Goal: Information Seeking & Learning: Compare options

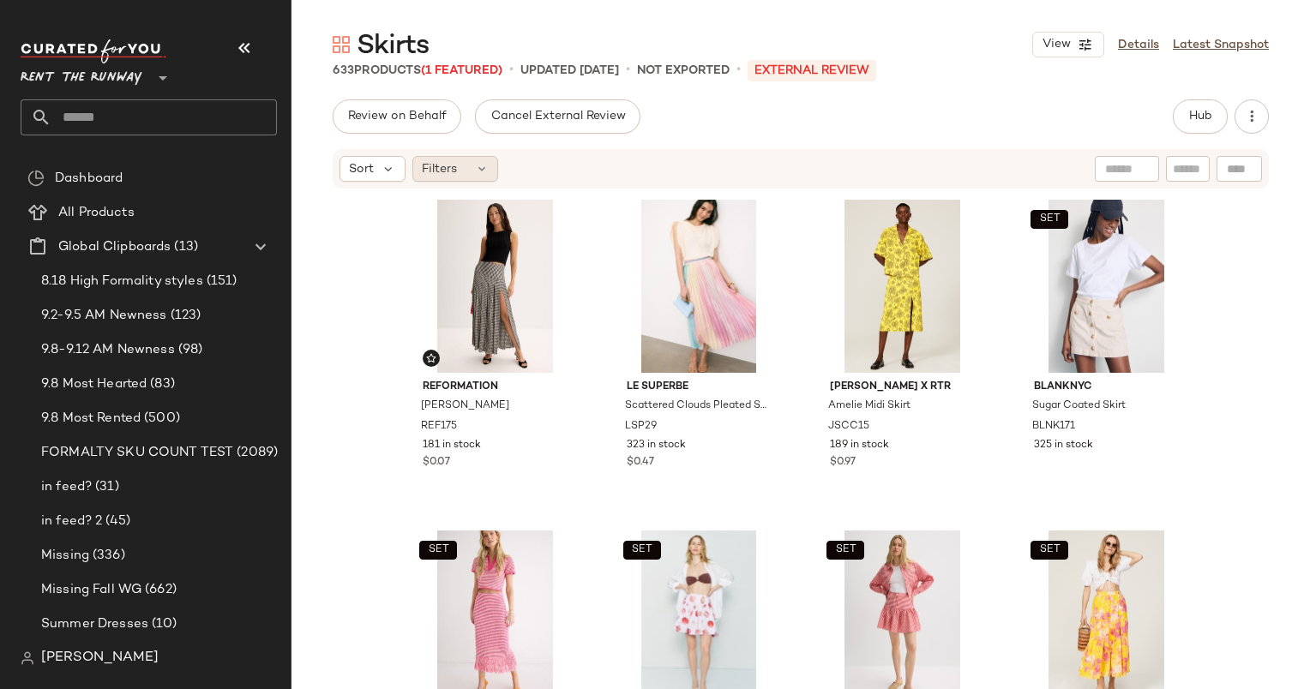
click at [487, 156] on div "Filters" at bounding box center [455, 169] width 86 height 26
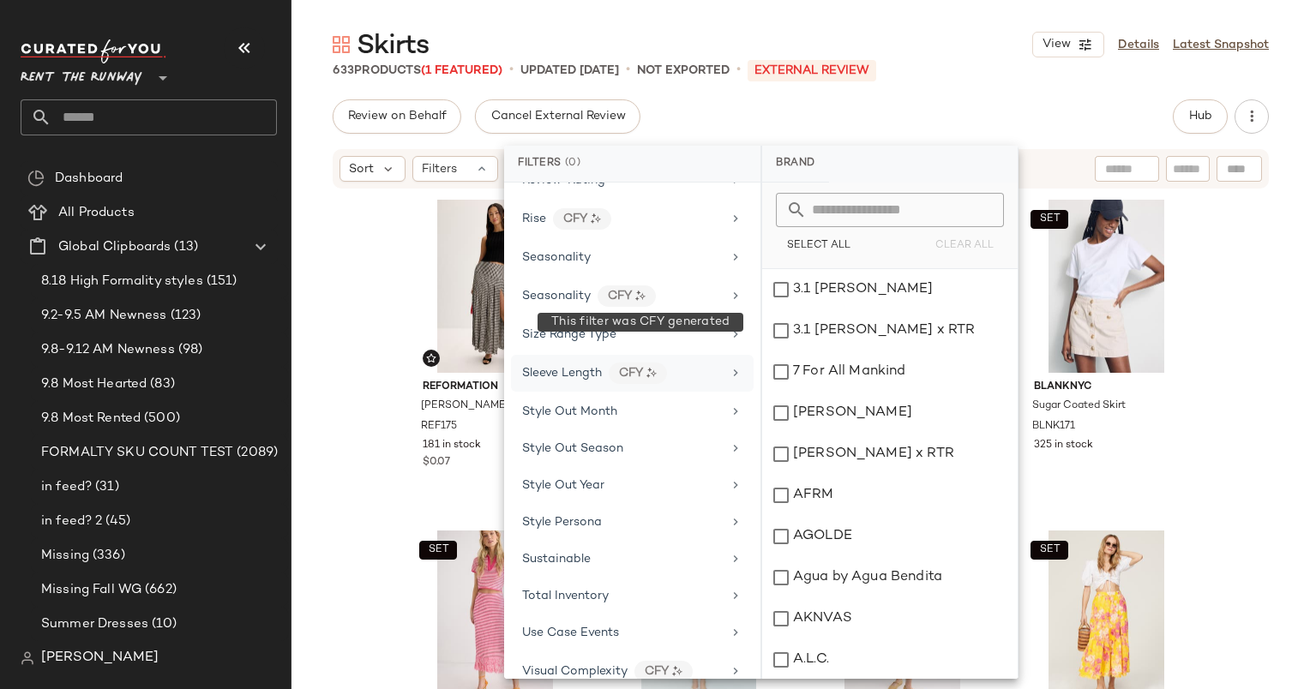
scroll to position [2134, 0]
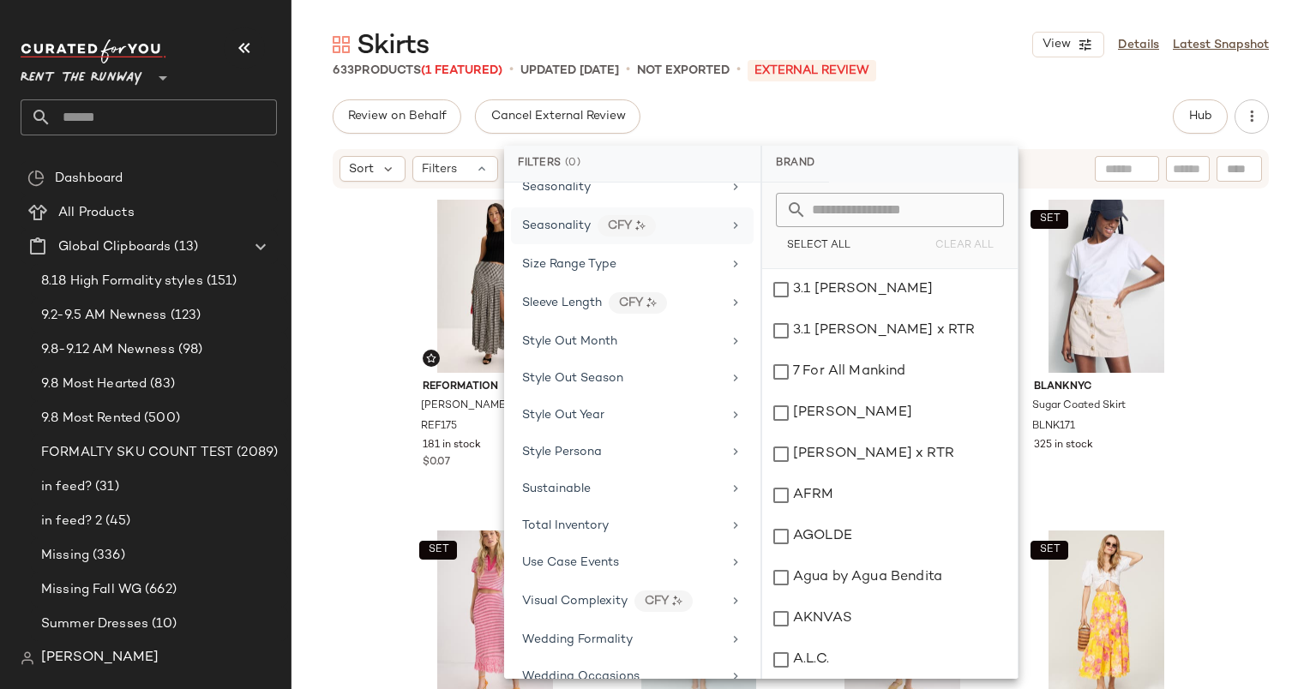
click at [566, 219] on span "Seasonality" at bounding box center [556, 225] width 69 height 13
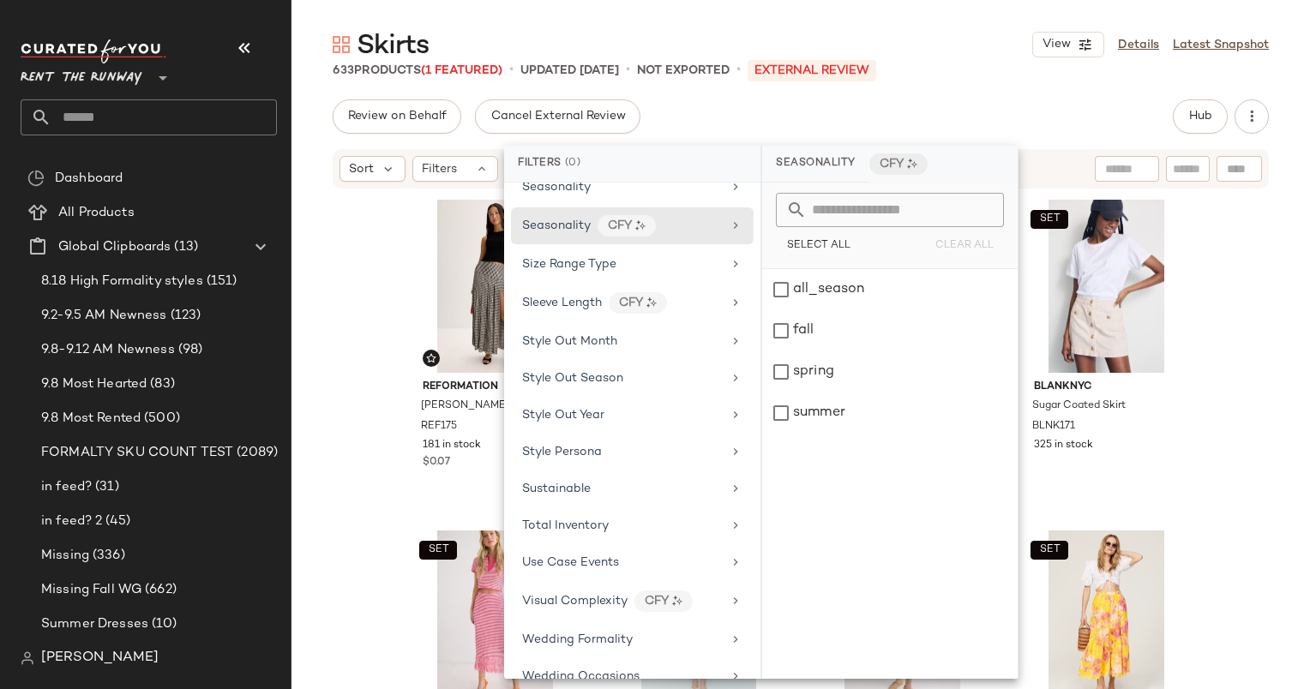
click at [705, 137] on div "Review on Behalf Cancel External Review Hub Sort Filters Reformation Nancy Skir…" at bounding box center [800, 430] width 1018 height 662
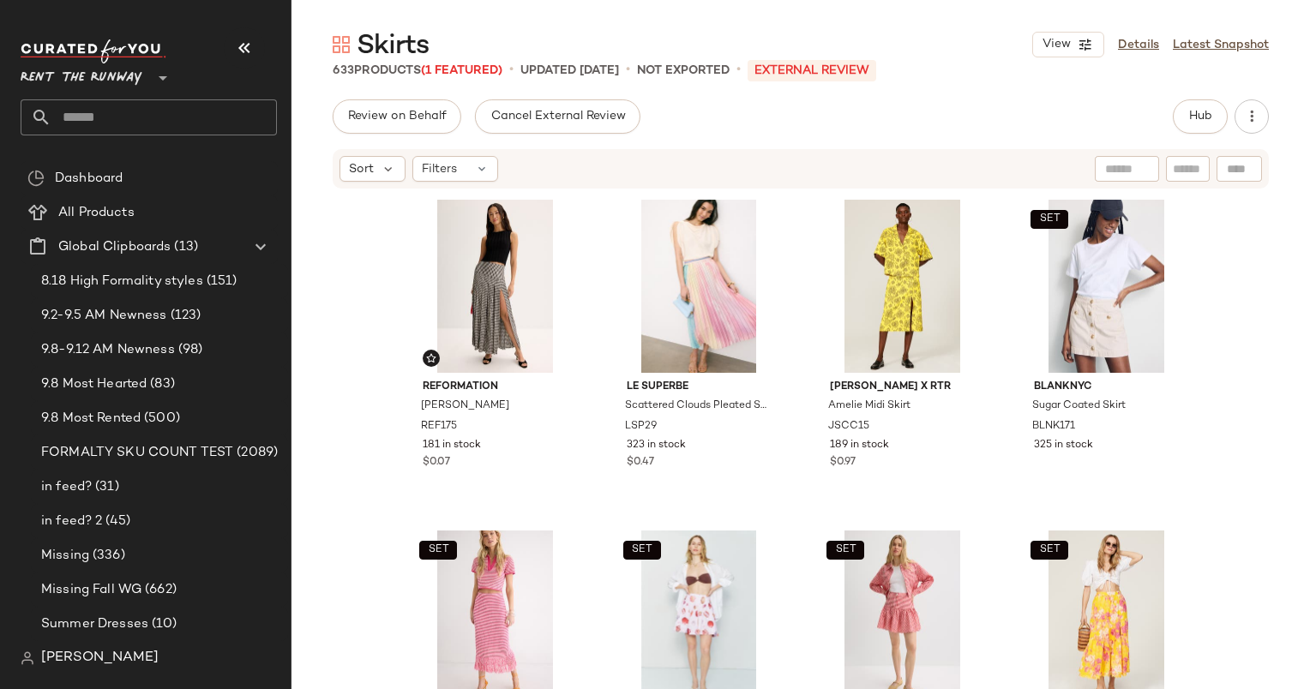
click at [389, 377] on div "Reformation Nancy Skirt REF175 181 in stock $0.07 Le Superbe Scattered Clouds P…" at bounding box center [800, 465] width 1018 height 550
click at [451, 171] on span "Filters" at bounding box center [439, 169] width 35 height 18
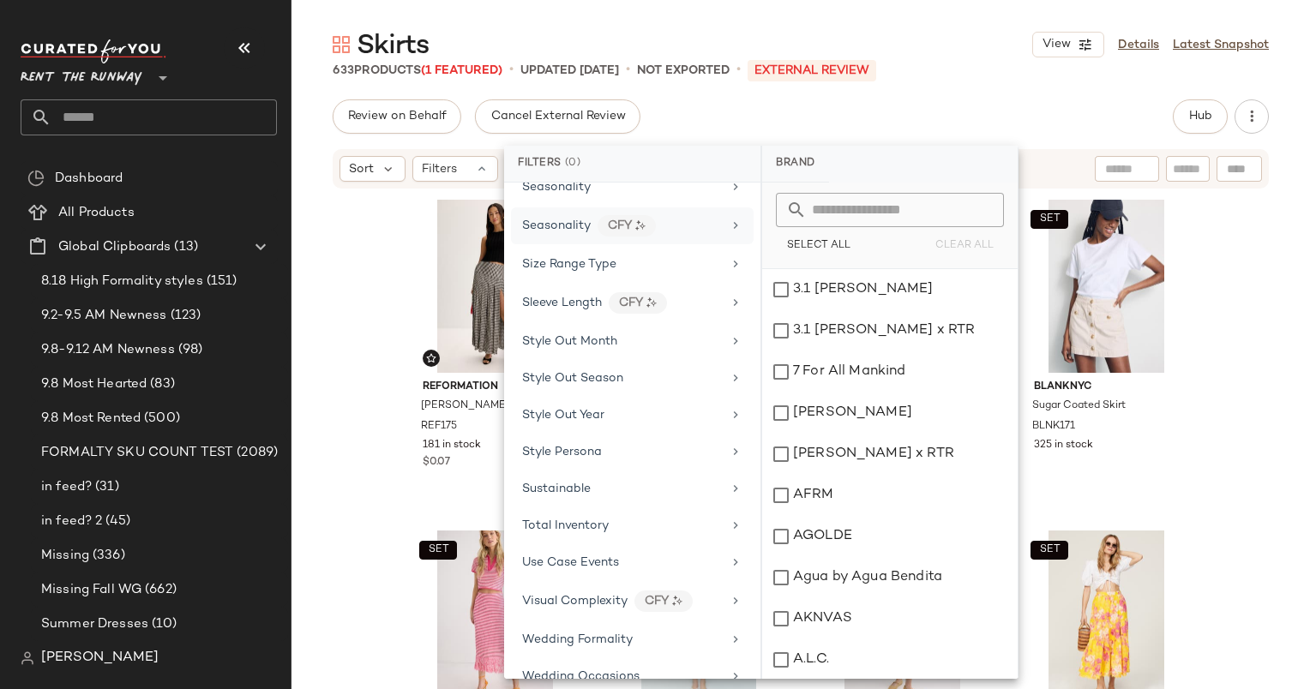
click at [573, 219] on span "Seasonality" at bounding box center [556, 225] width 69 height 13
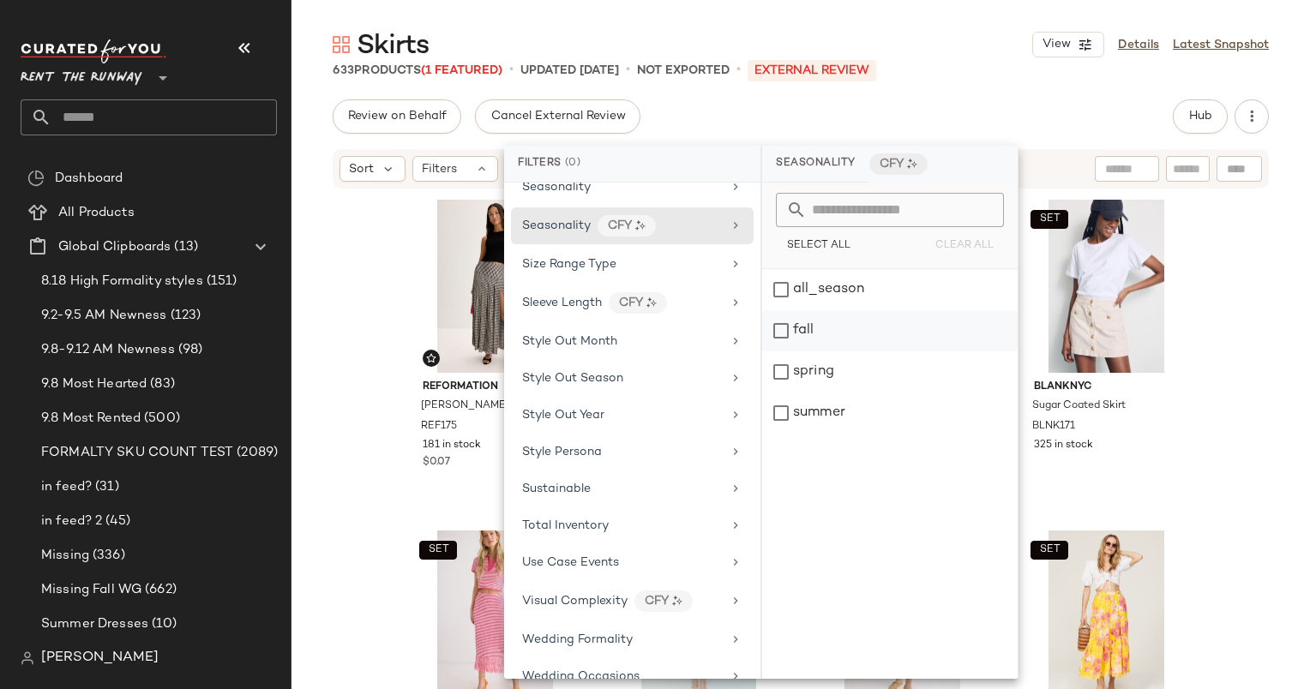
click at [850, 339] on div "fall" at bounding box center [889, 330] width 255 height 41
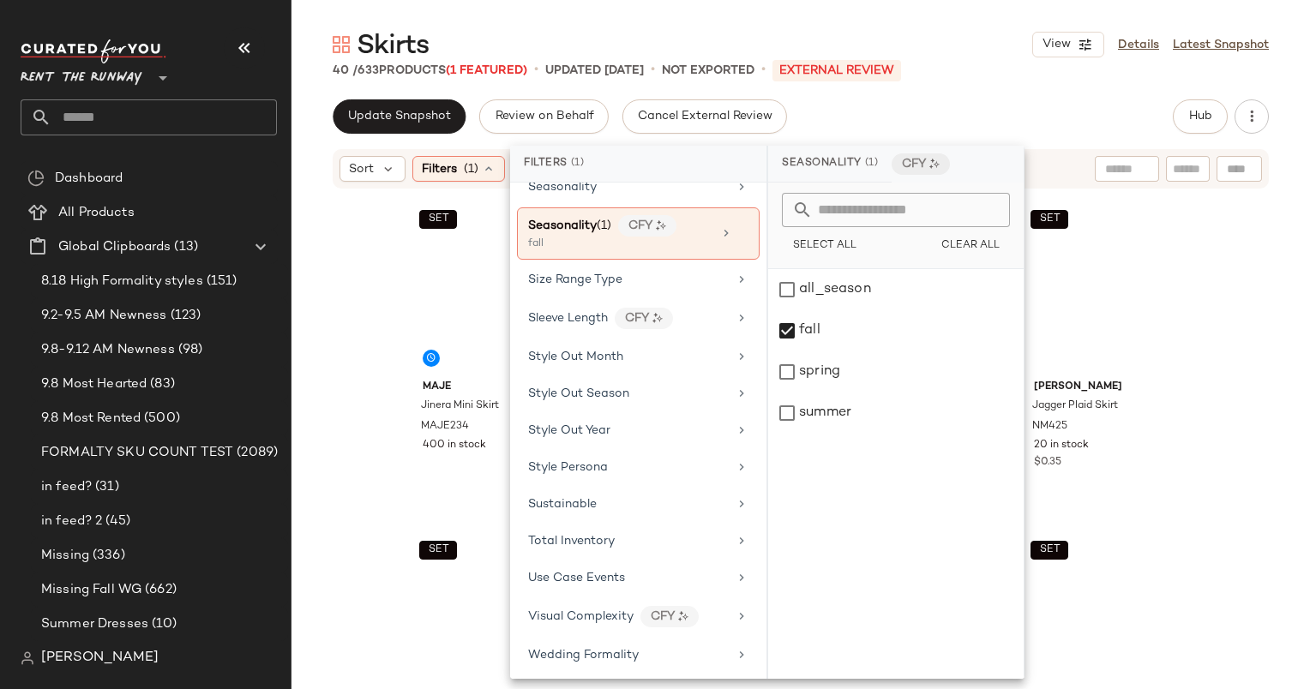
click at [1010, 115] on div "Update Snapshot Review on Behalf Cancel External Review Hub" at bounding box center [801, 116] width 936 height 34
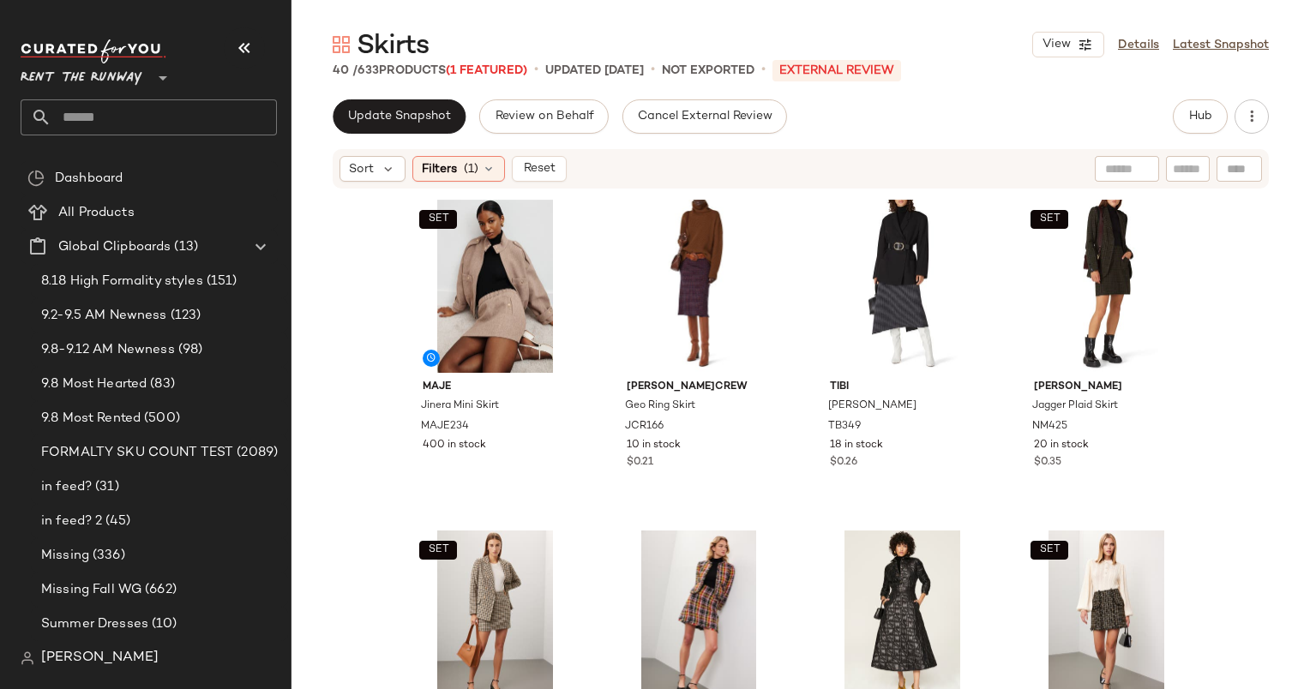
click at [1212, 466] on div "SET Maje Jinera Mini Skirt MAJE234 400 in stock J.Crew Geo Ring Skirt JCR166 10…" at bounding box center [800, 465] width 1018 height 550
click at [381, 176] on icon at bounding box center [388, 168] width 15 height 15
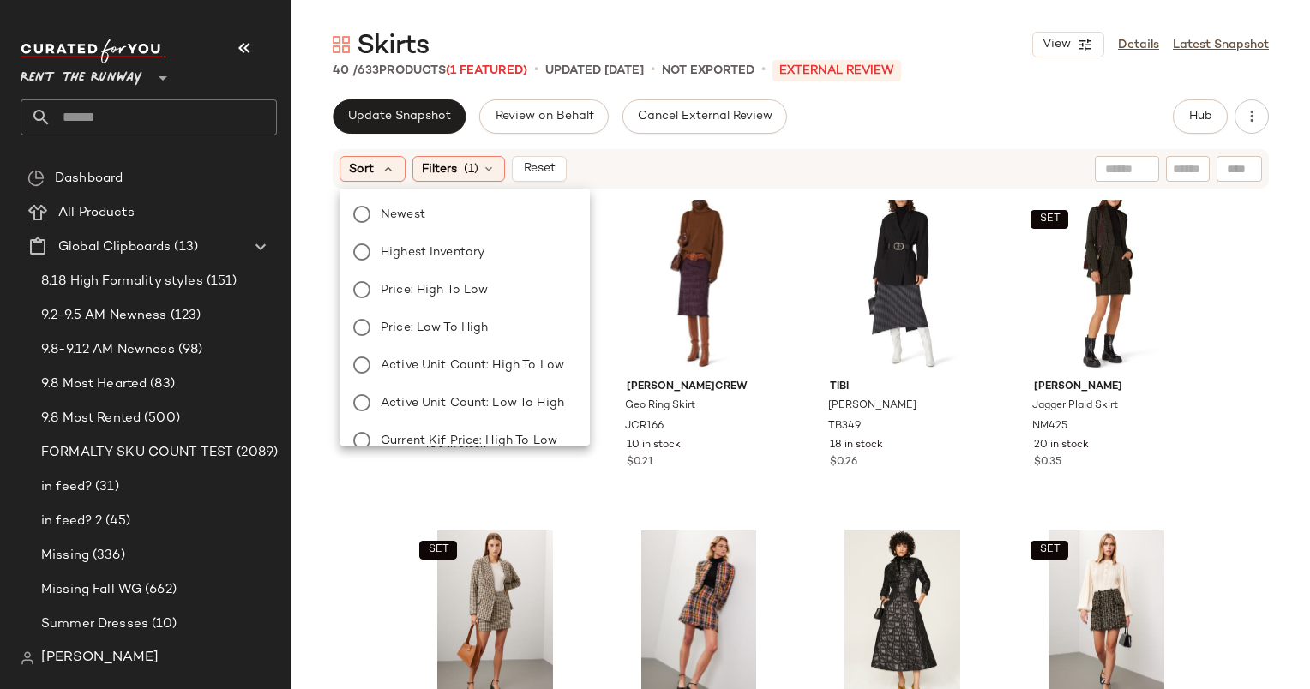
click at [457, 228] on div "Newest Highest Inventory Price: High to Low Price: Low to High Active Unit Coun…" at bounding box center [463, 421] width 254 height 453
click at [447, 219] on label "Newest" at bounding box center [475, 214] width 202 height 24
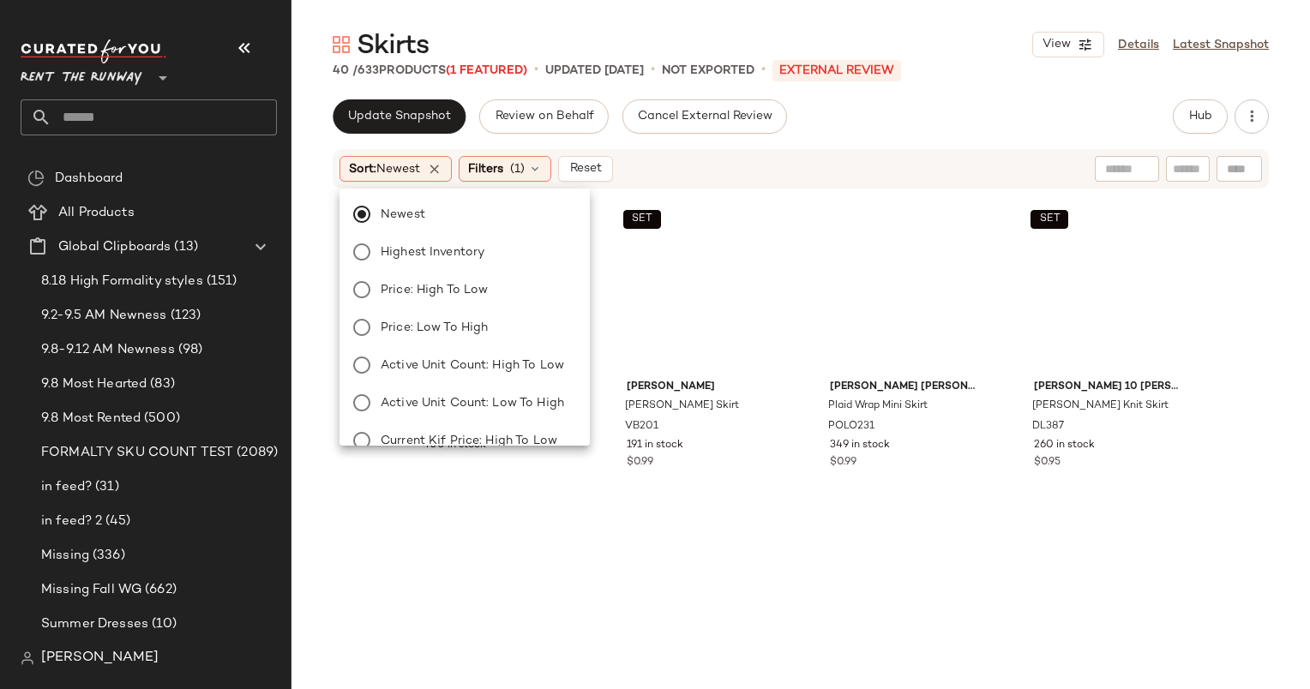
click at [693, 162] on div "Sort: Newest Filters (1) Reset" at bounding box center [688, 169] width 699 height 26
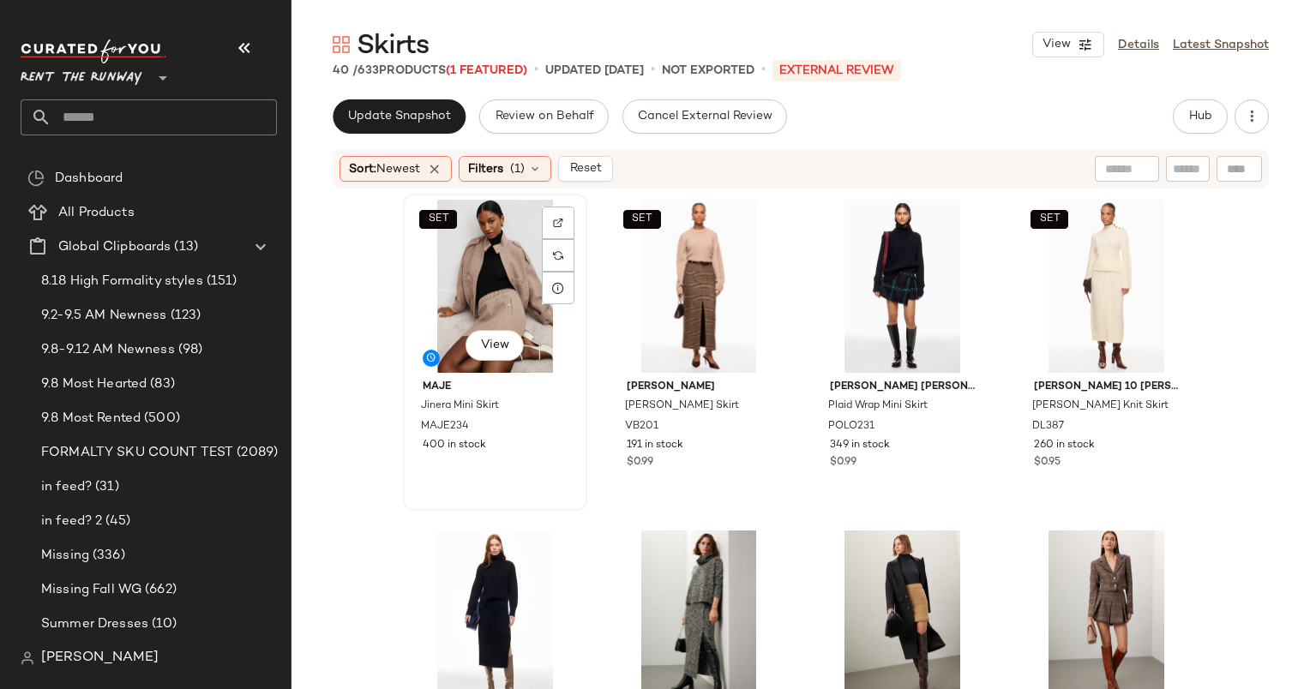
click at [465, 271] on div "SET View" at bounding box center [495, 286] width 172 height 173
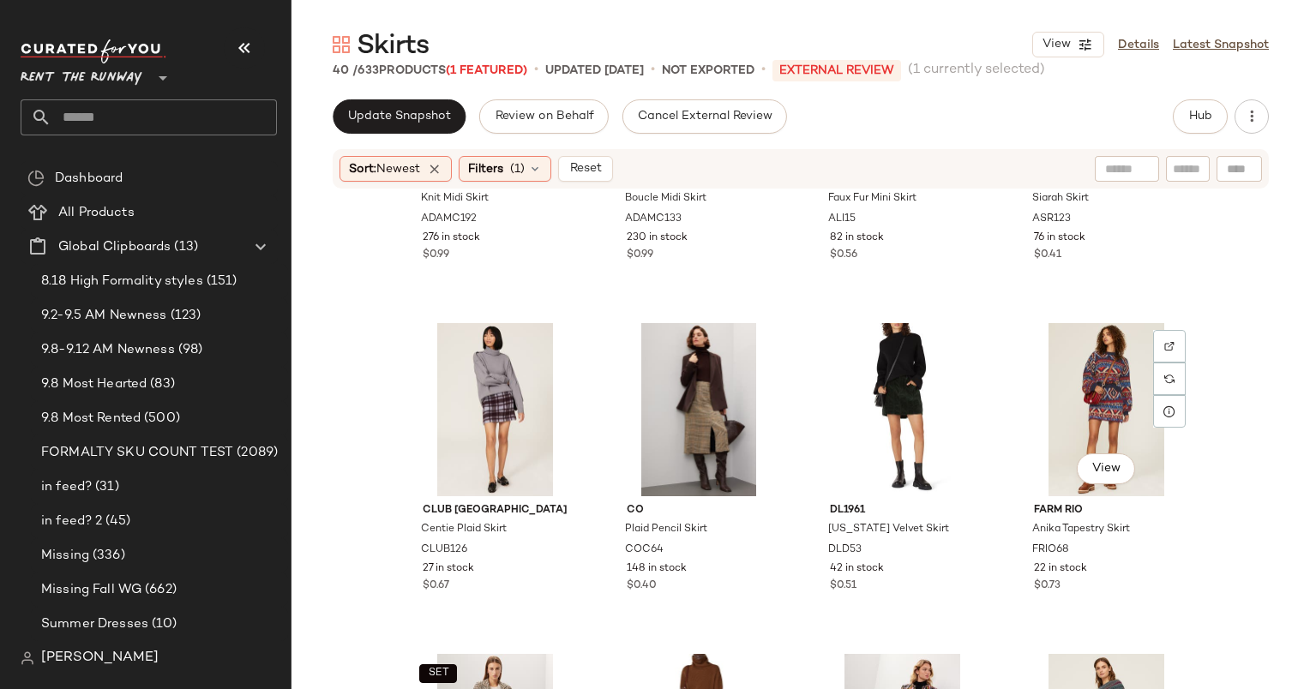
scroll to position [559, 0]
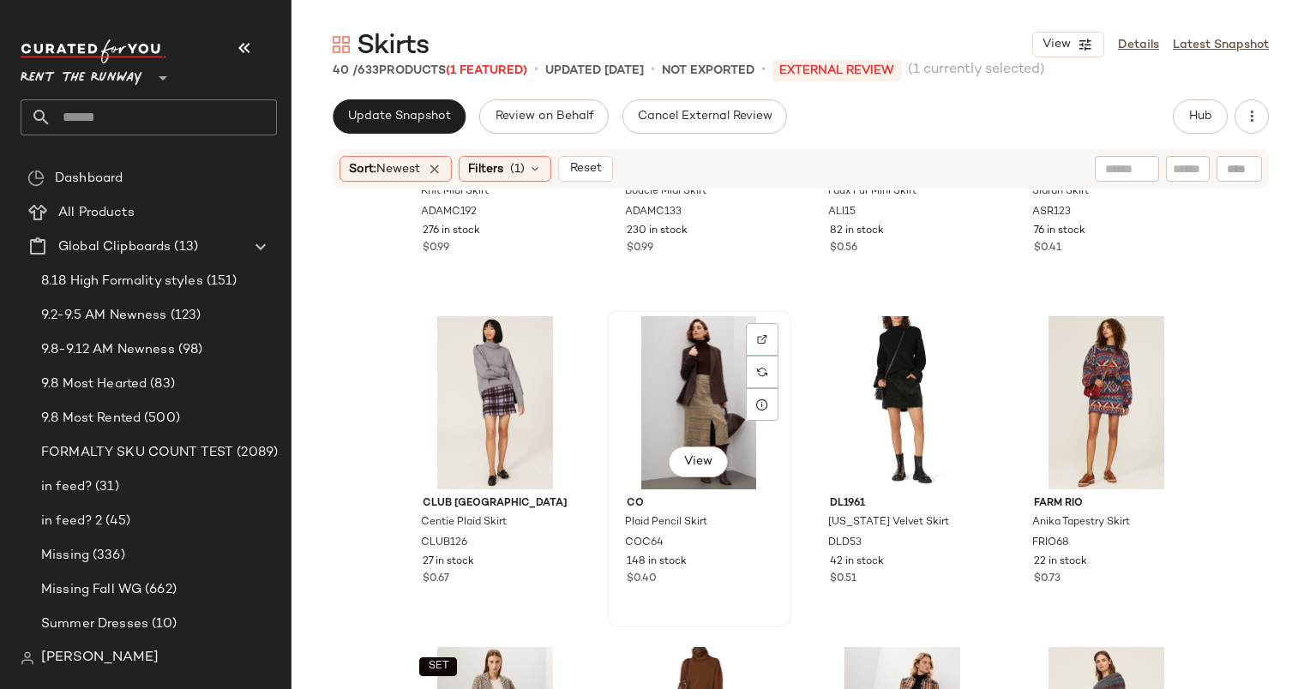
click at [679, 367] on div "View" at bounding box center [699, 402] width 172 height 173
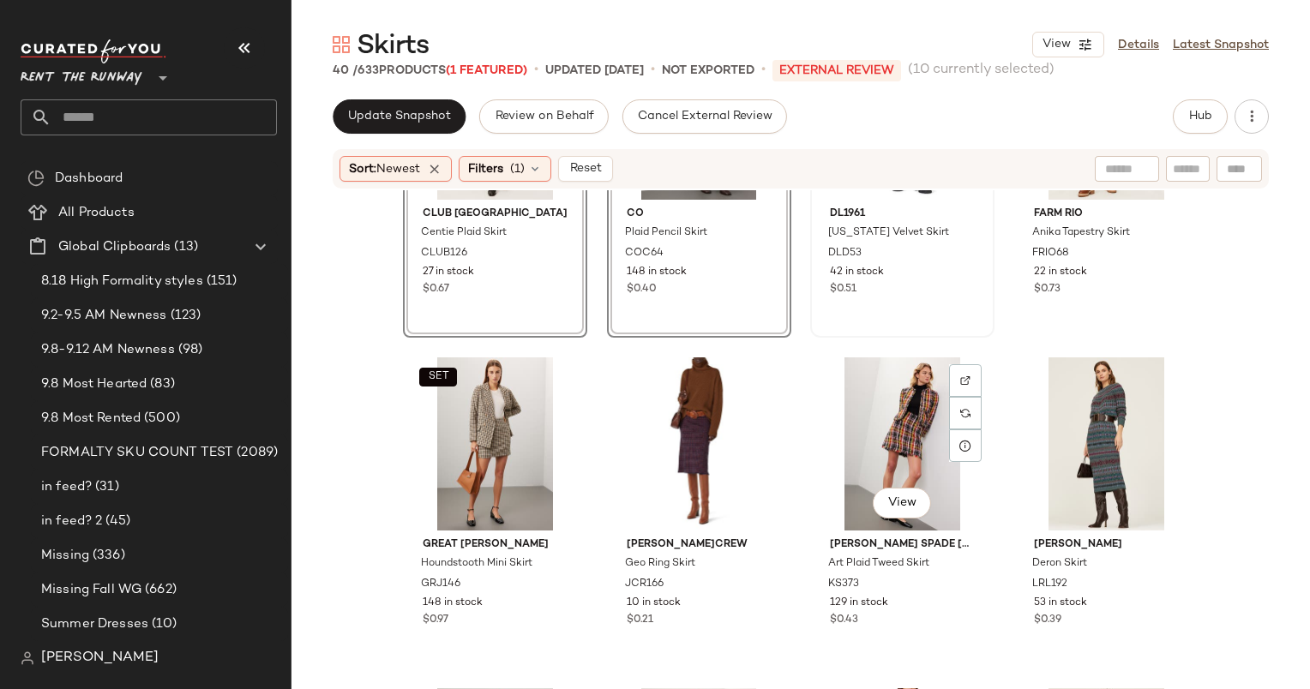
scroll to position [847, 0]
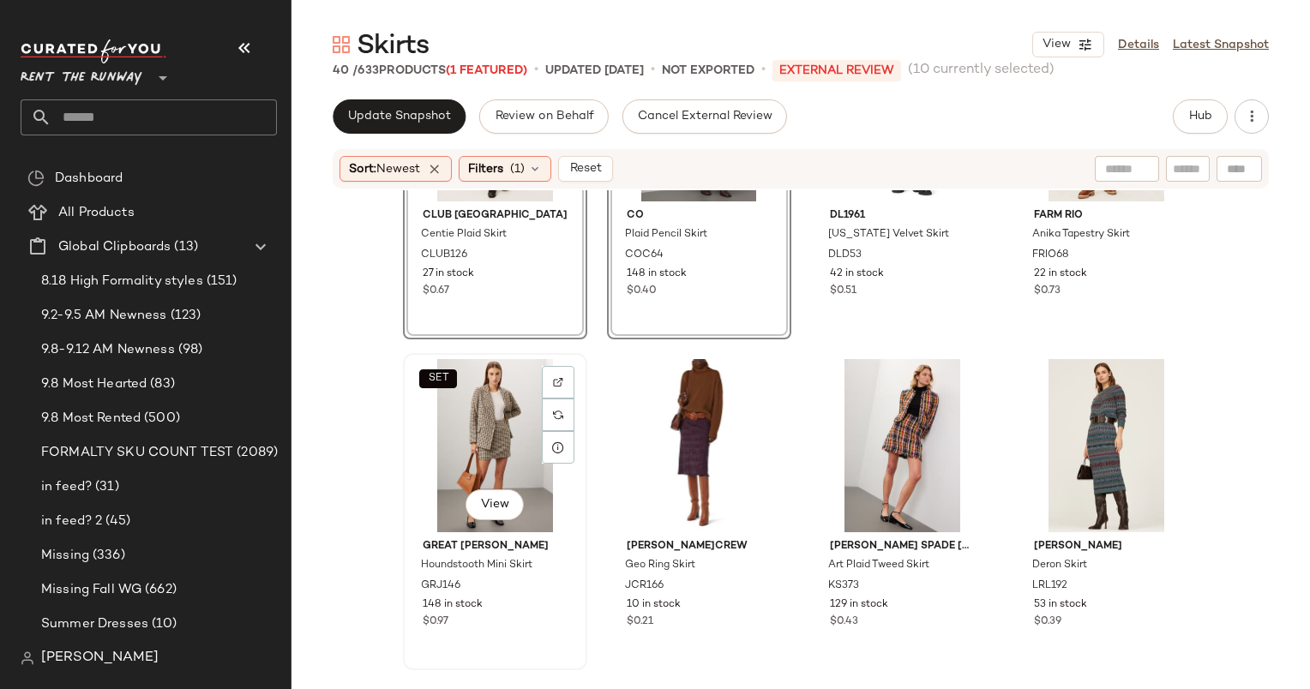
click at [483, 397] on div "SET View" at bounding box center [495, 445] width 172 height 173
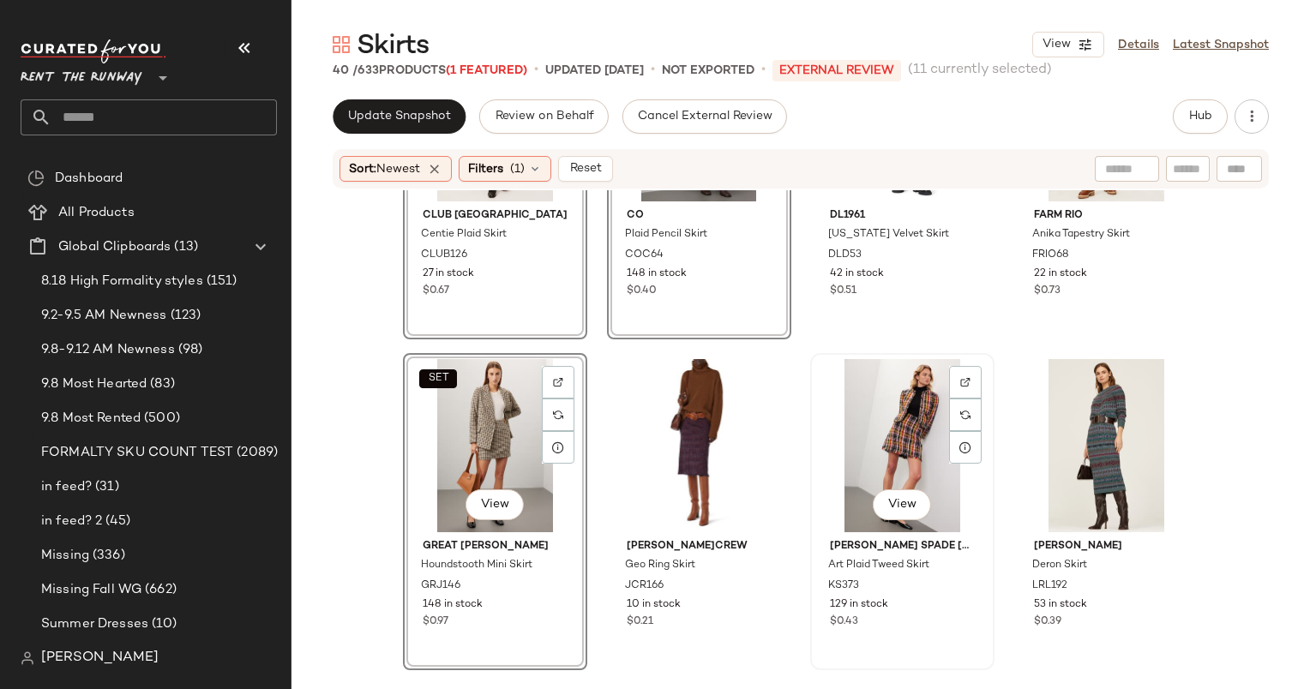
click at [884, 432] on div "View" at bounding box center [902, 445] width 172 height 173
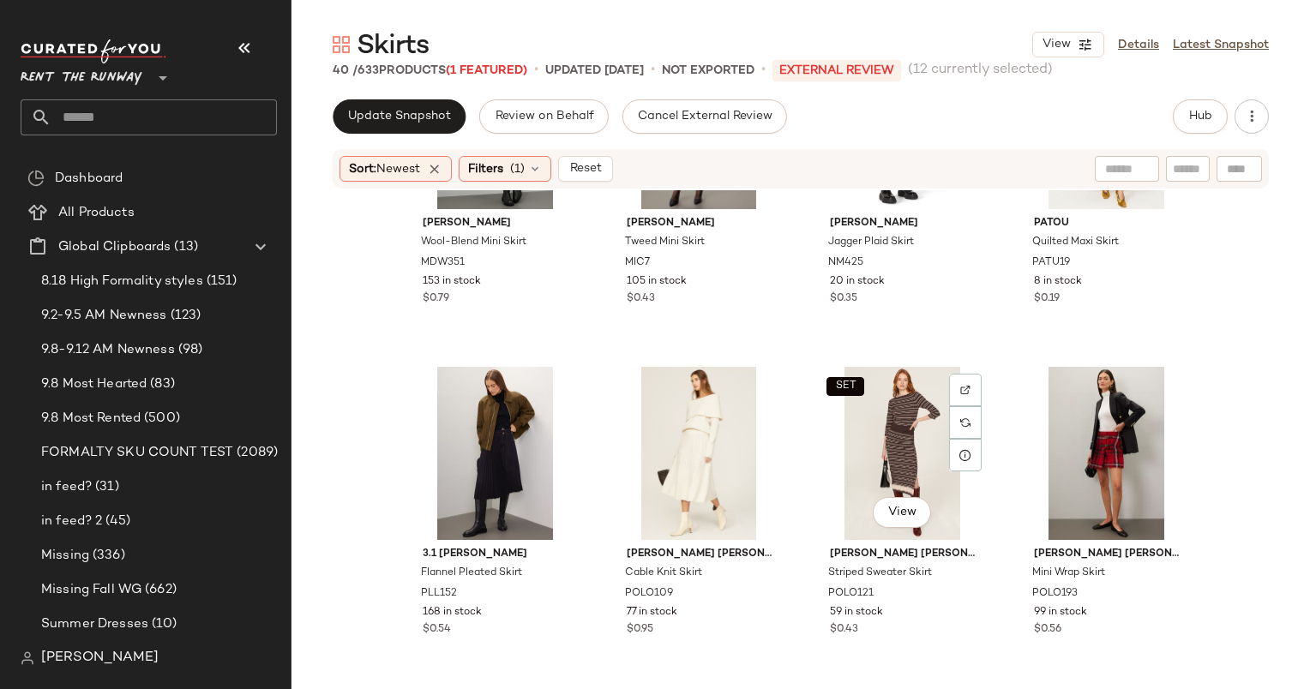
scroll to position [1601, 0]
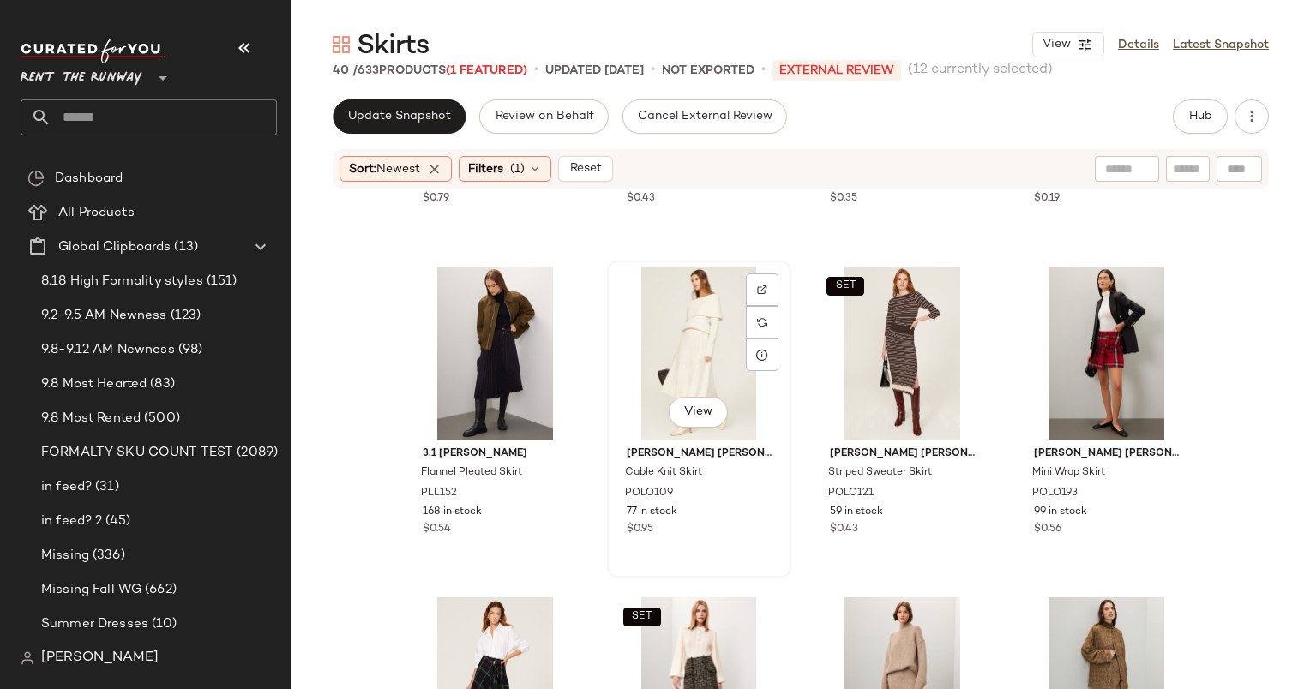
click at [703, 351] on div "View" at bounding box center [699, 353] width 172 height 173
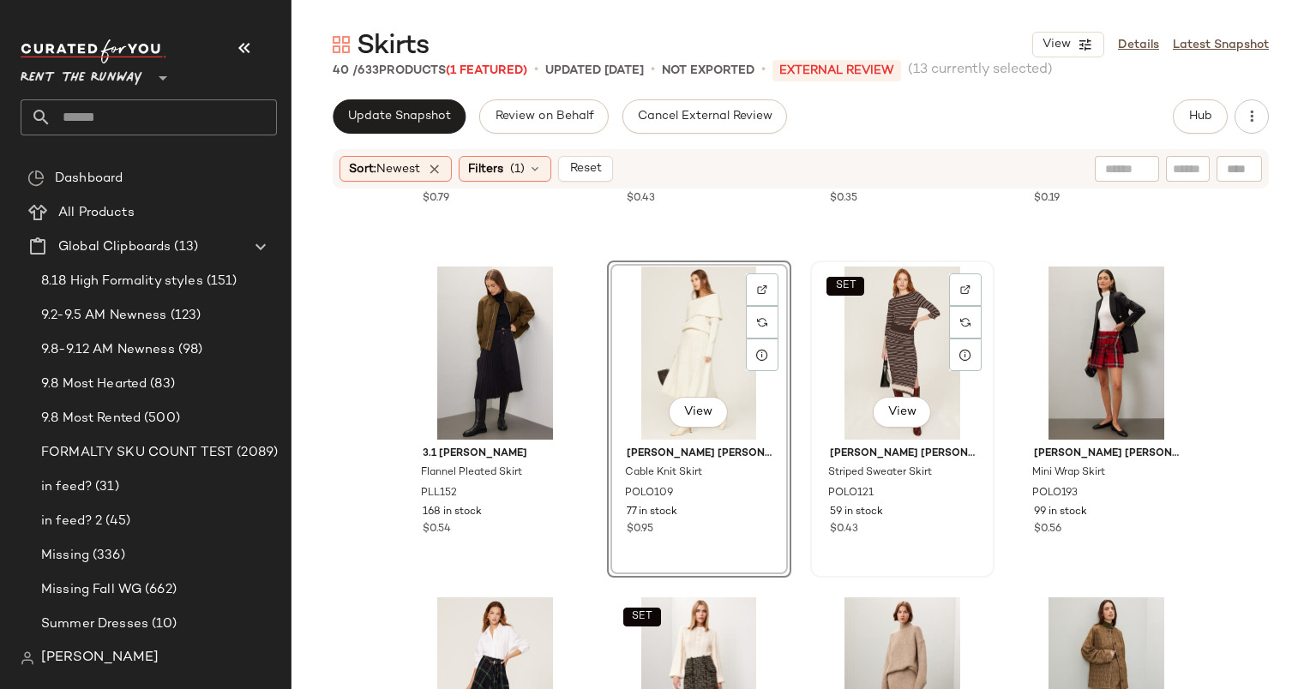
click at [866, 355] on div "SET View" at bounding box center [902, 353] width 172 height 173
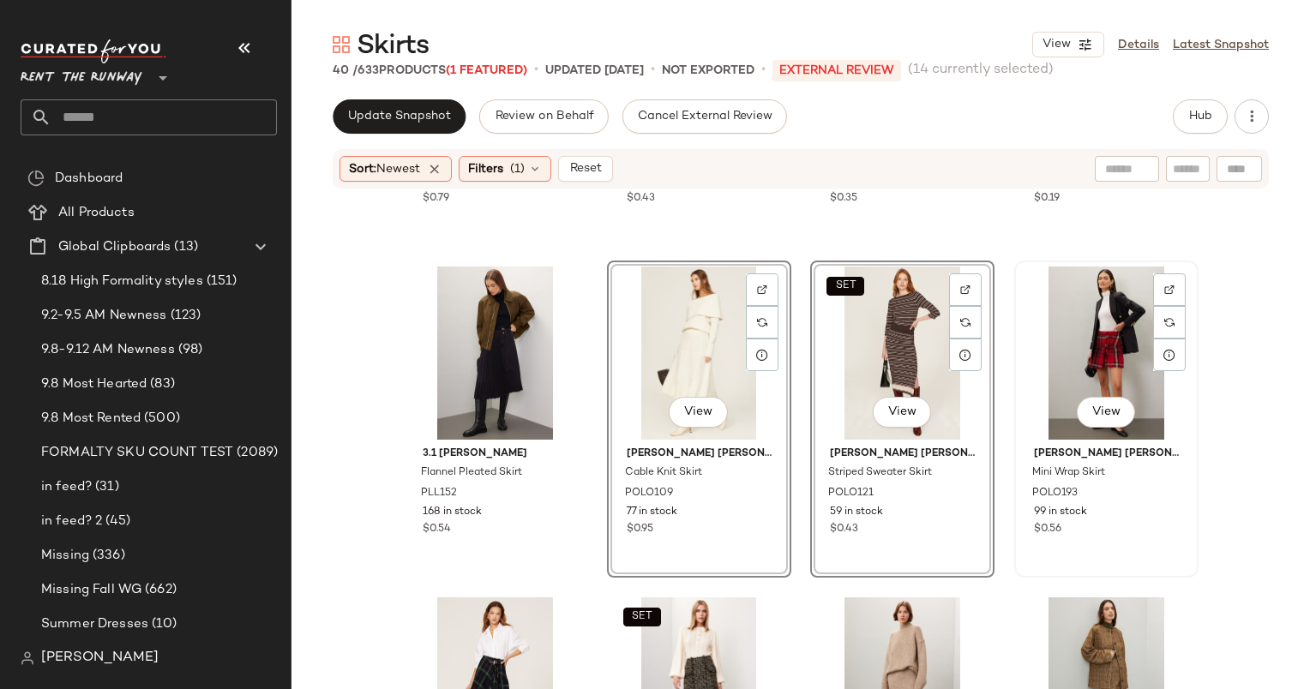
click at [1059, 361] on div "View" at bounding box center [1106, 353] width 172 height 173
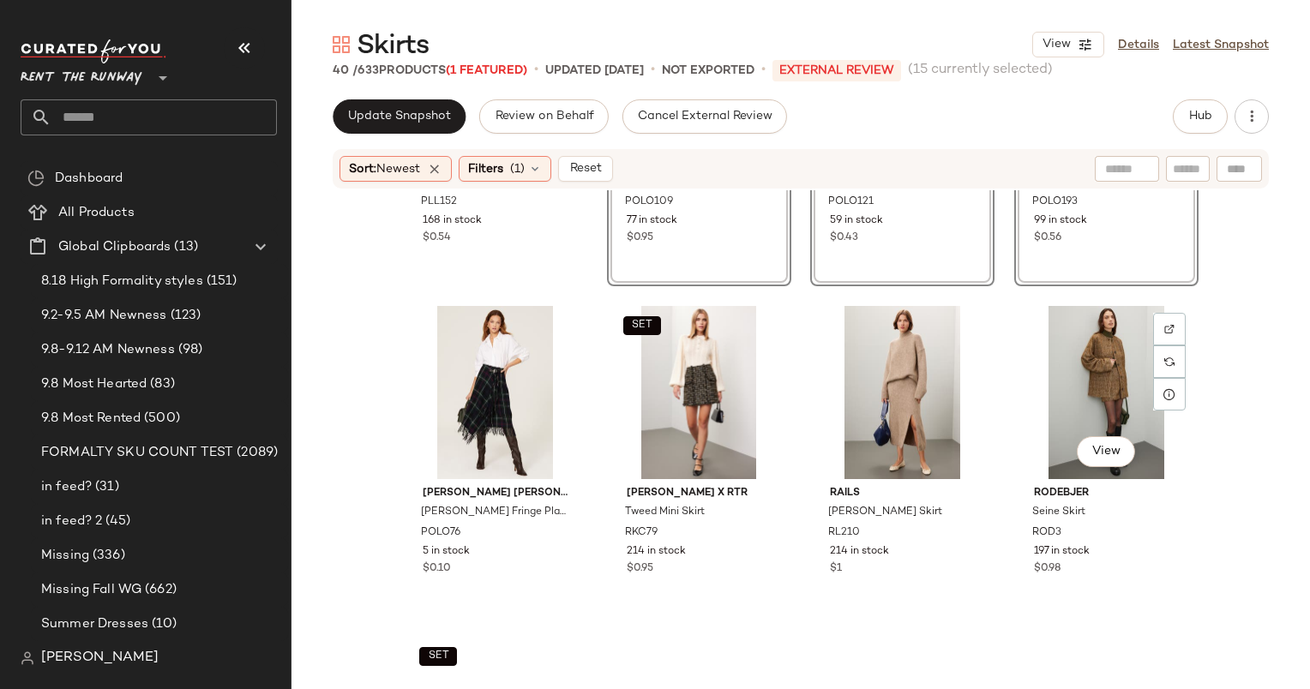
scroll to position [1892, 0]
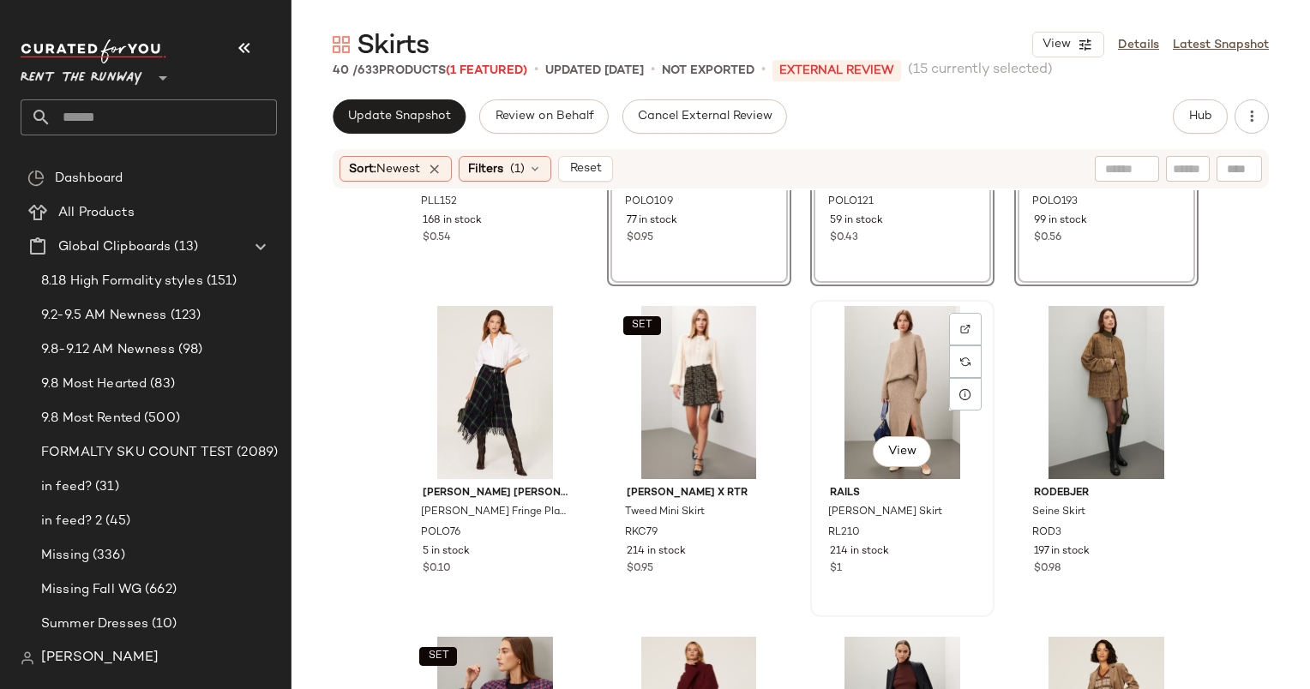
click at [915, 367] on div "View" at bounding box center [902, 392] width 172 height 173
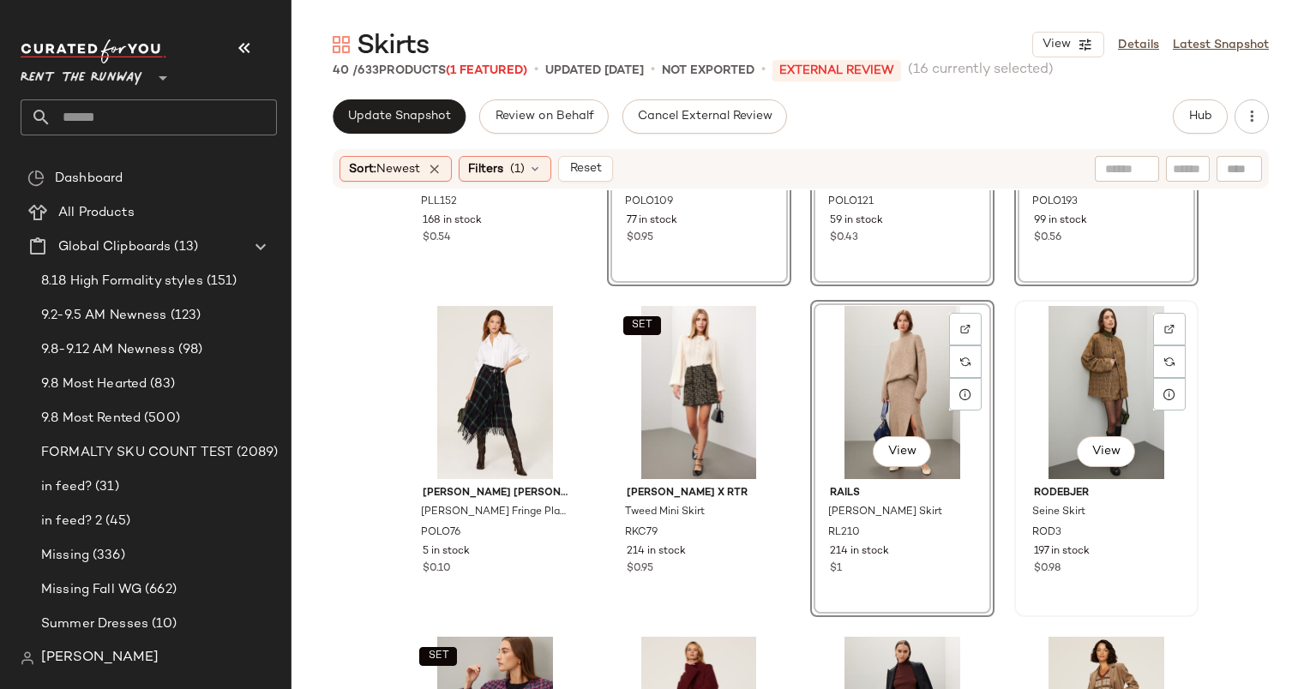
click at [1051, 367] on div "View" at bounding box center [1106, 392] width 172 height 173
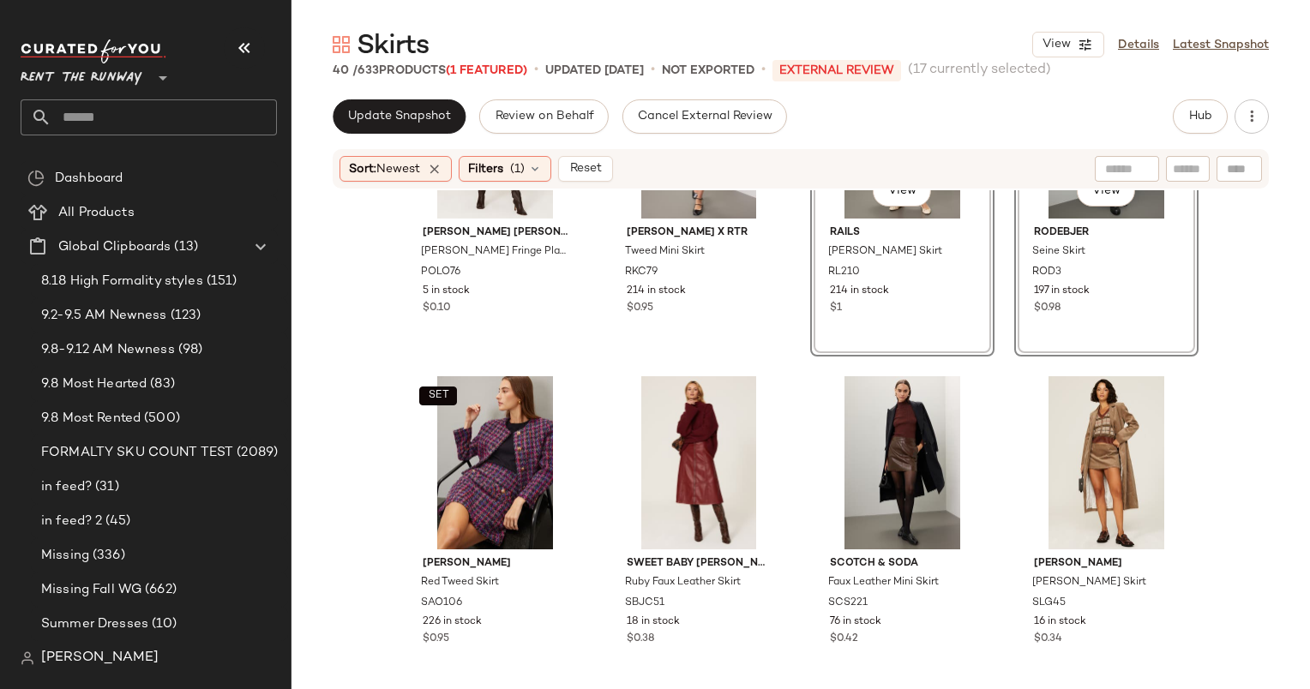
scroll to position [2155, 0]
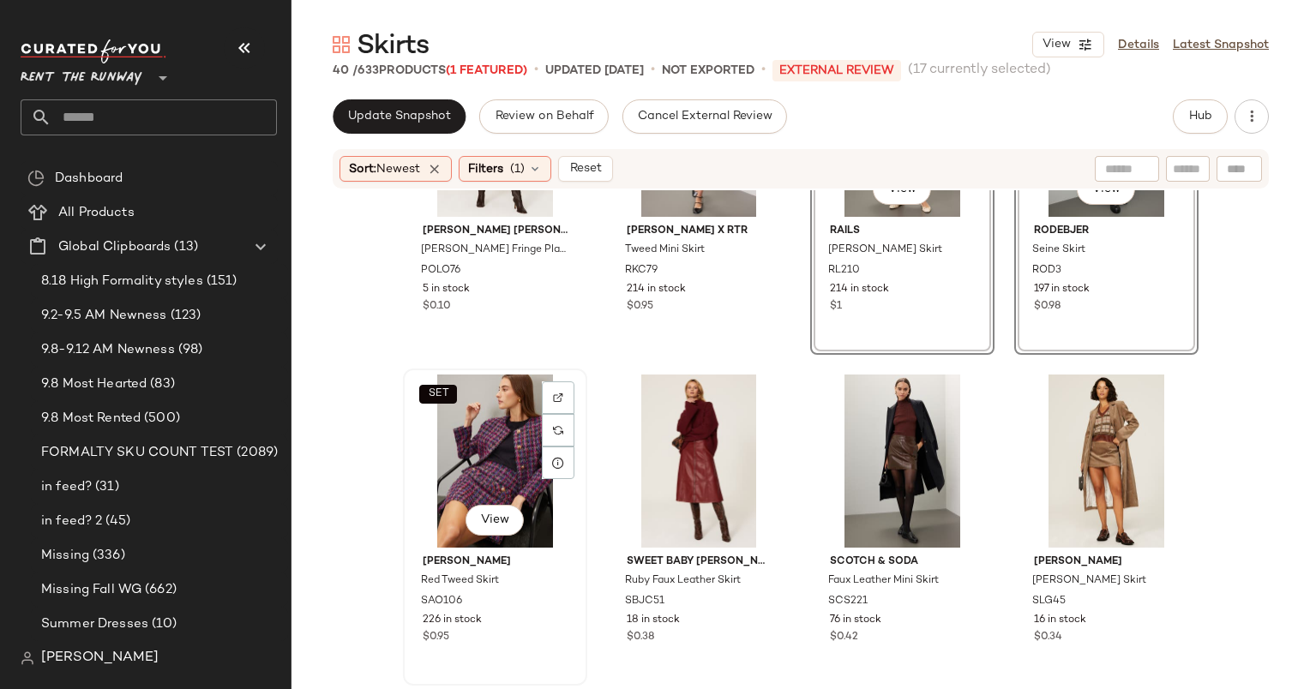
click at [447, 449] on div "SET View" at bounding box center [495, 461] width 172 height 173
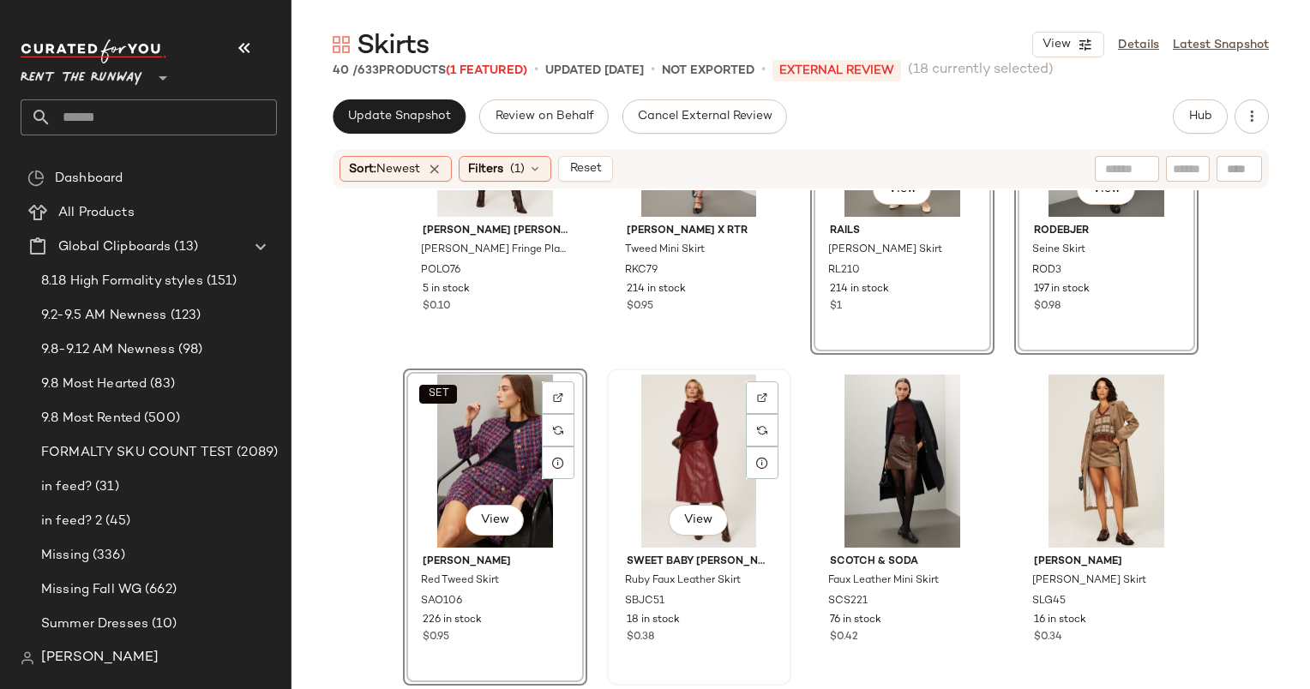
click at [717, 448] on div "View" at bounding box center [699, 461] width 172 height 173
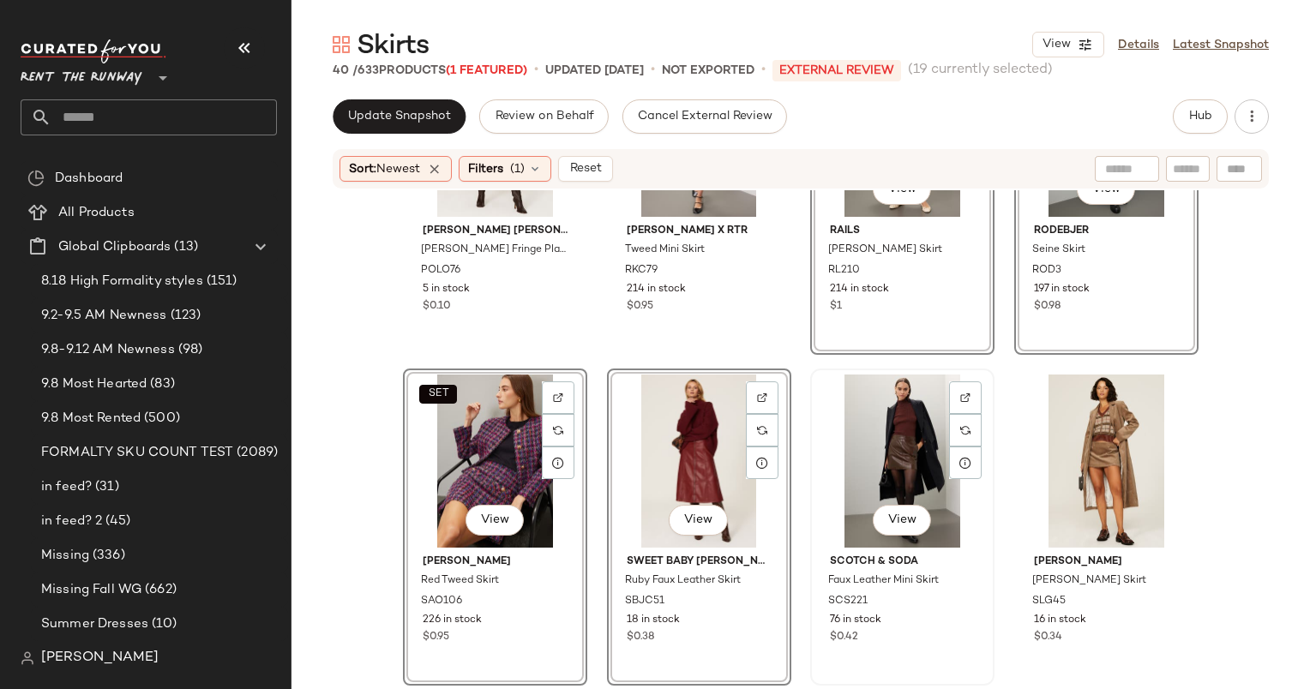
click at [874, 446] on div "View" at bounding box center [902, 461] width 172 height 173
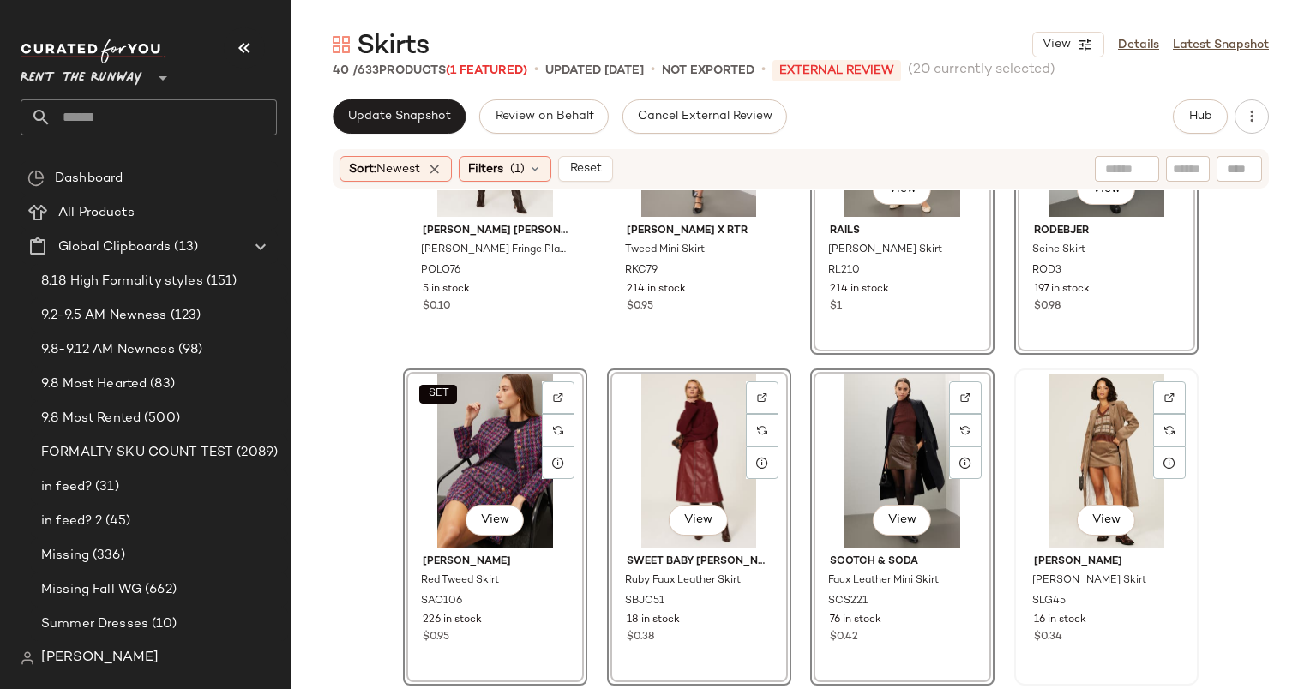
click at [1074, 438] on div "View" at bounding box center [1106, 461] width 172 height 173
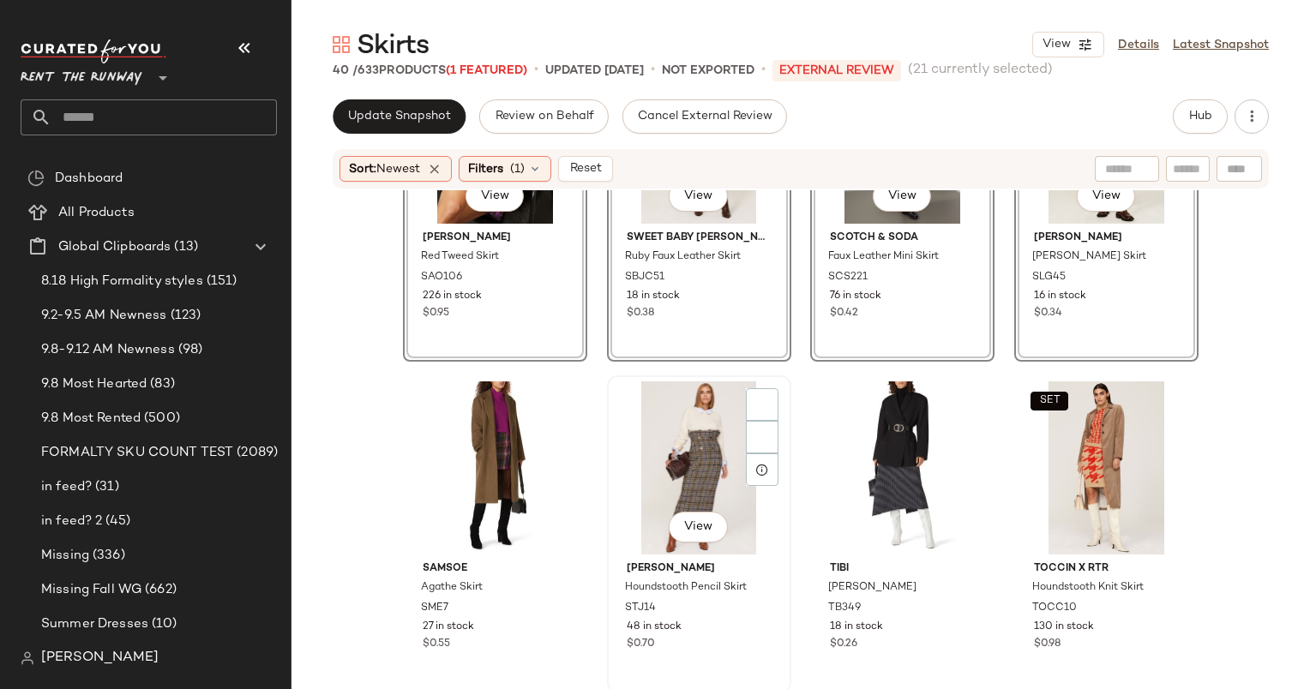
scroll to position [2494, 0]
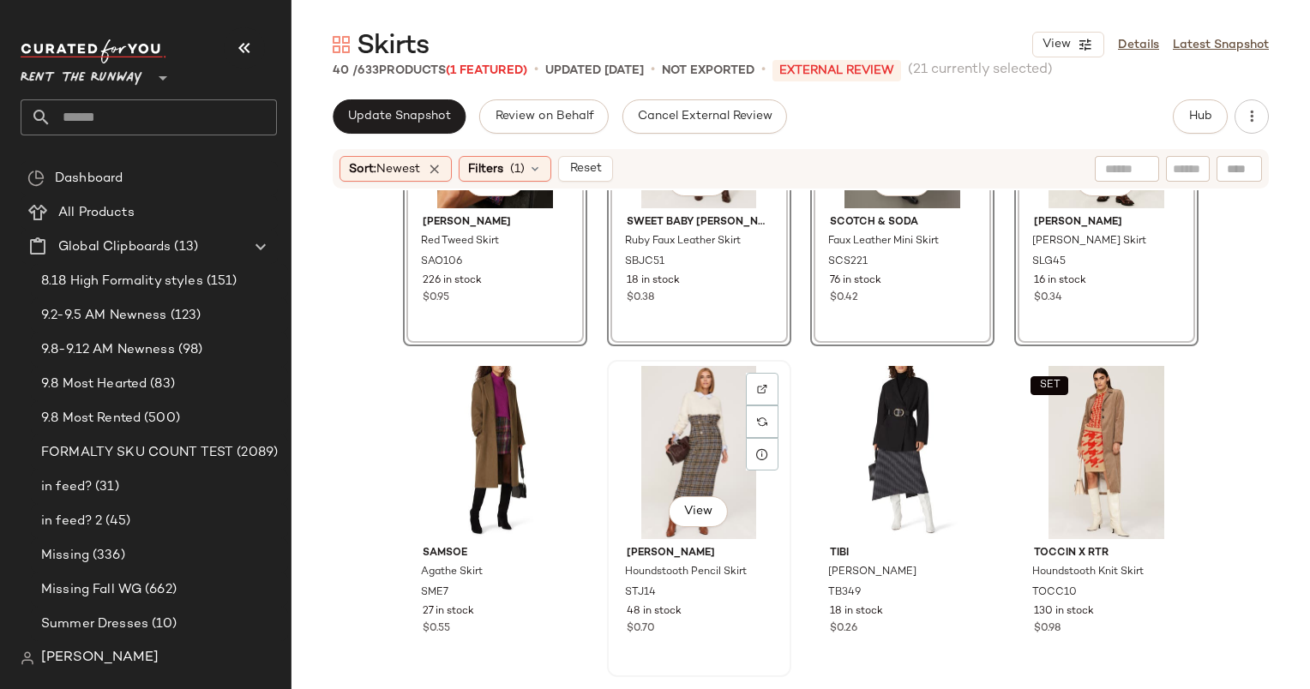
click at [698, 420] on div "View" at bounding box center [699, 452] width 172 height 173
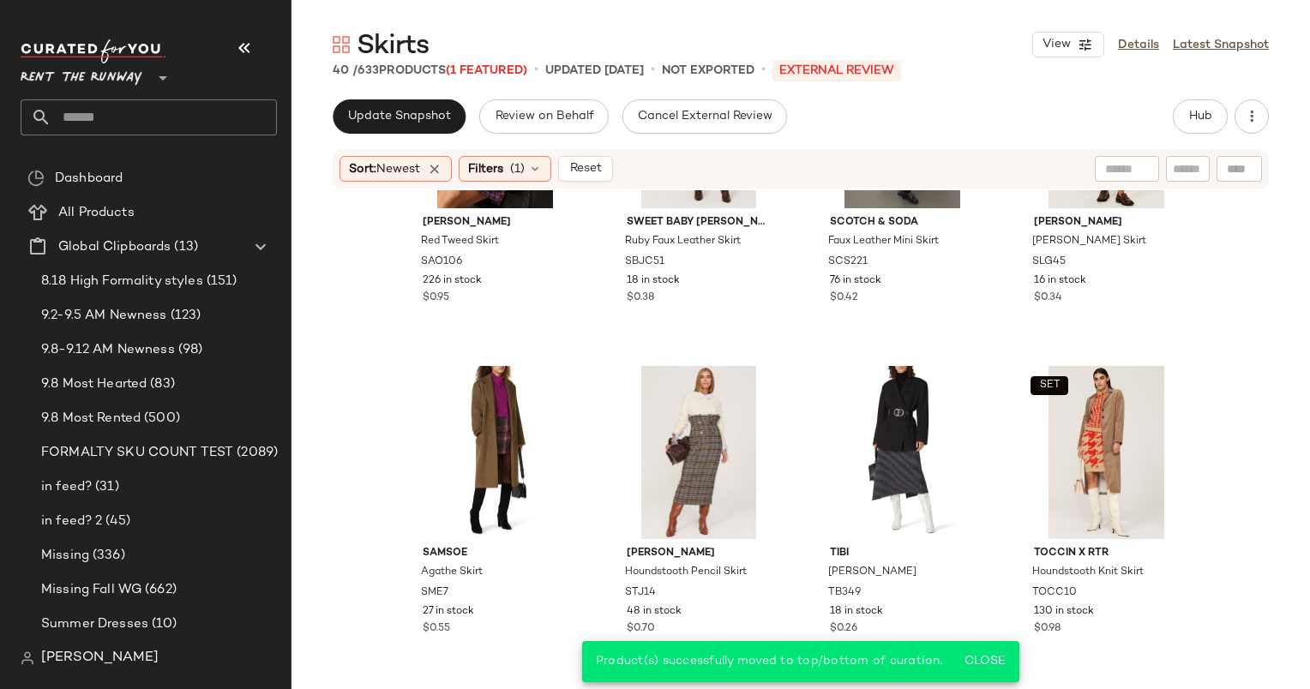
click at [477, 149] on div "Sort: Newest Filters (1) Reset" at bounding box center [801, 168] width 936 height 39
click at [494, 175] on span "Filters" at bounding box center [485, 169] width 35 height 18
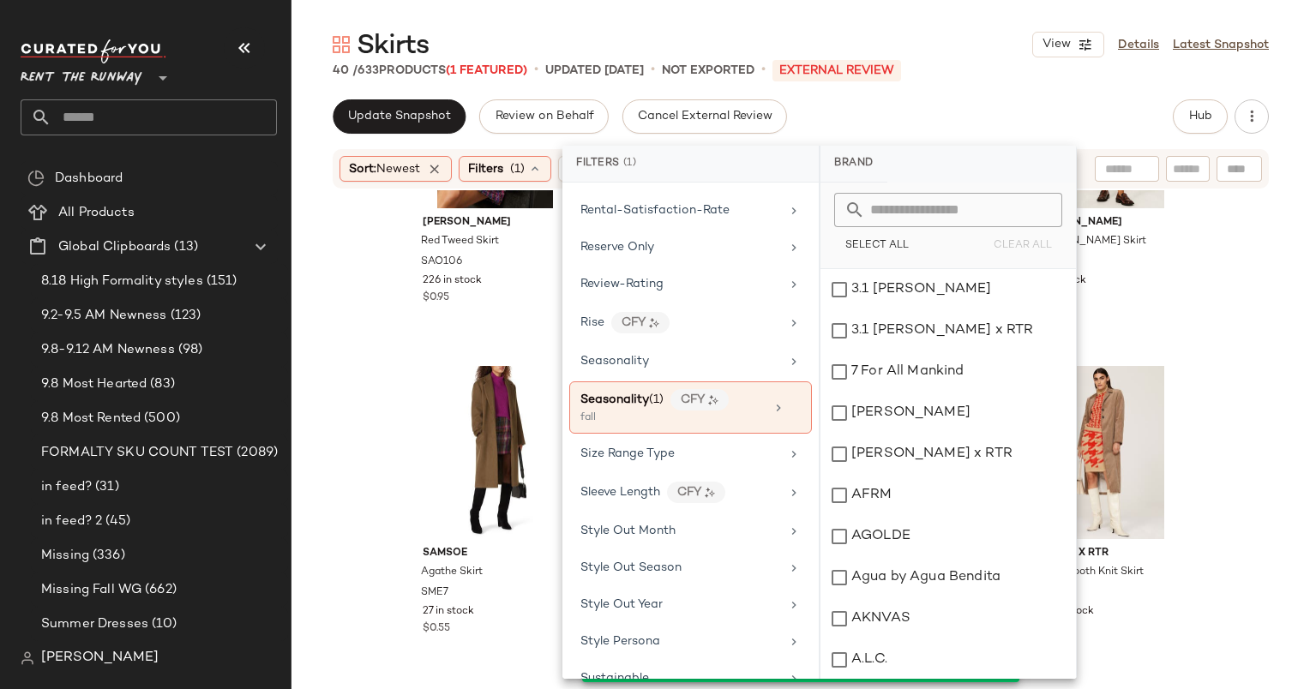
scroll to position [2150, 0]
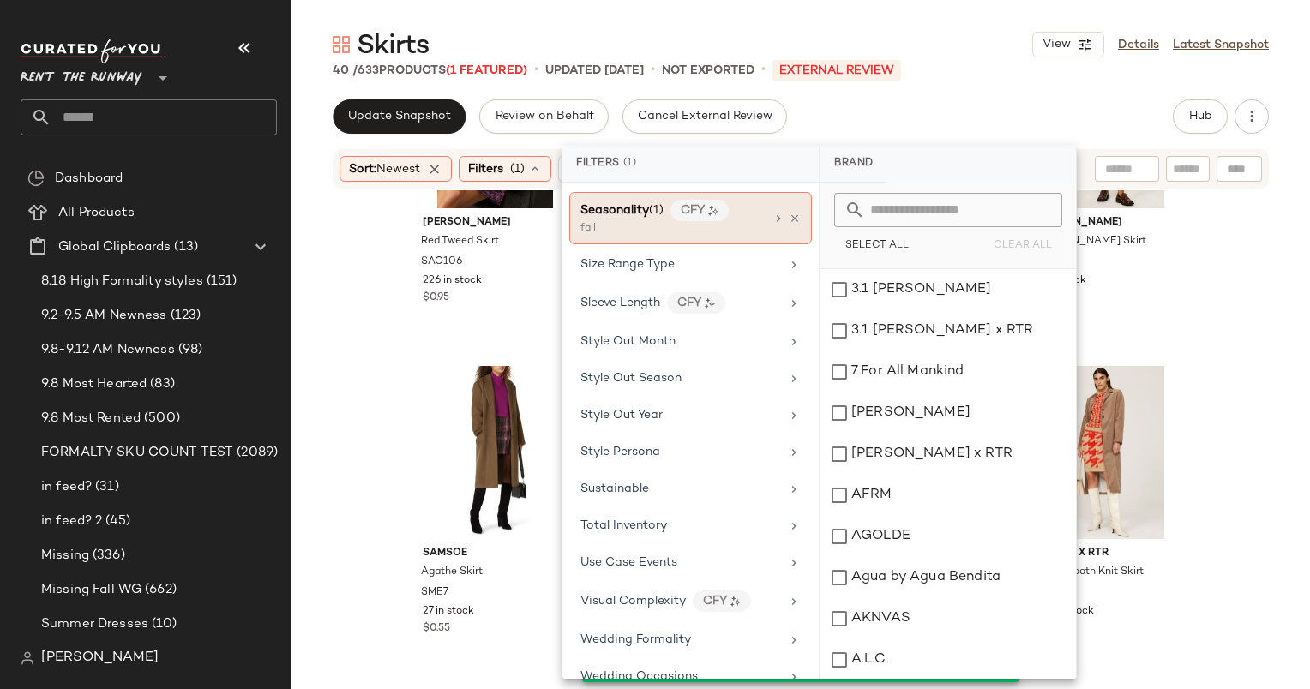
click at [748, 221] on div "fall" at bounding box center [665, 228] width 171 height 15
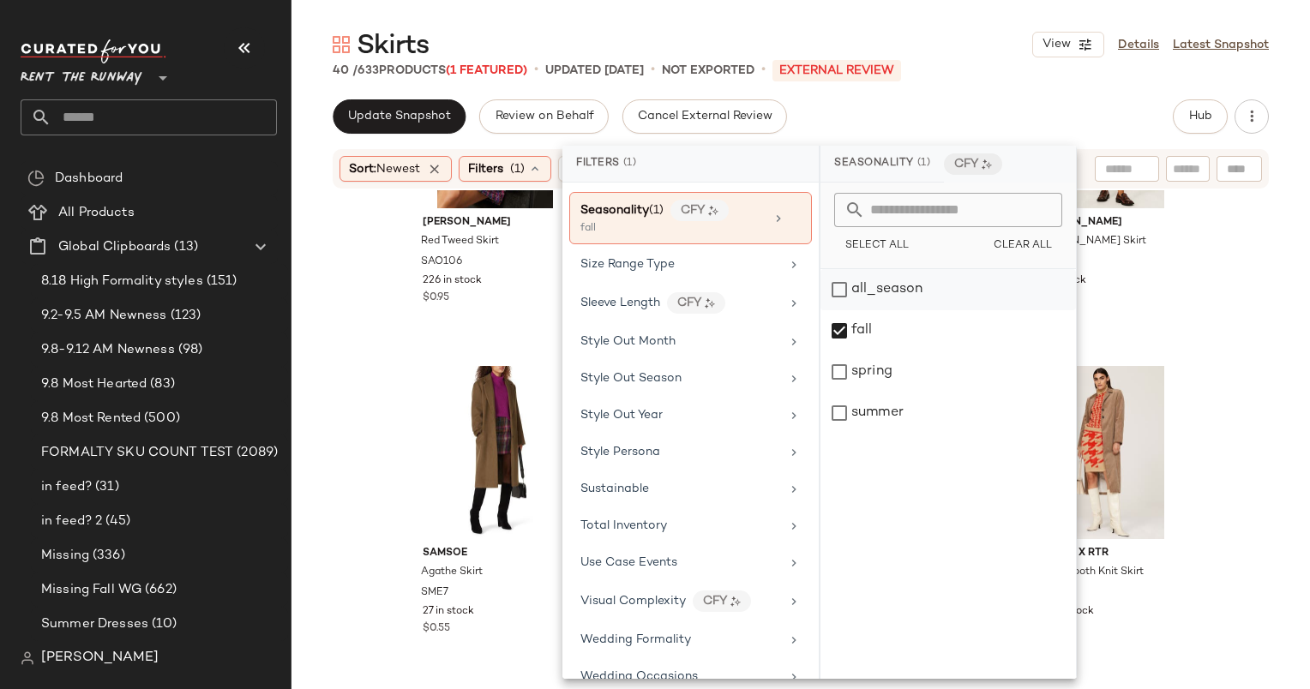
click at [885, 305] on div "all_season" at bounding box center [947, 289] width 255 height 41
click at [900, 327] on div "fall" at bounding box center [947, 330] width 255 height 41
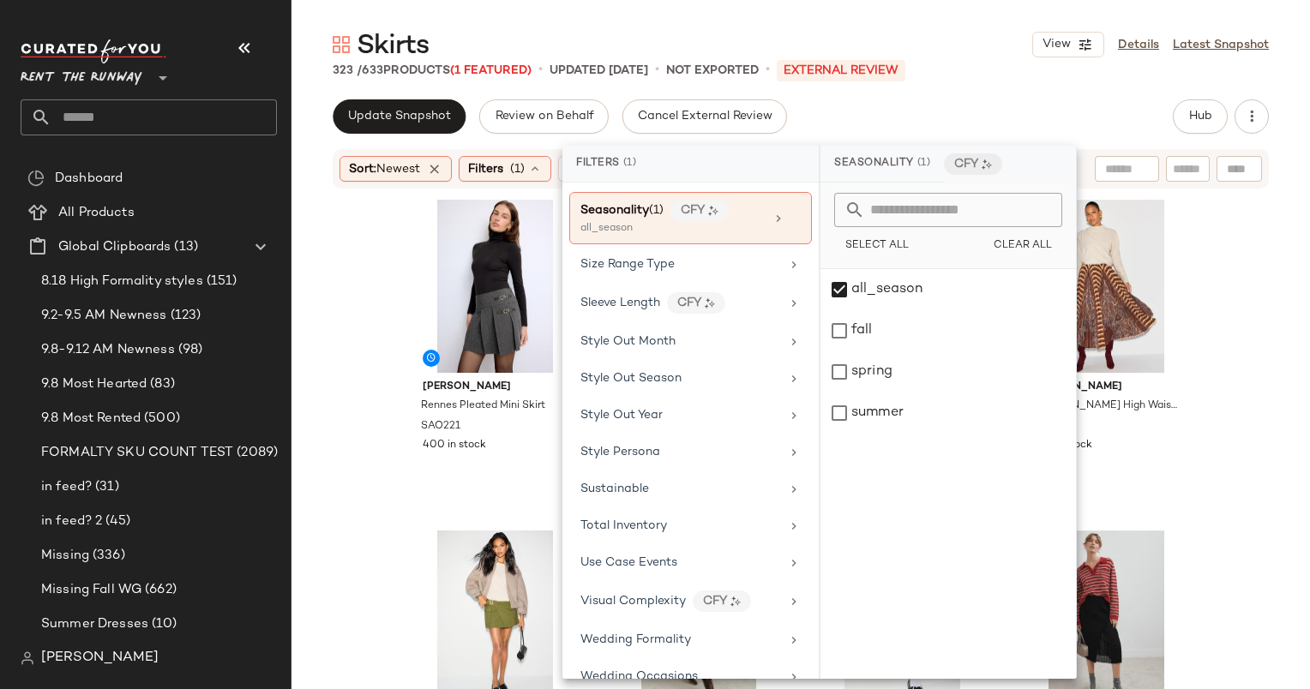
click at [954, 114] on div "Update Snapshot Review on Behalf Cancel External Review Hub" at bounding box center [801, 116] width 936 height 34
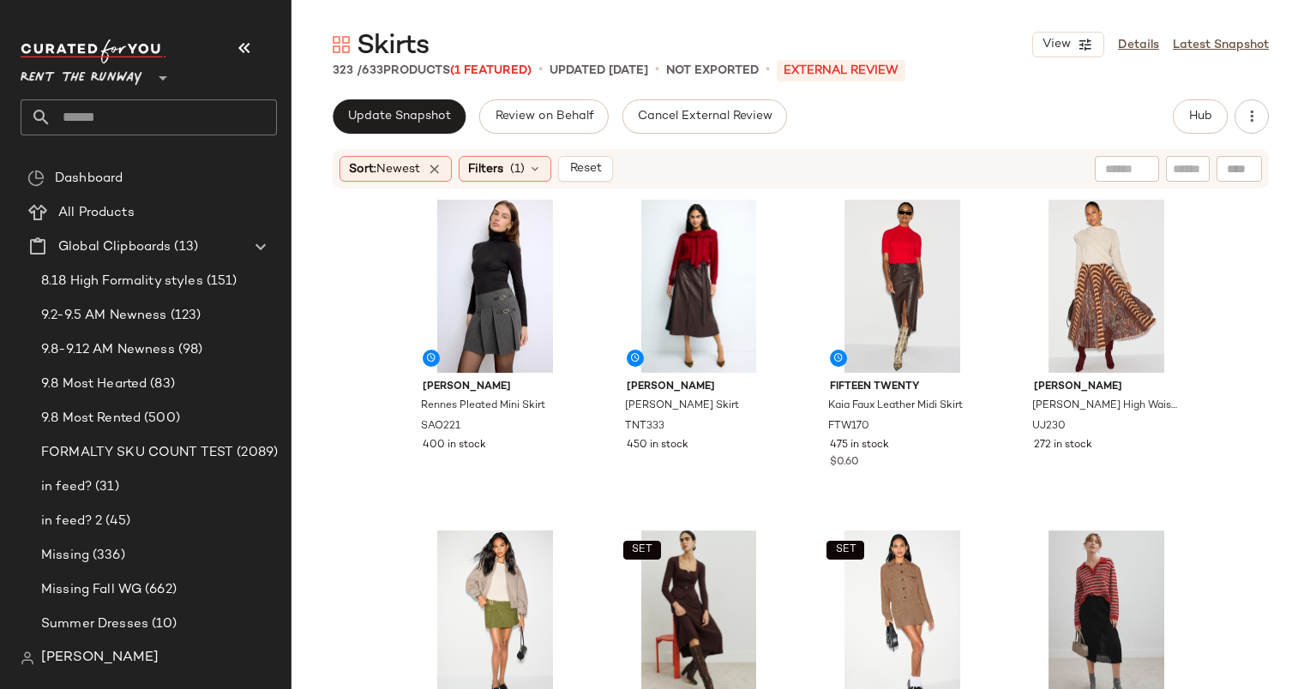
click at [363, 374] on div "Sandro Rennes Pleated Mini Skirt SAO221 400 in stock Tanya Taylor Hudley Skirt …" at bounding box center [800, 465] width 1018 height 550
click at [939, 89] on div "Skirts View Details Latest Snapshot 323 / 633 Products (1 Featured) • updated S…" at bounding box center [800, 358] width 1018 height 662
click at [495, 280] on div "View" at bounding box center [495, 286] width 172 height 173
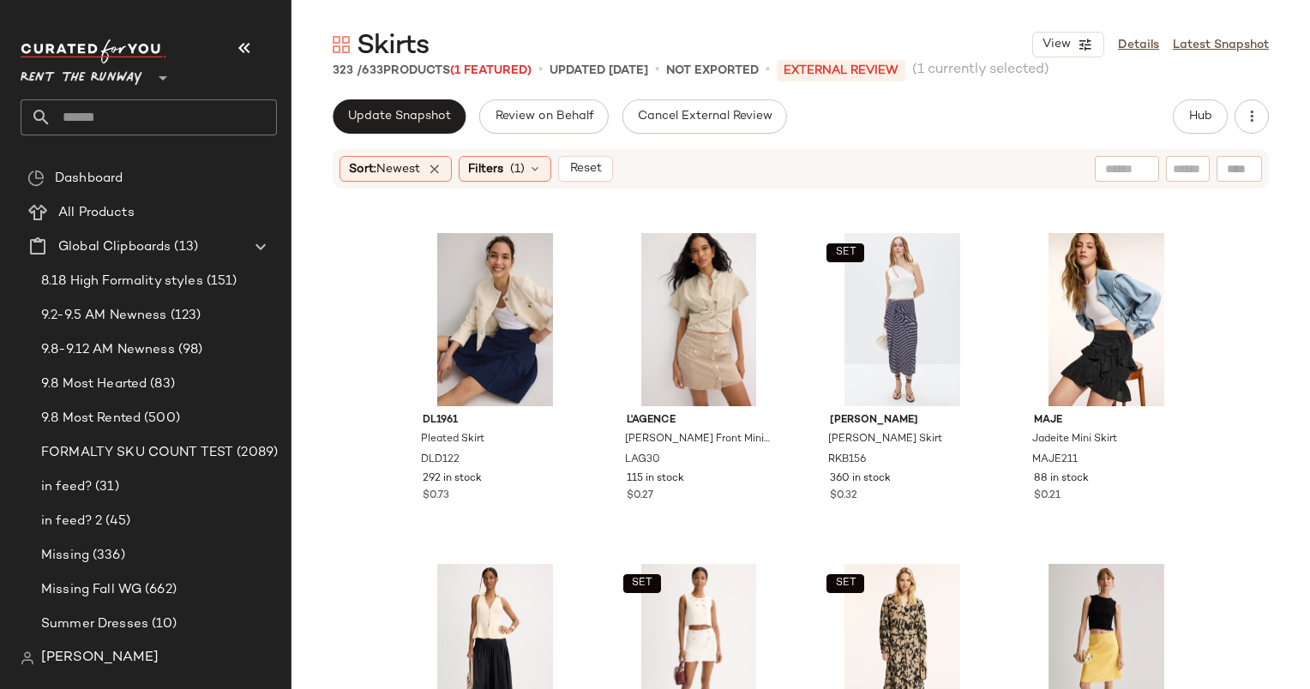
scroll to position [998, 0]
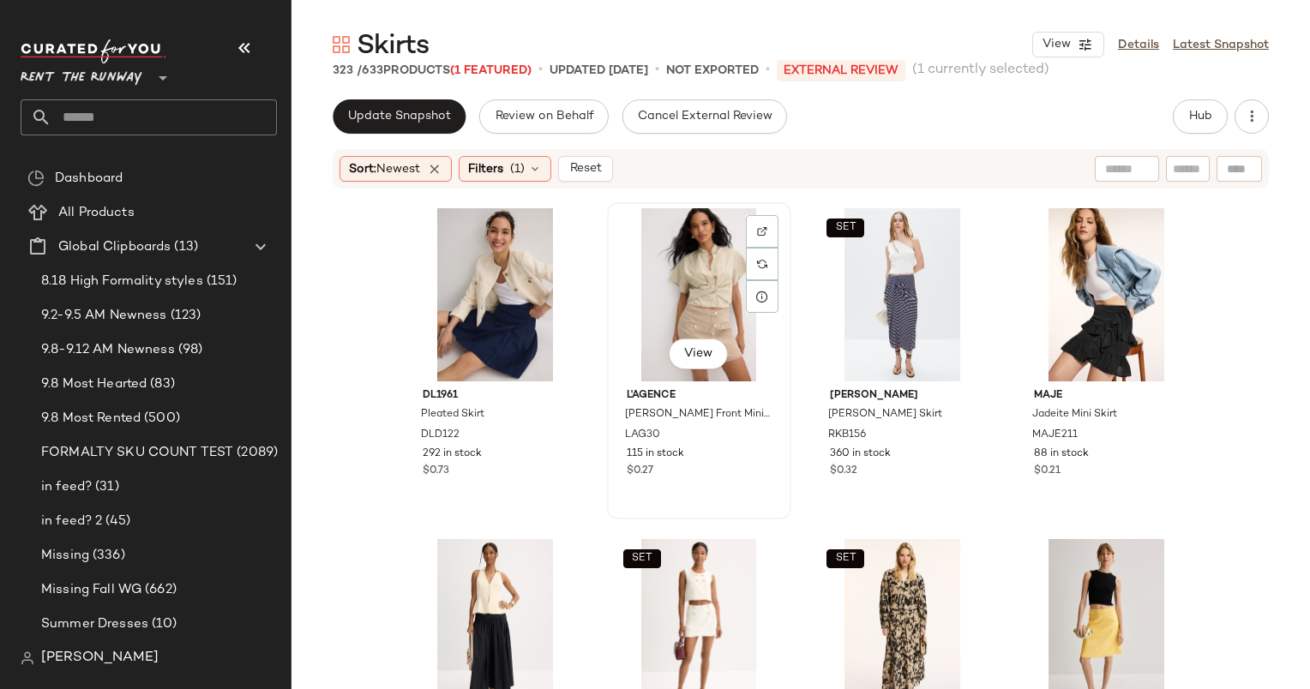
click at [688, 279] on div "View" at bounding box center [699, 294] width 172 height 173
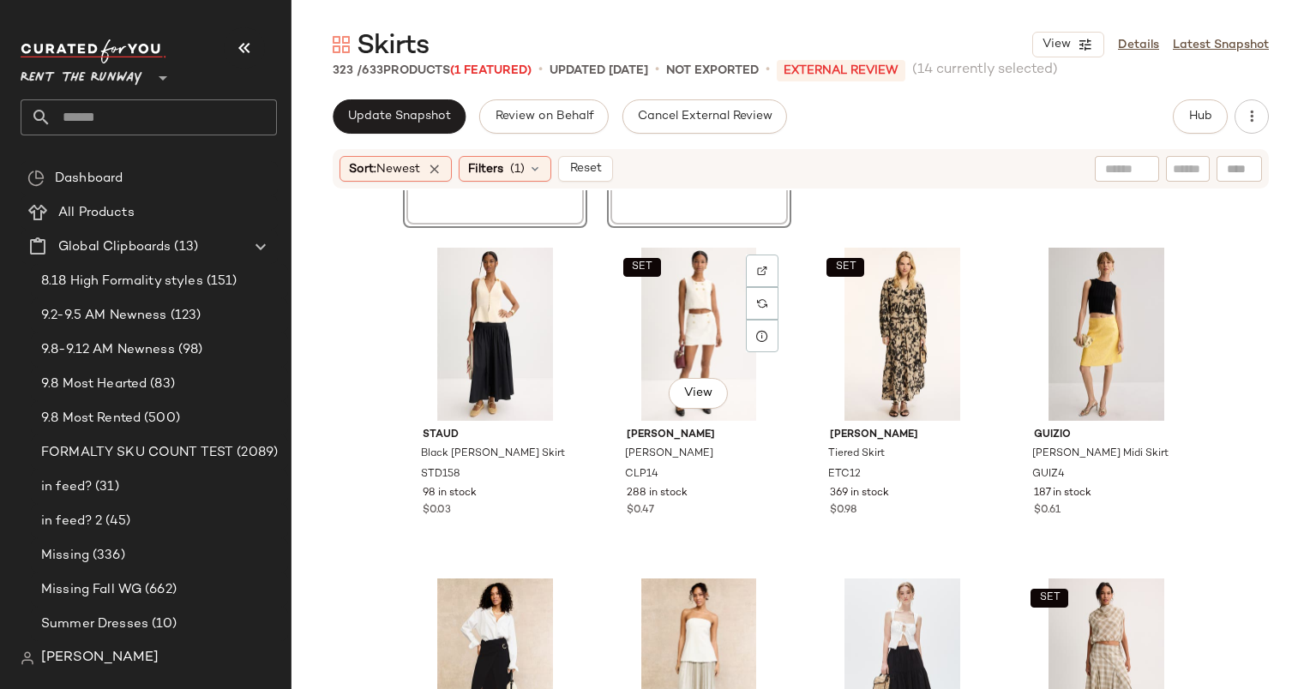
scroll to position [1381, 0]
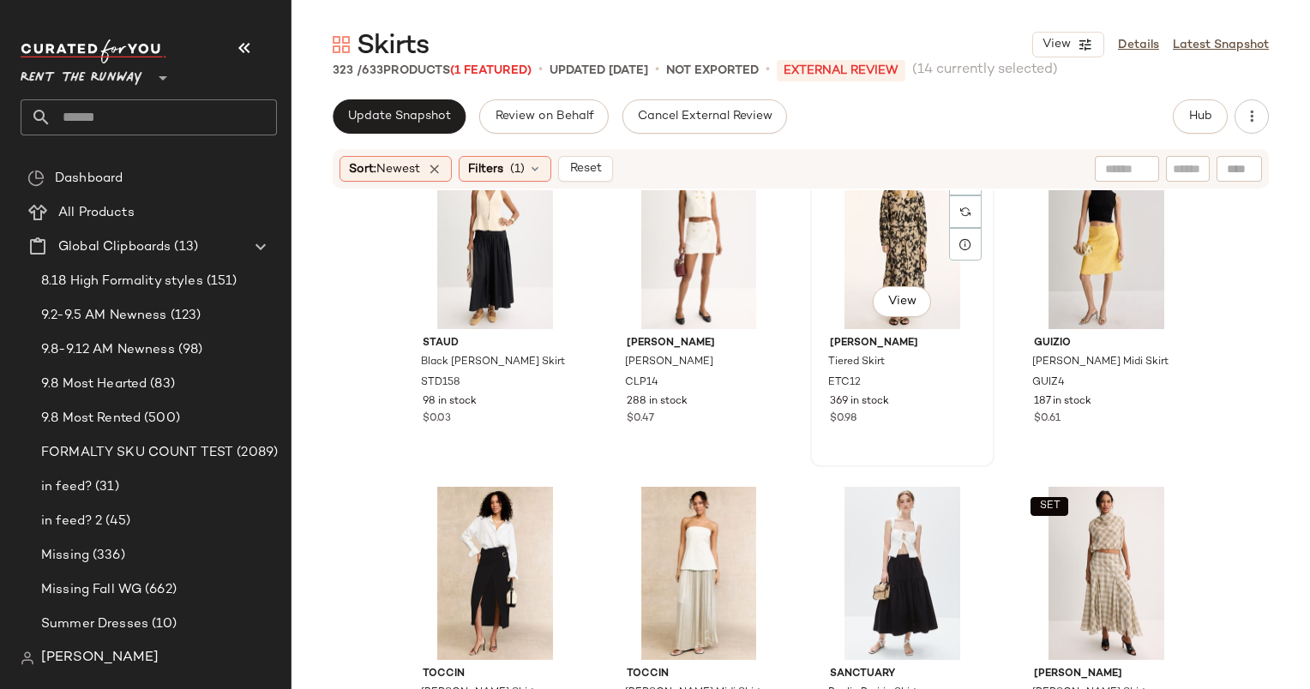
click at [868, 254] on div "SET View" at bounding box center [902, 242] width 172 height 173
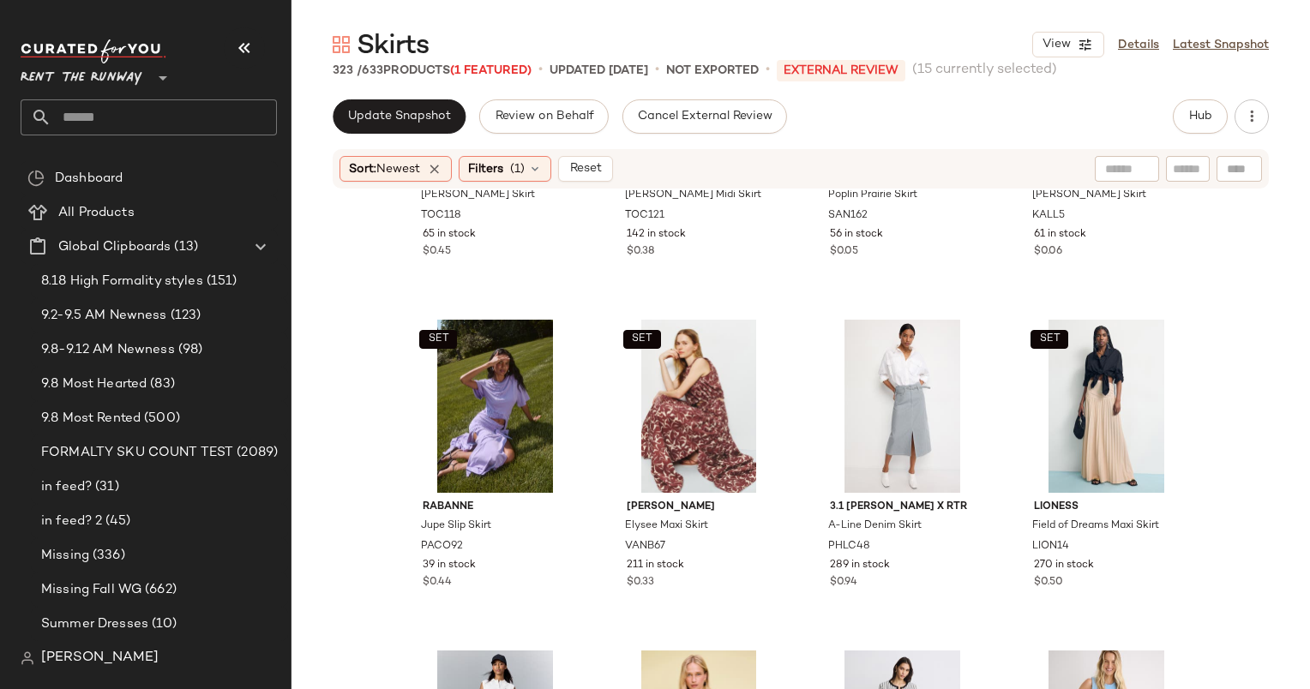
scroll to position [1879, 0]
click at [1060, 231] on span "61 in stock" at bounding box center [1060, 234] width 52 height 15
click at [651, 405] on div "SET View" at bounding box center [699, 406] width 172 height 173
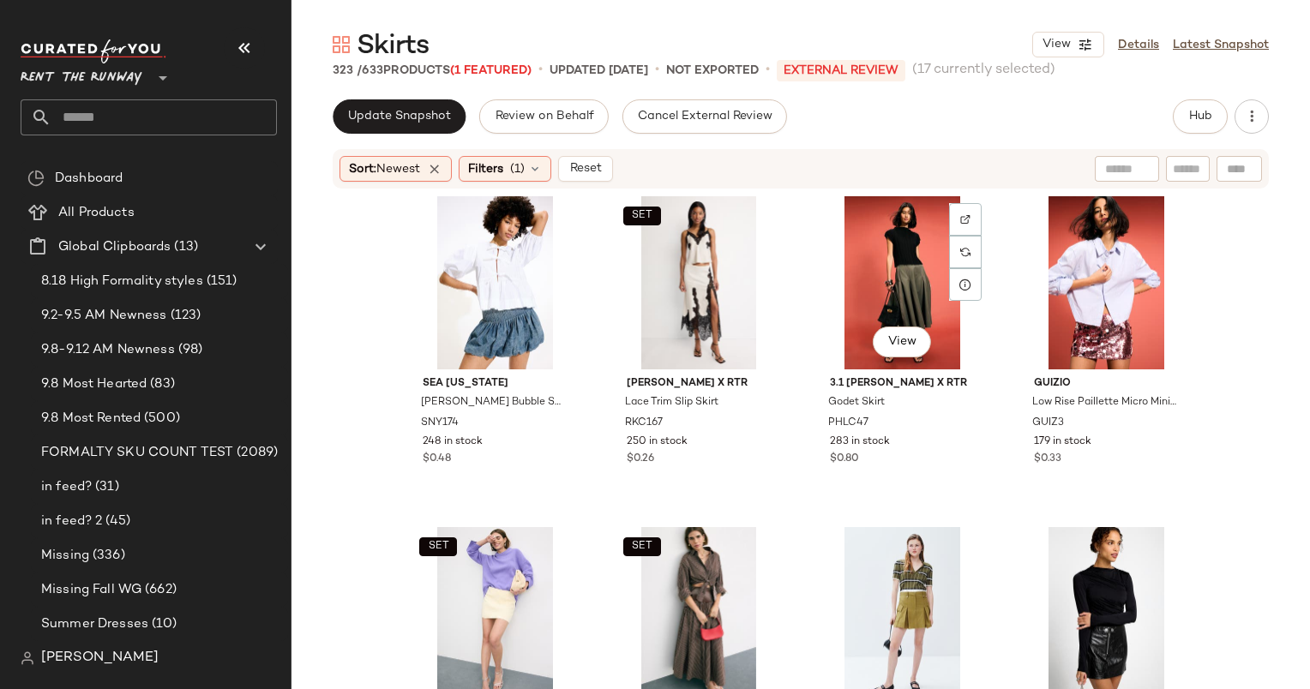
scroll to position [2760, 0]
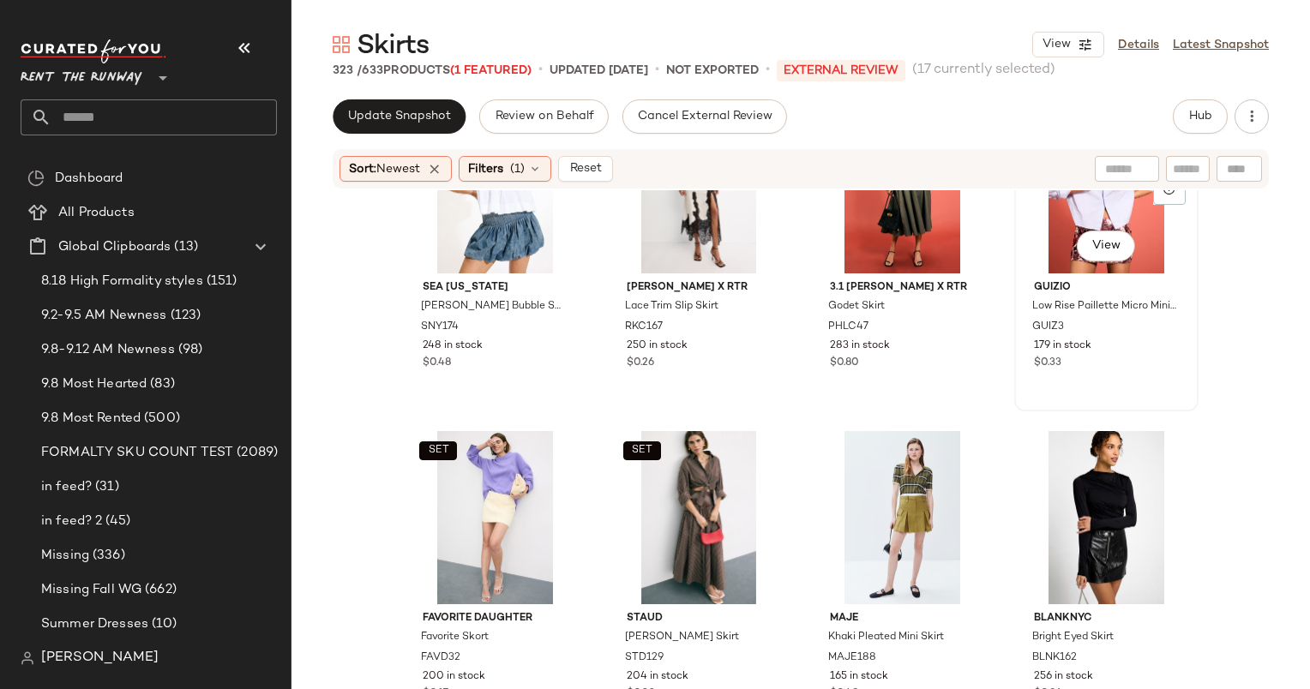
click at [1047, 221] on div "View" at bounding box center [1106, 186] width 172 height 173
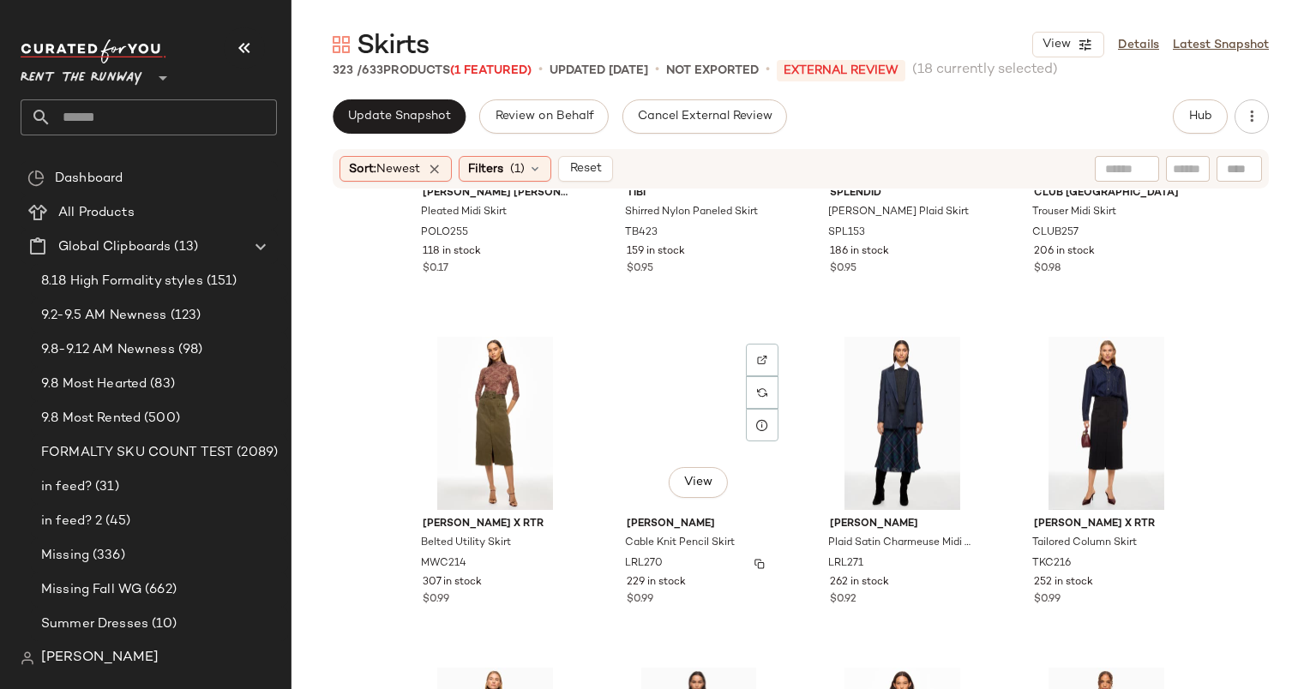
scroll to position [3293, 0]
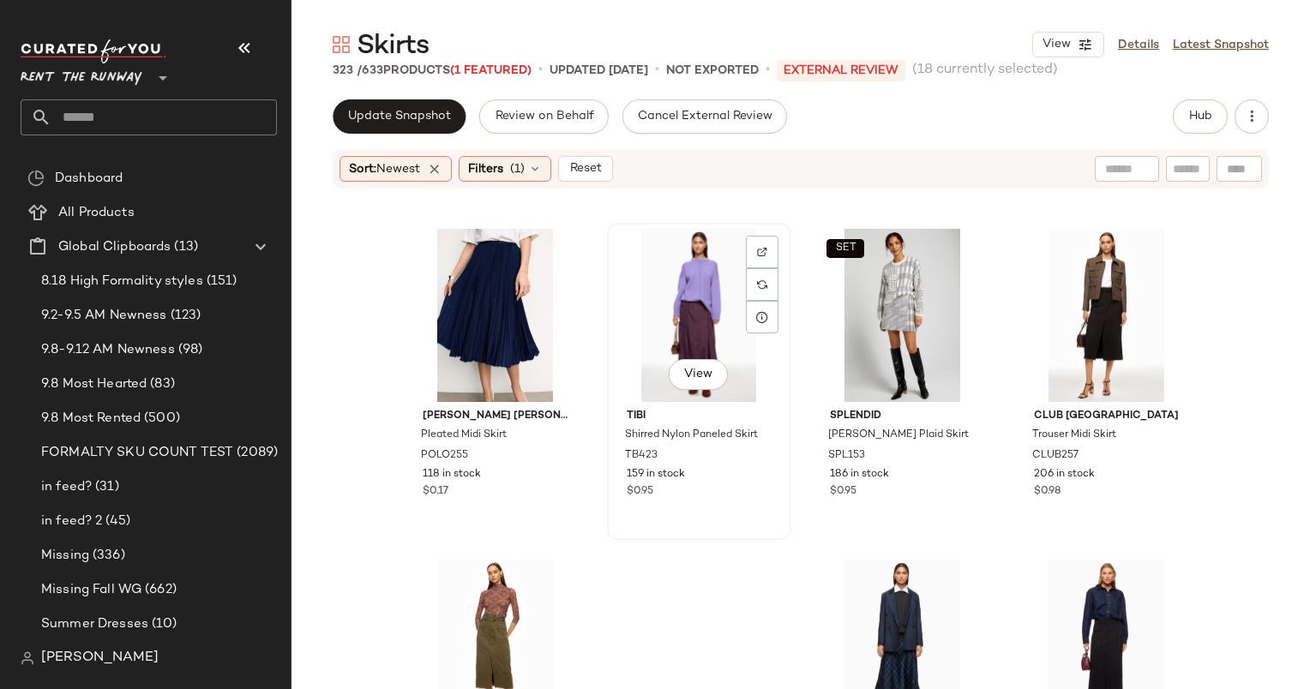
click at [678, 311] on div "View" at bounding box center [699, 315] width 172 height 173
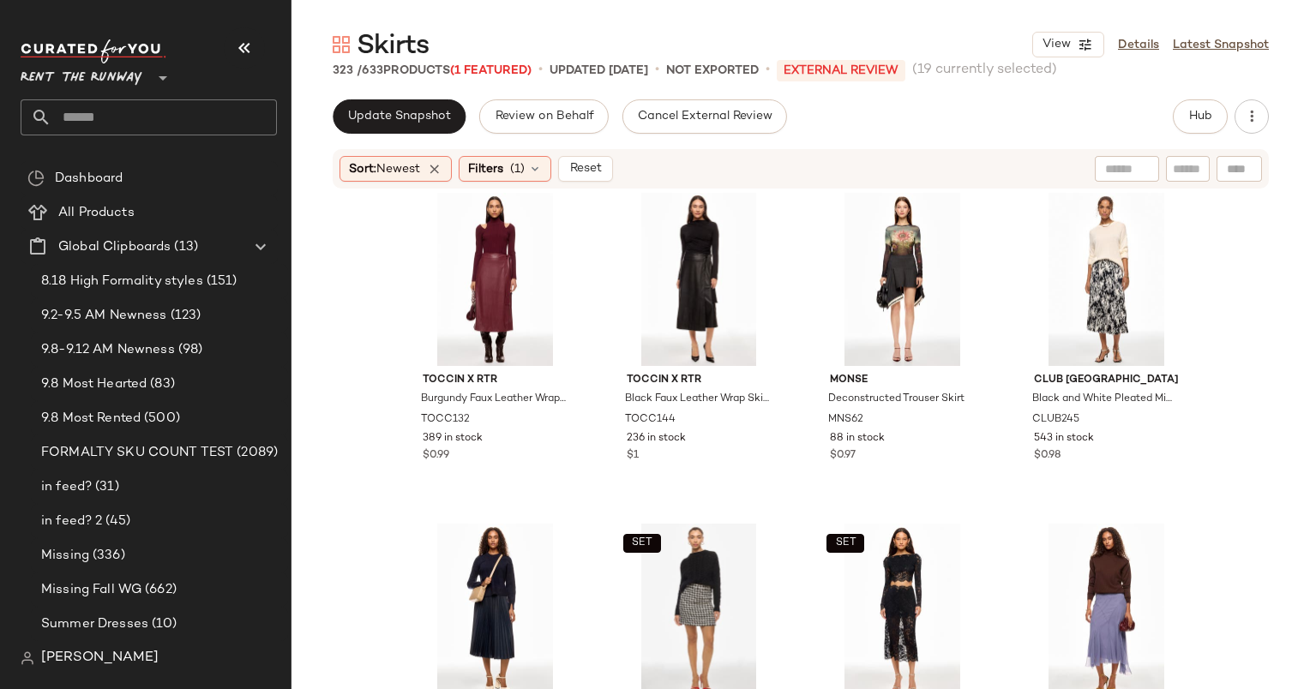
scroll to position [4590, 0]
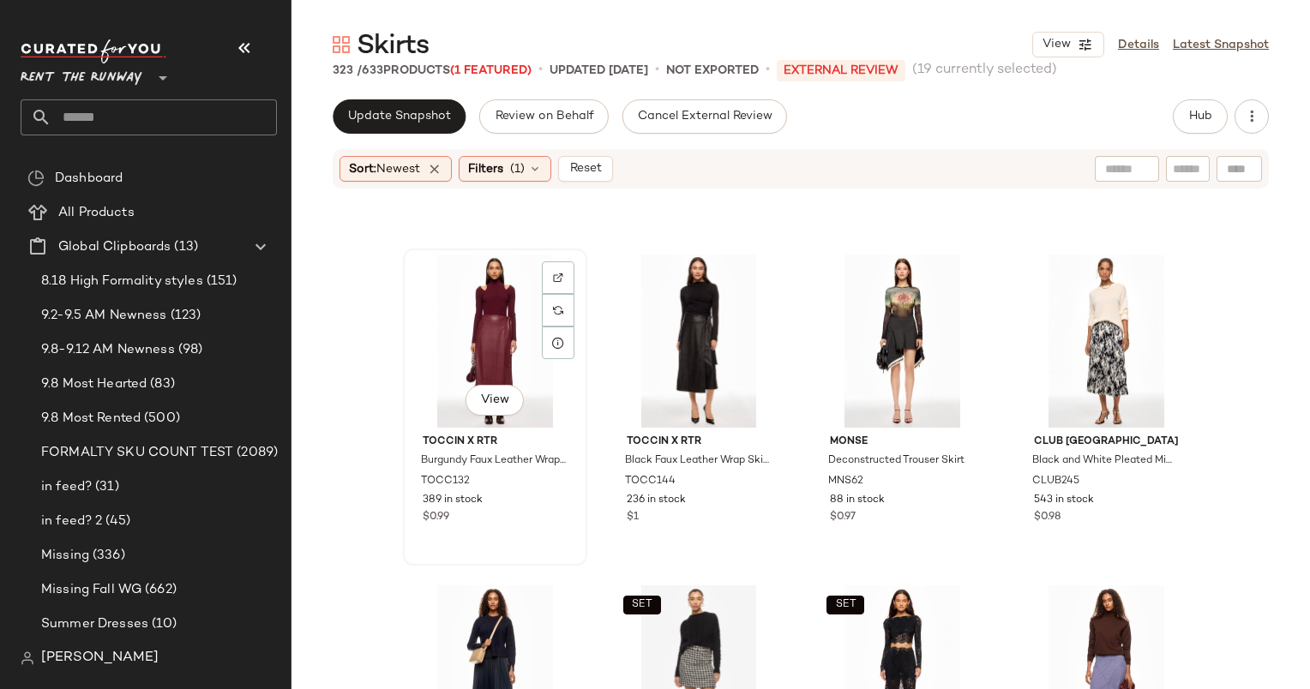
click at [500, 319] on div "View" at bounding box center [495, 341] width 172 height 173
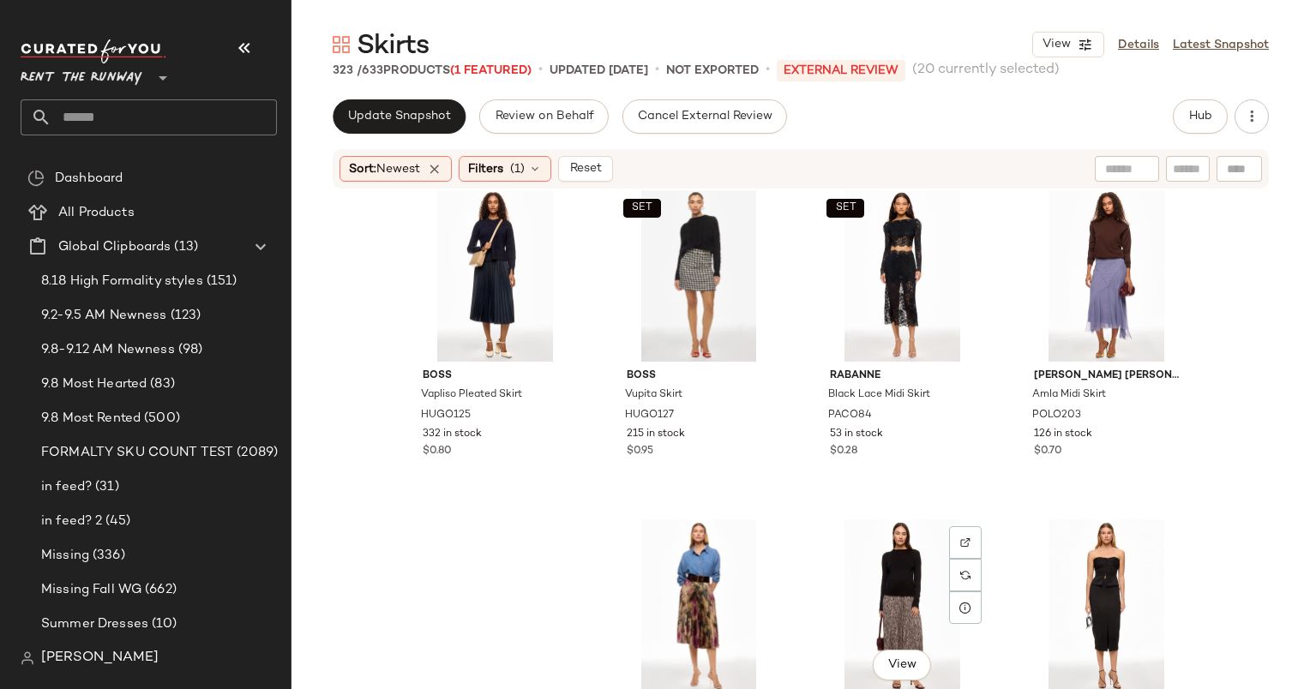
scroll to position [4988, 0]
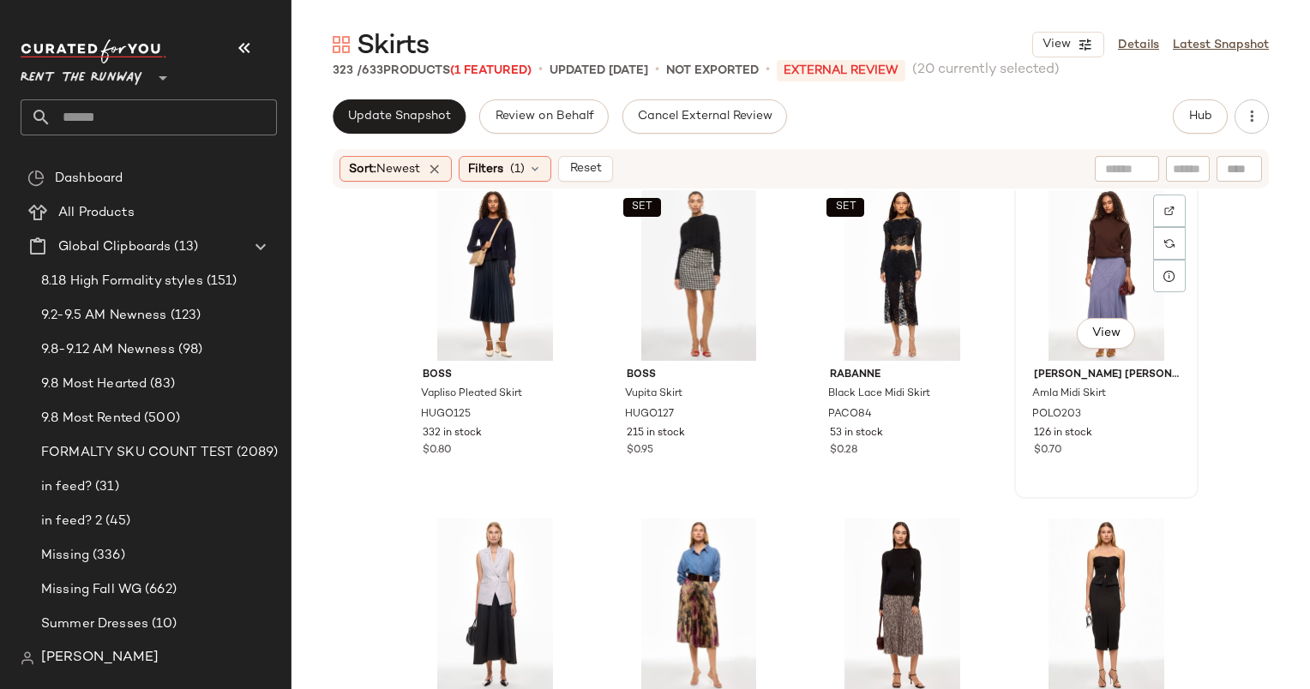
click at [1090, 243] on div "View" at bounding box center [1106, 274] width 172 height 173
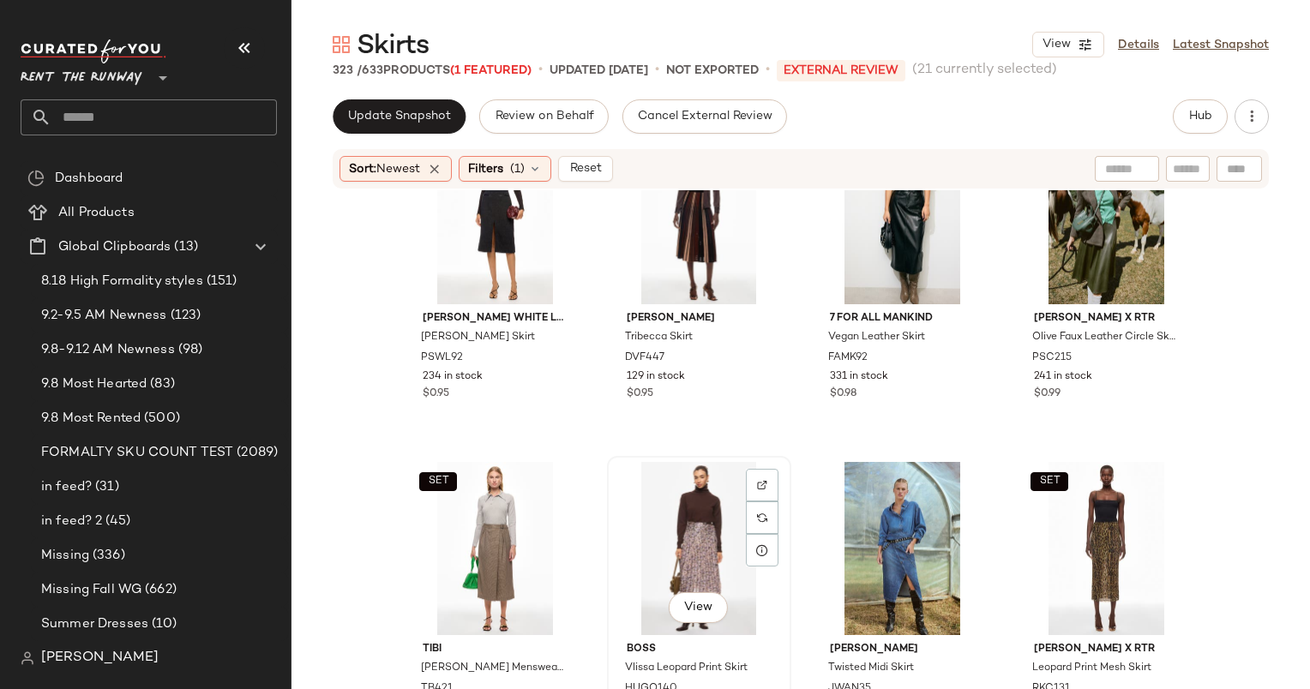
scroll to position [5633, 0]
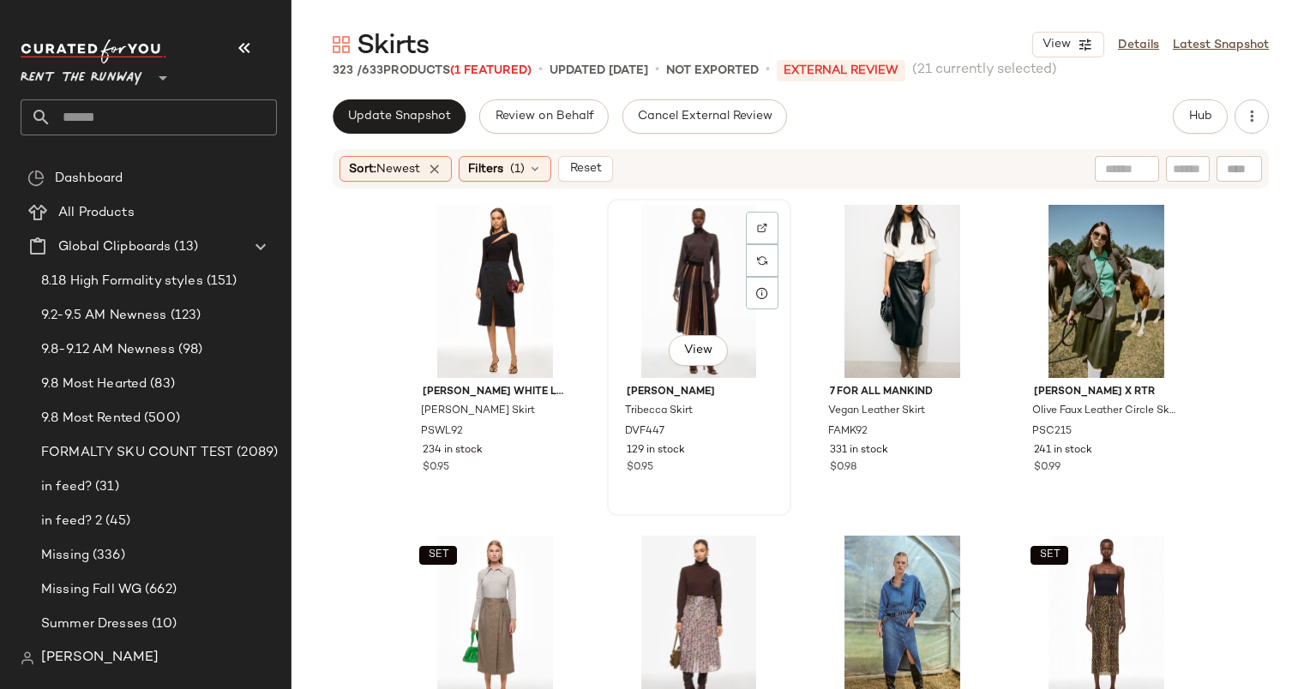
click at [662, 272] on div "View" at bounding box center [699, 291] width 172 height 173
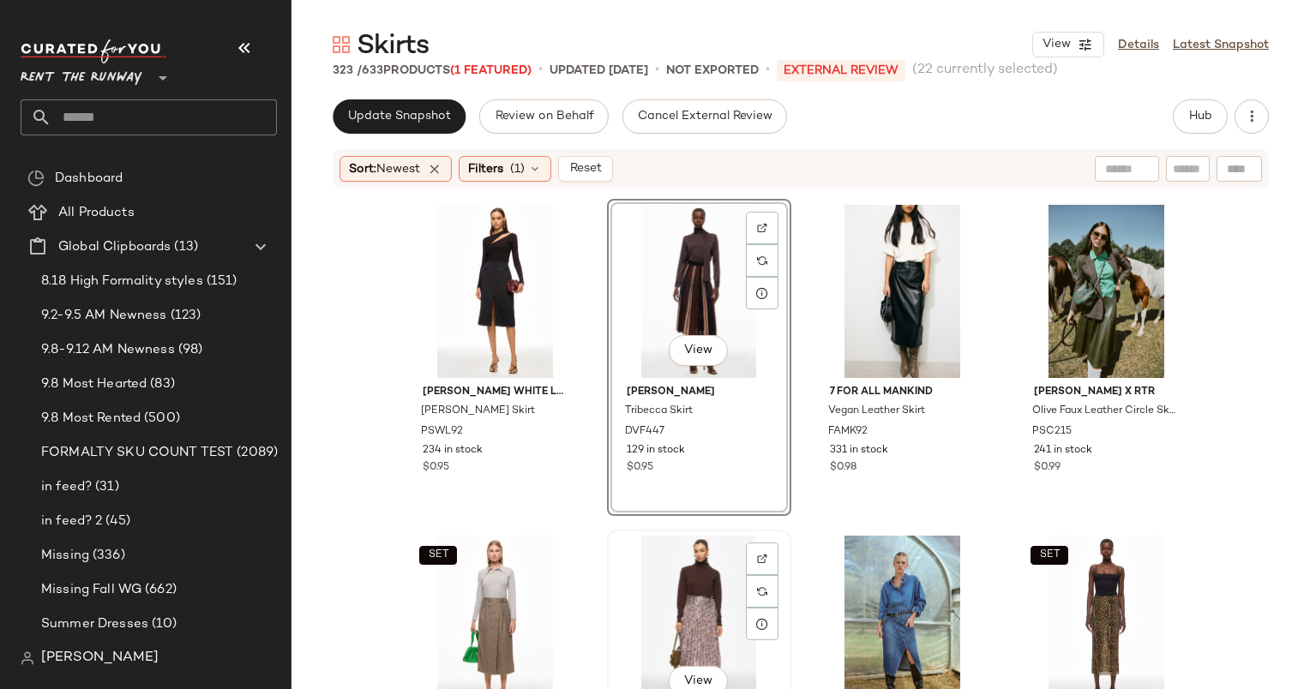
click at [660, 560] on div "View" at bounding box center [699, 622] width 172 height 173
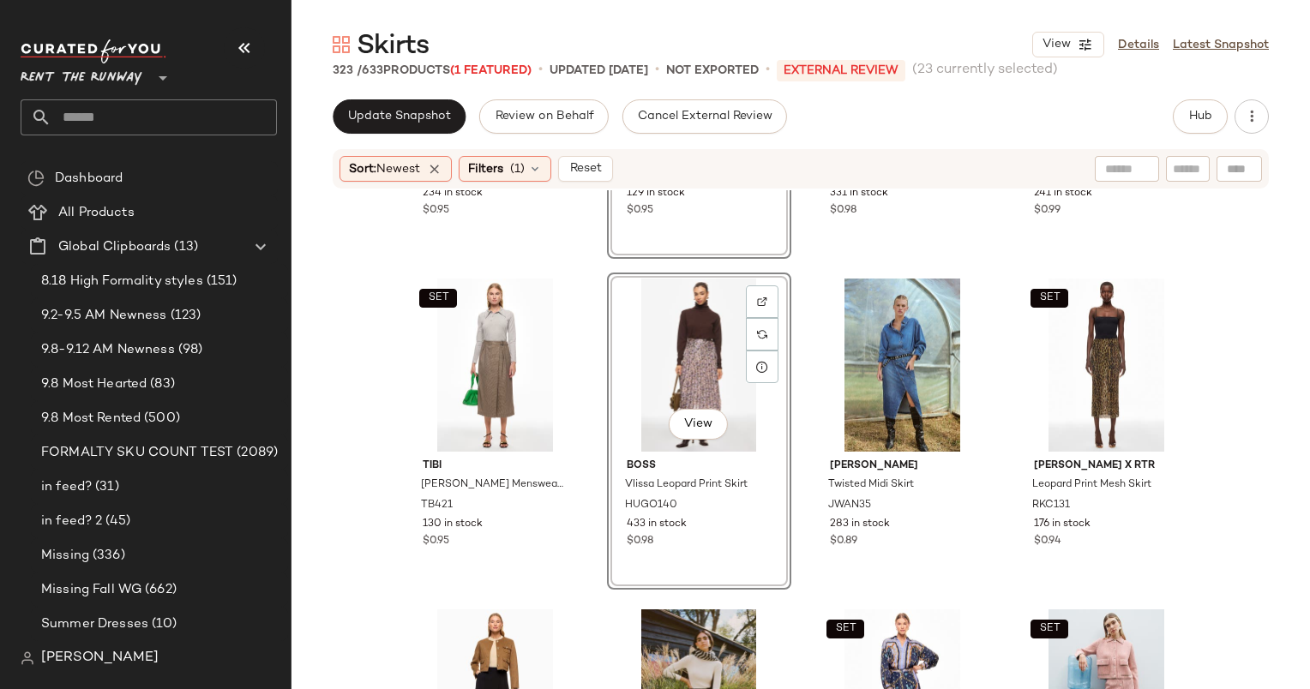
scroll to position [5903, 0]
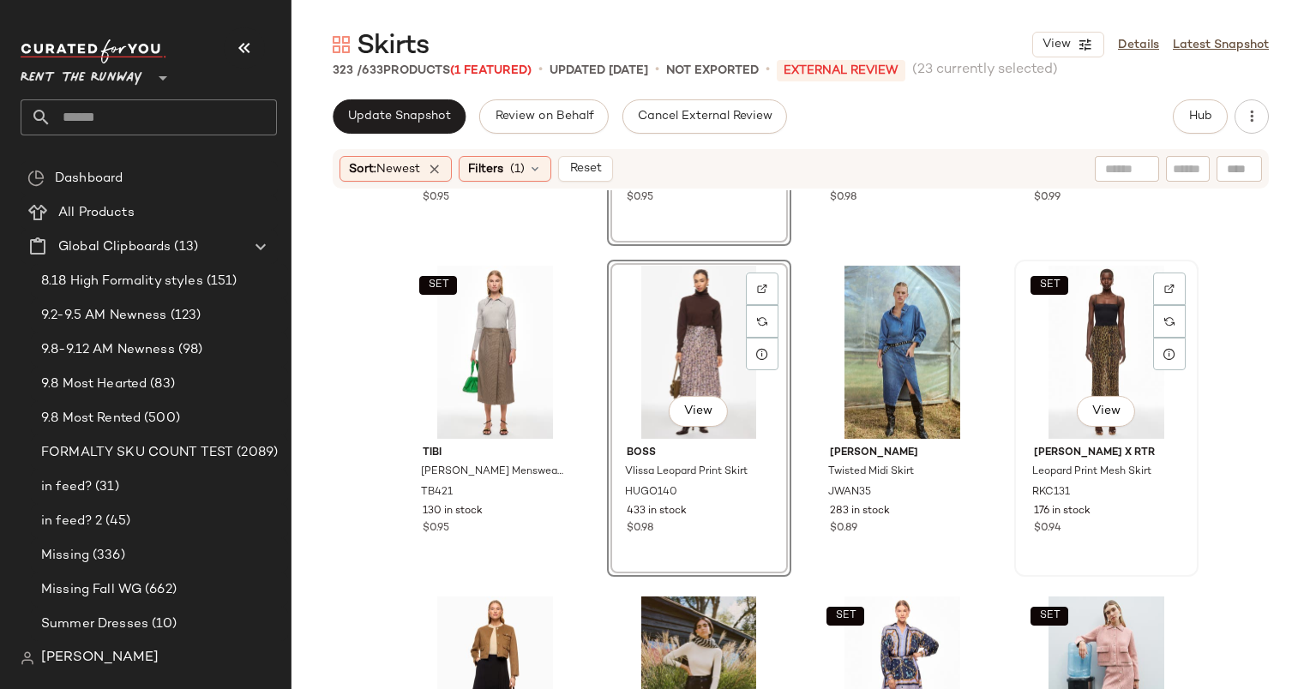
click at [1094, 335] on div "SET View" at bounding box center [1106, 352] width 172 height 173
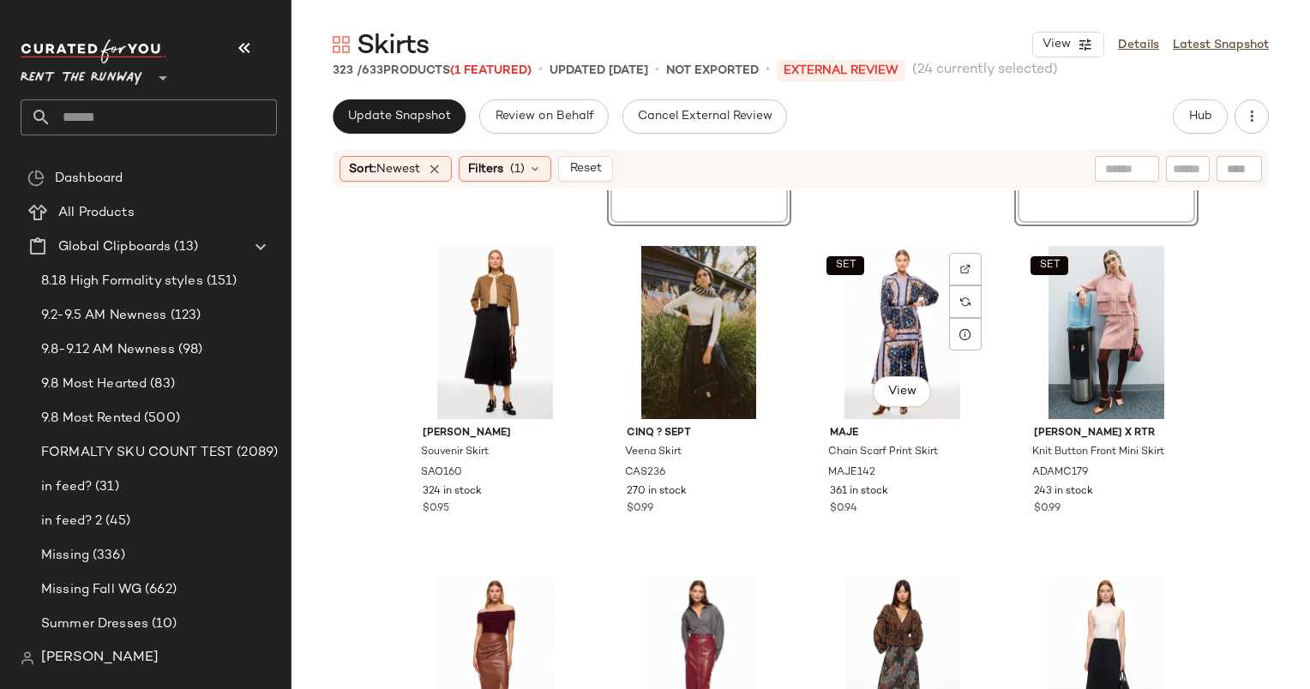
scroll to position [6255, 0]
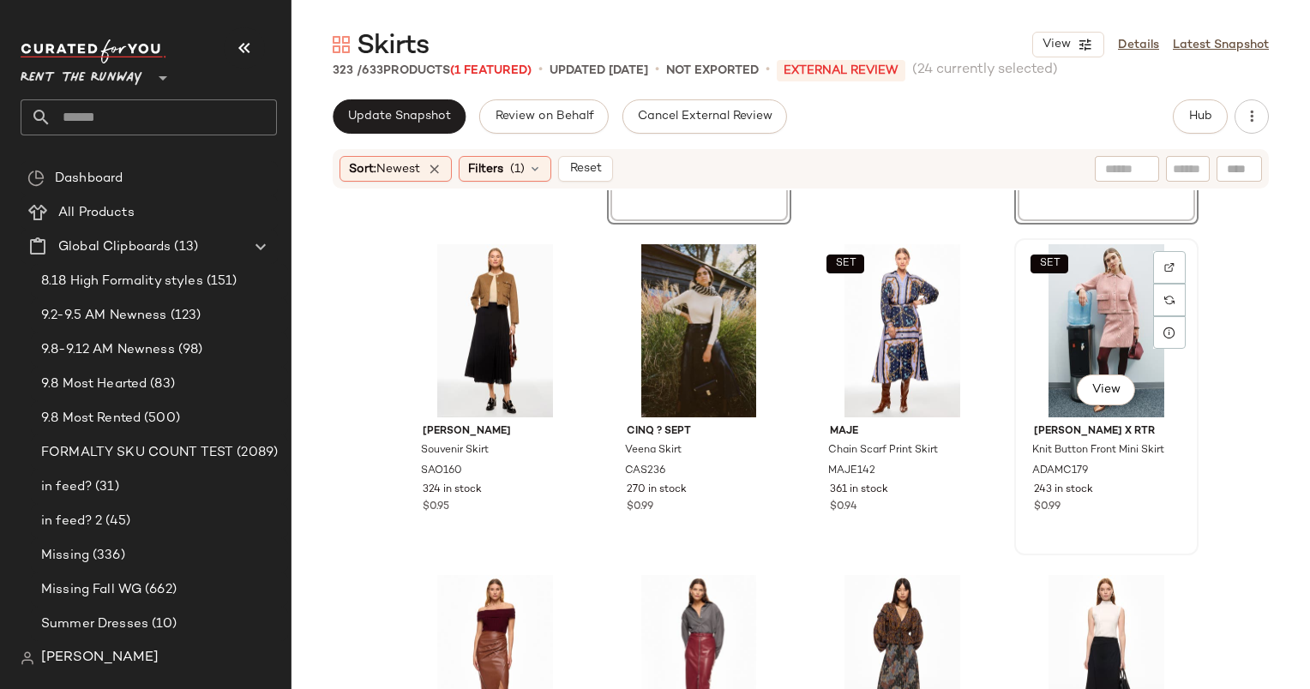
click at [1094, 291] on div "SET View" at bounding box center [1106, 330] width 172 height 173
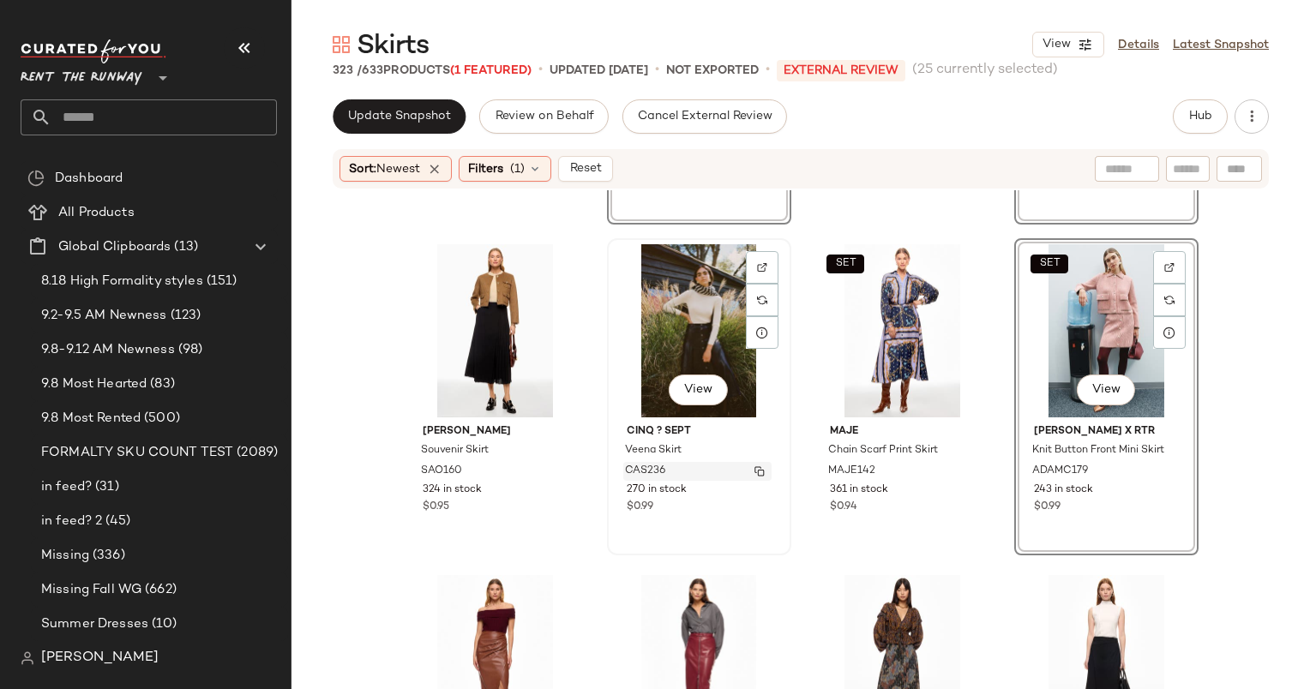
scroll to position [6585, 0]
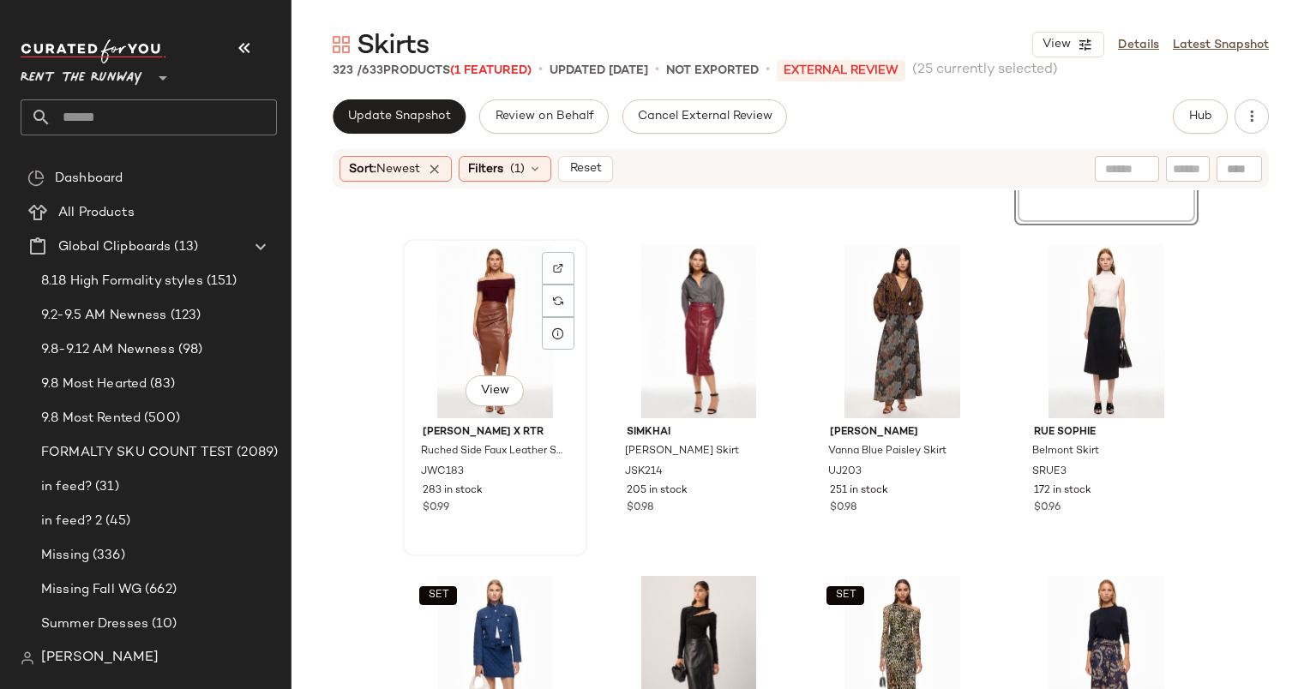
click at [473, 309] on div "View" at bounding box center [495, 331] width 172 height 173
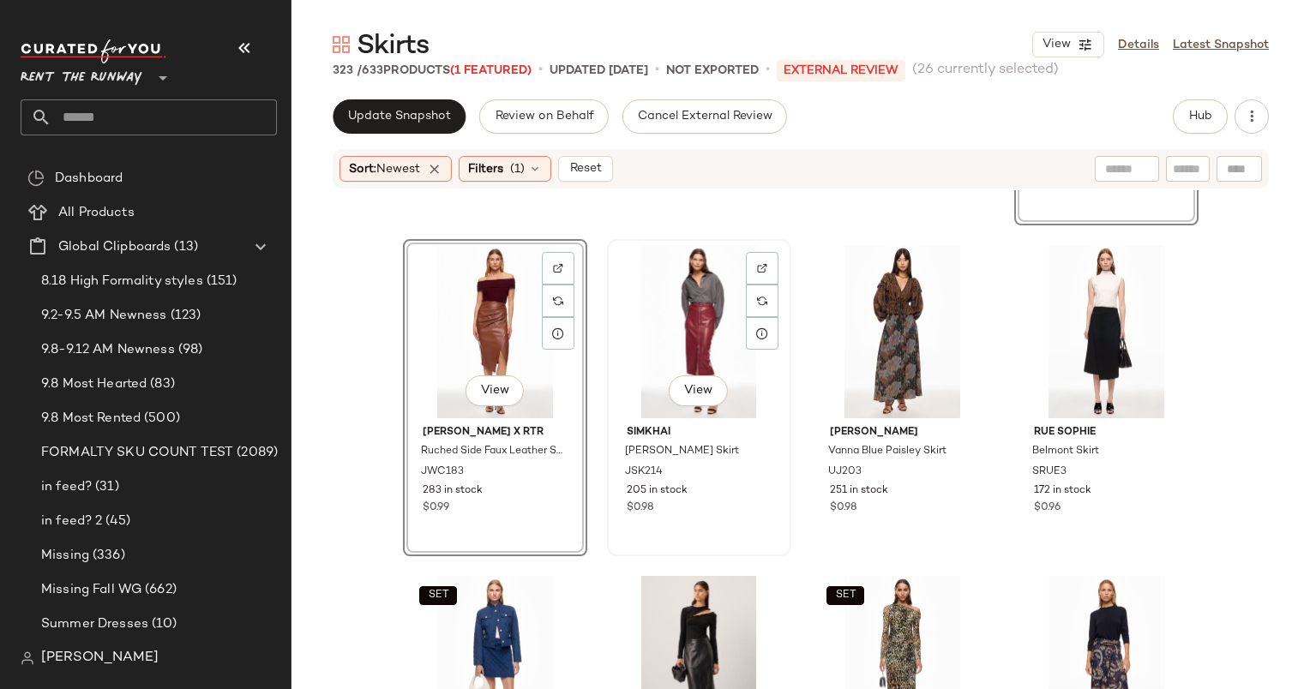
click at [659, 349] on div "View" at bounding box center [699, 331] width 172 height 173
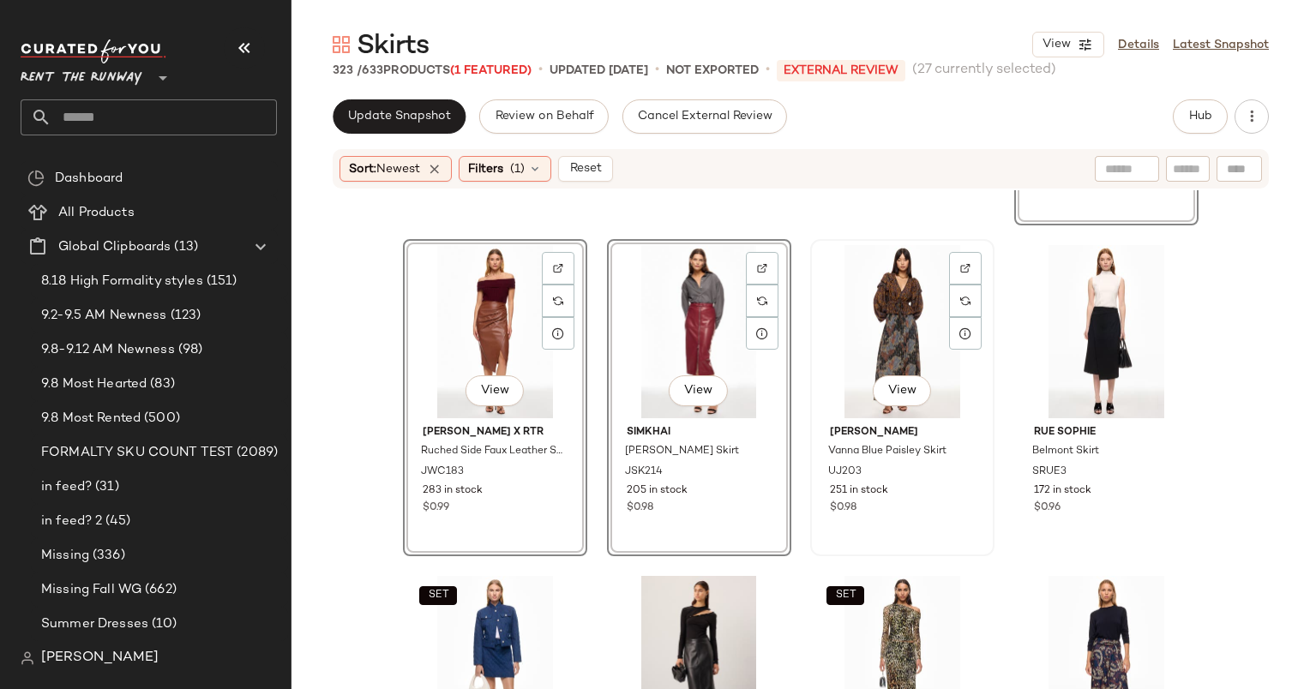
click at [898, 339] on div "View" at bounding box center [902, 331] width 172 height 173
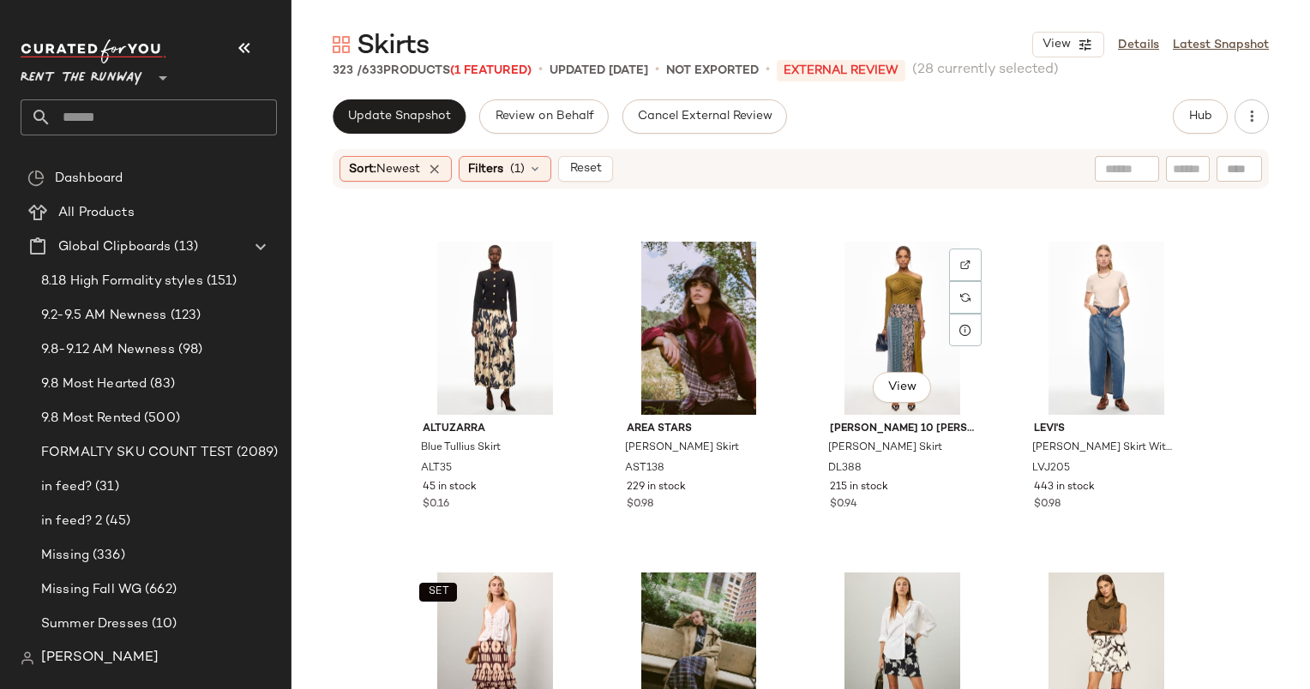
scroll to position [7289, 0]
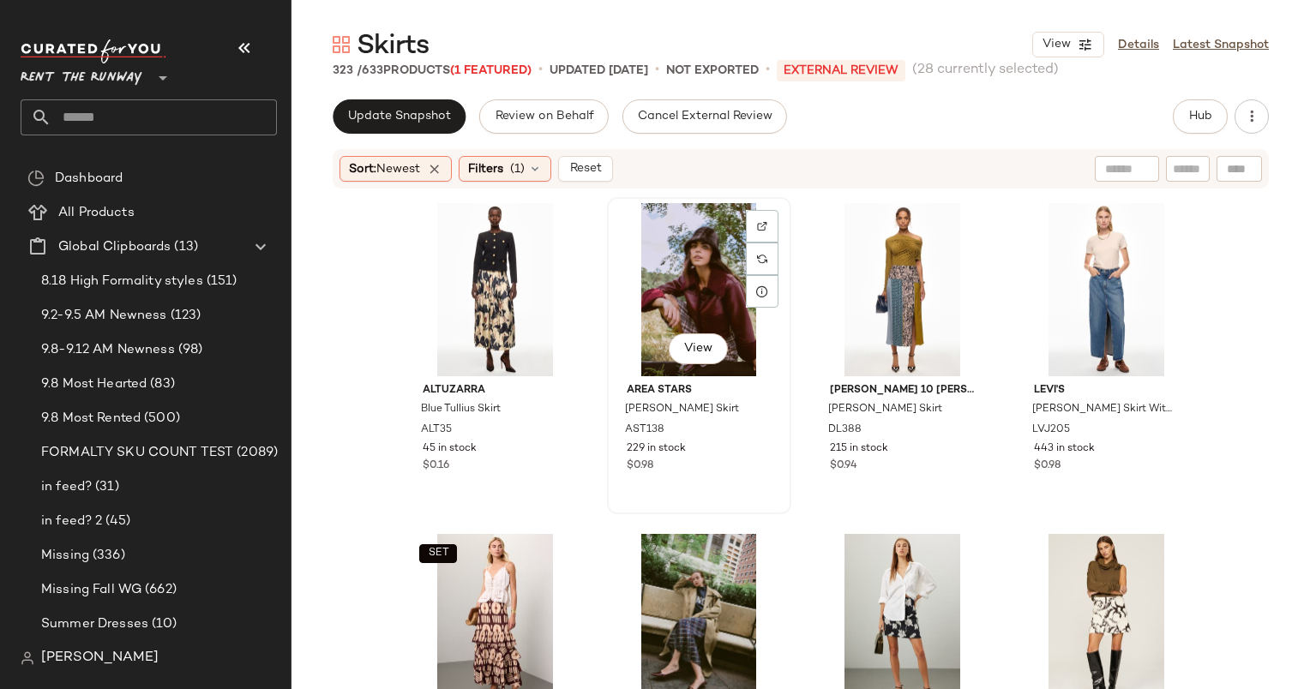
click at [688, 249] on div "View" at bounding box center [699, 289] width 172 height 173
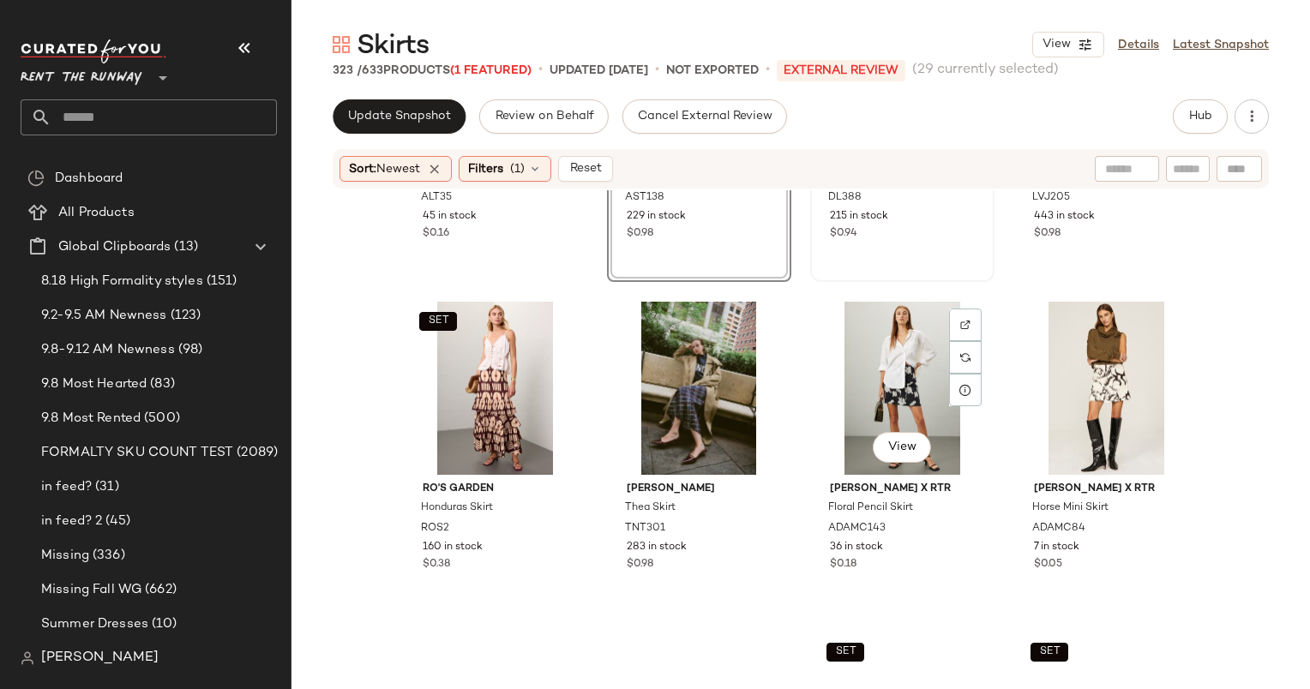
scroll to position [7522, 0]
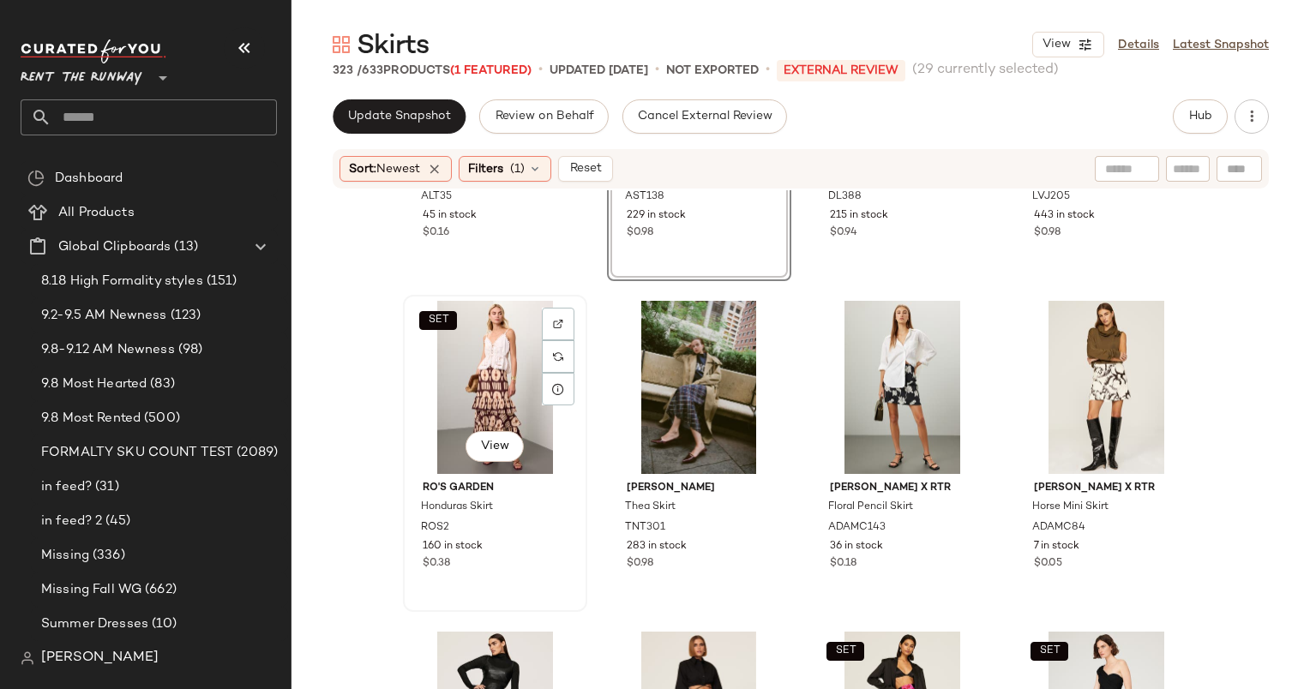
click at [470, 356] on div "SET View" at bounding box center [495, 387] width 172 height 173
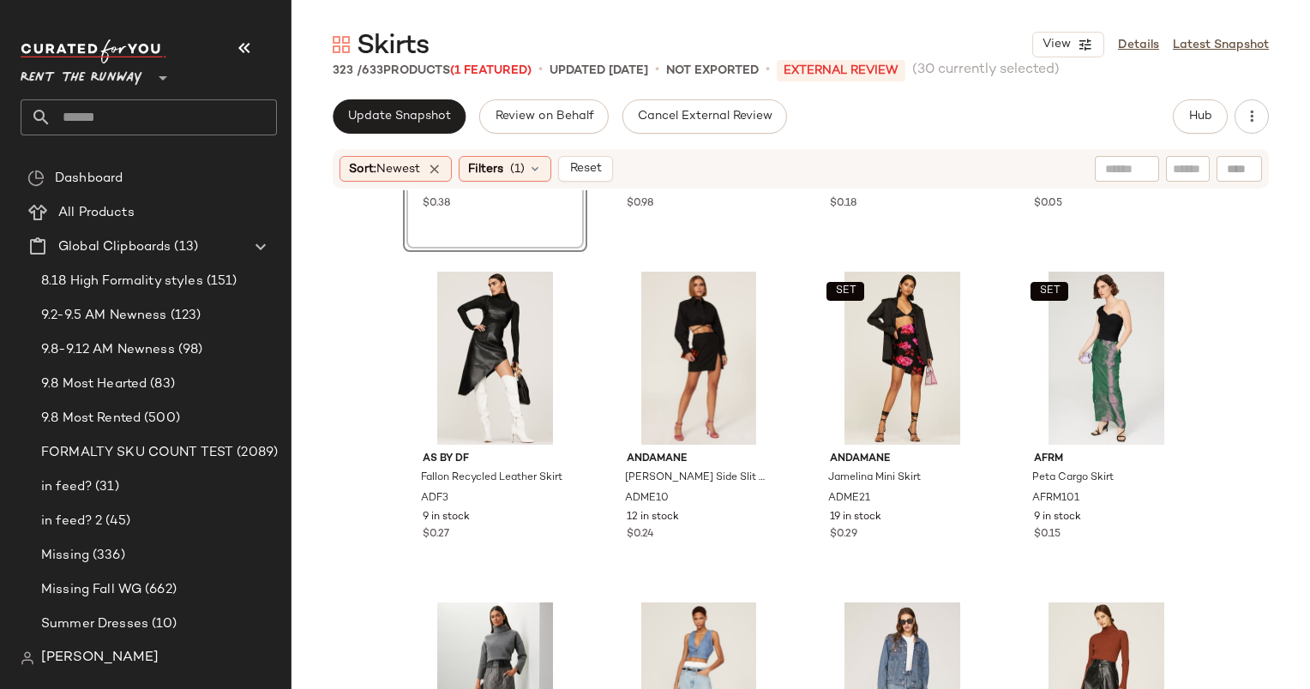
scroll to position [8001, 0]
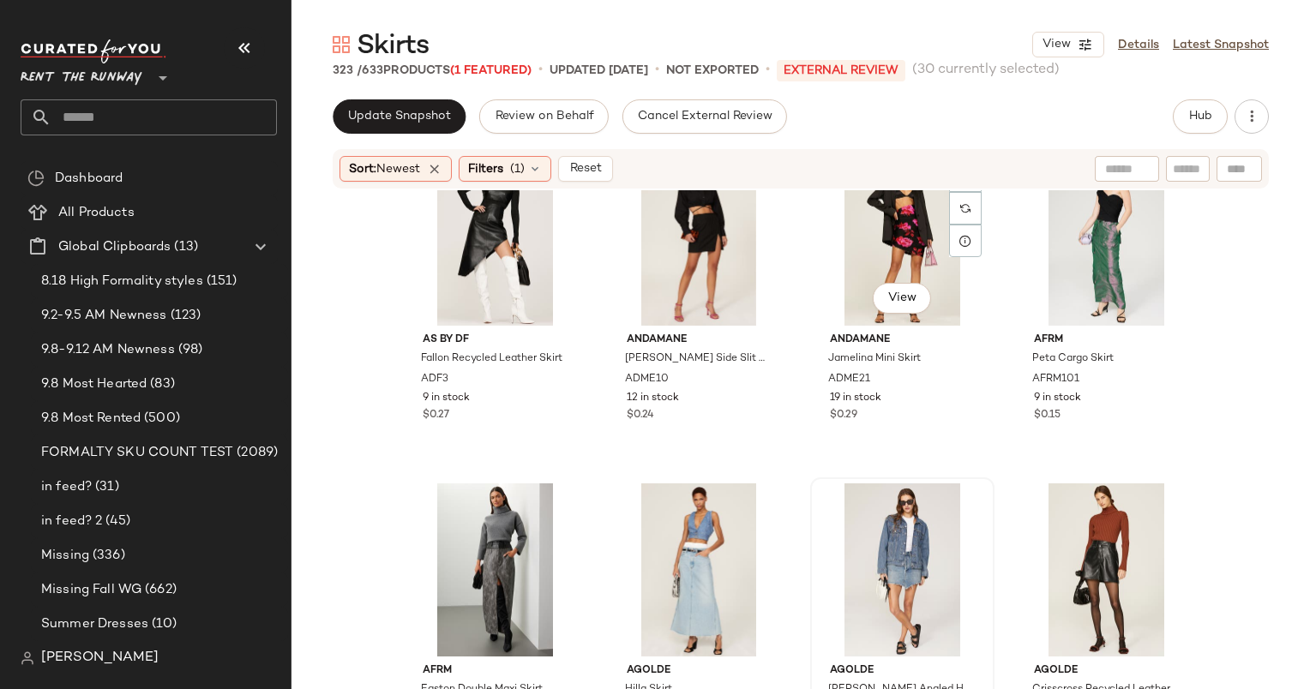
drag, startPoint x: 796, startPoint y: 431, endPoint x: 855, endPoint y: 535, distance: 119.0
click at [855, 535] on div "SET View Ro's Garden Honduras Skirt ROS2 160 in stock $0.38 Tanya Taylor Thea S…" at bounding box center [800, 465] width 1018 height 550
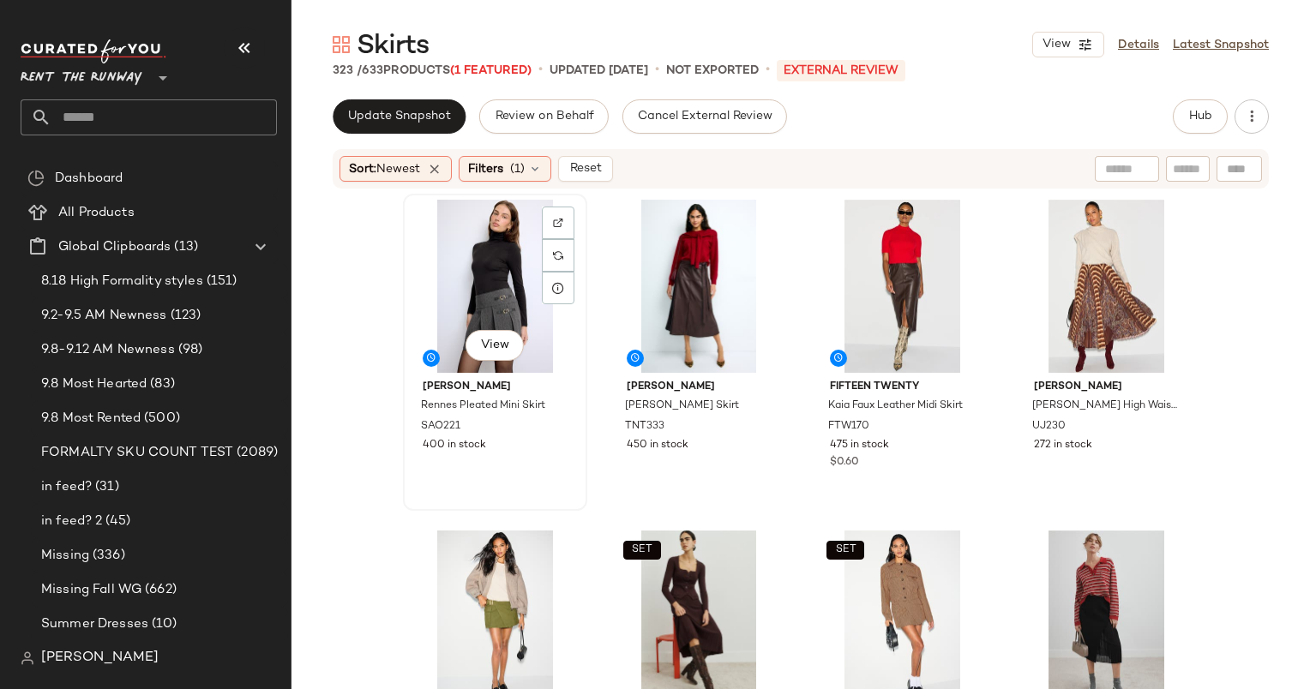
click at [429, 295] on div "View" at bounding box center [495, 286] width 172 height 173
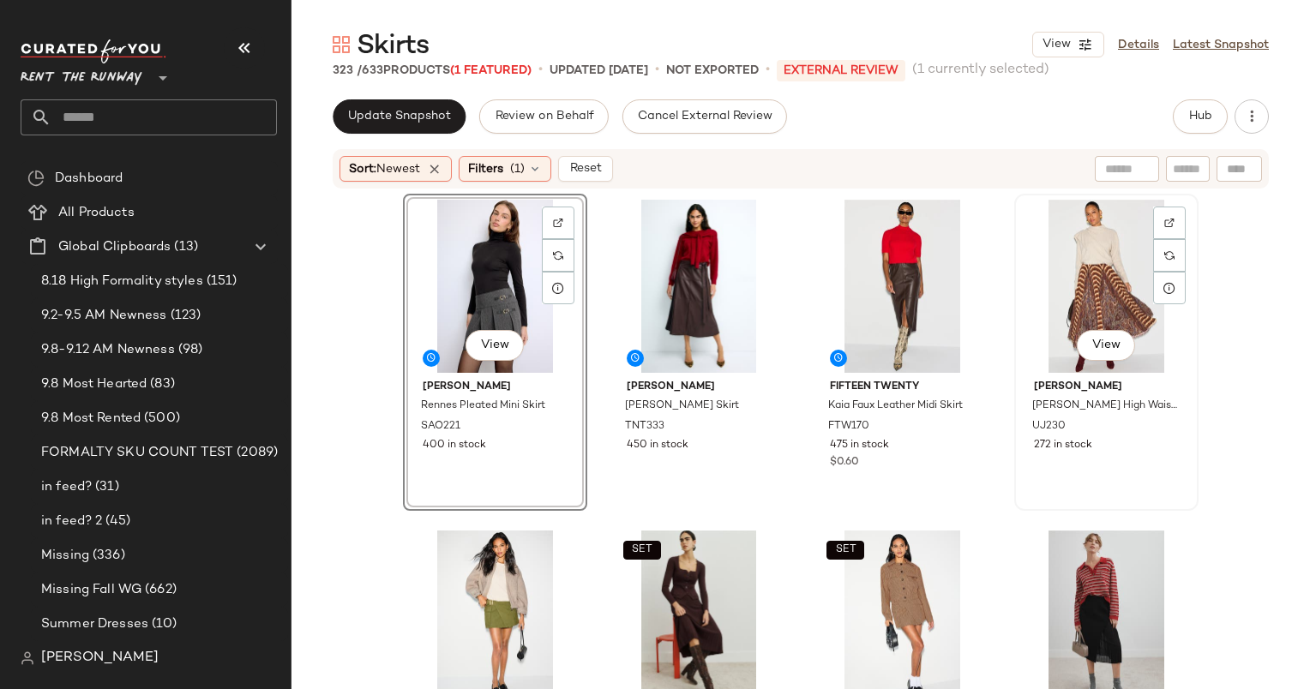
click at [1067, 295] on div "View" at bounding box center [1106, 286] width 172 height 173
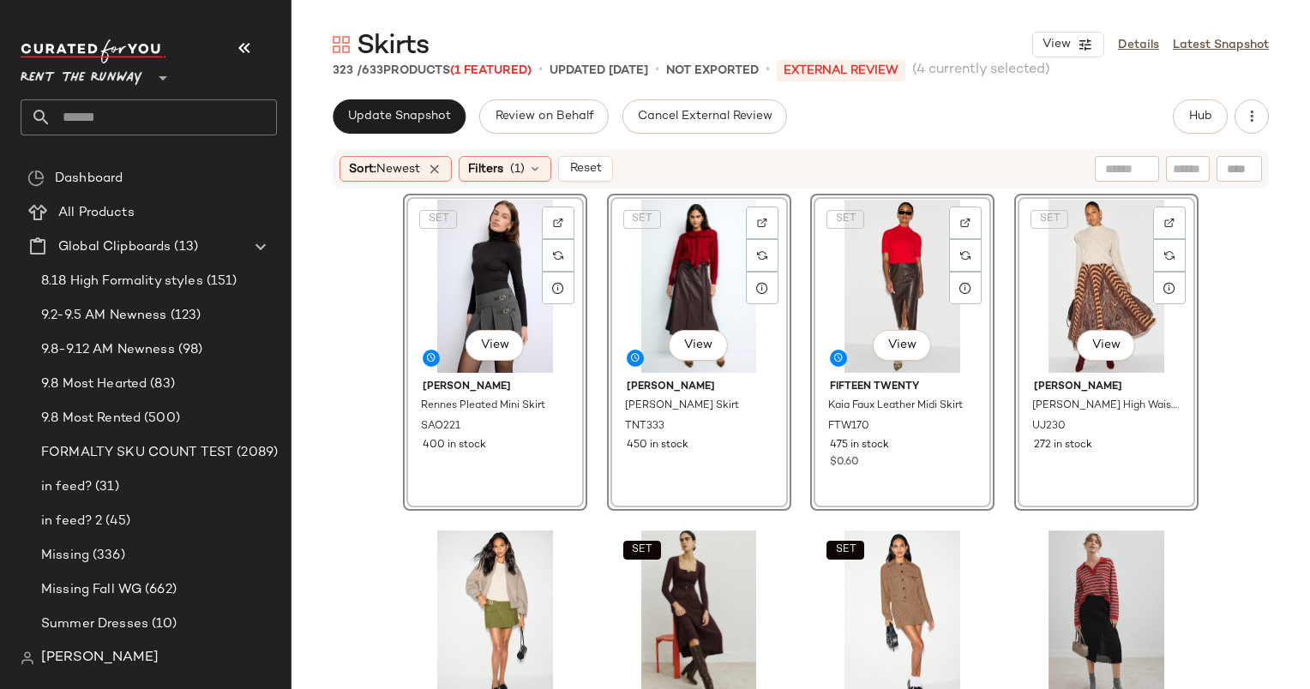
scroll to position [231, 0]
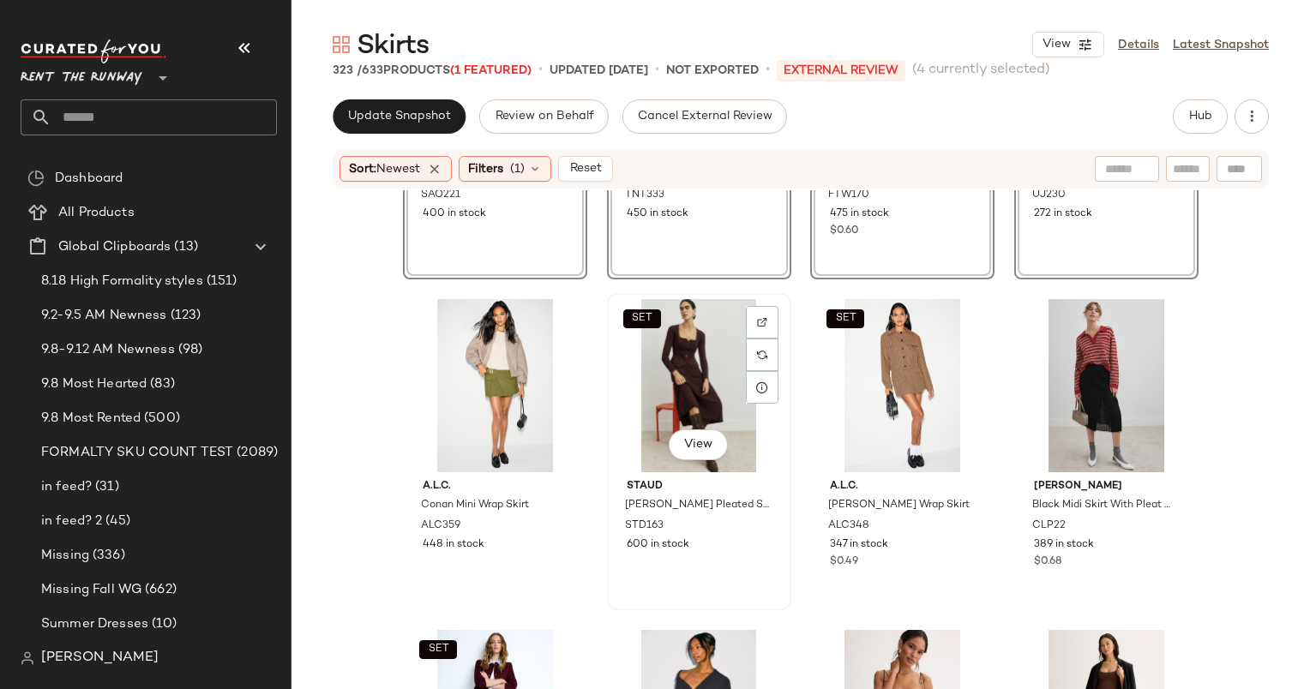
click at [679, 352] on div "SET View" at bounding box center [699, 385] width 172 height 173
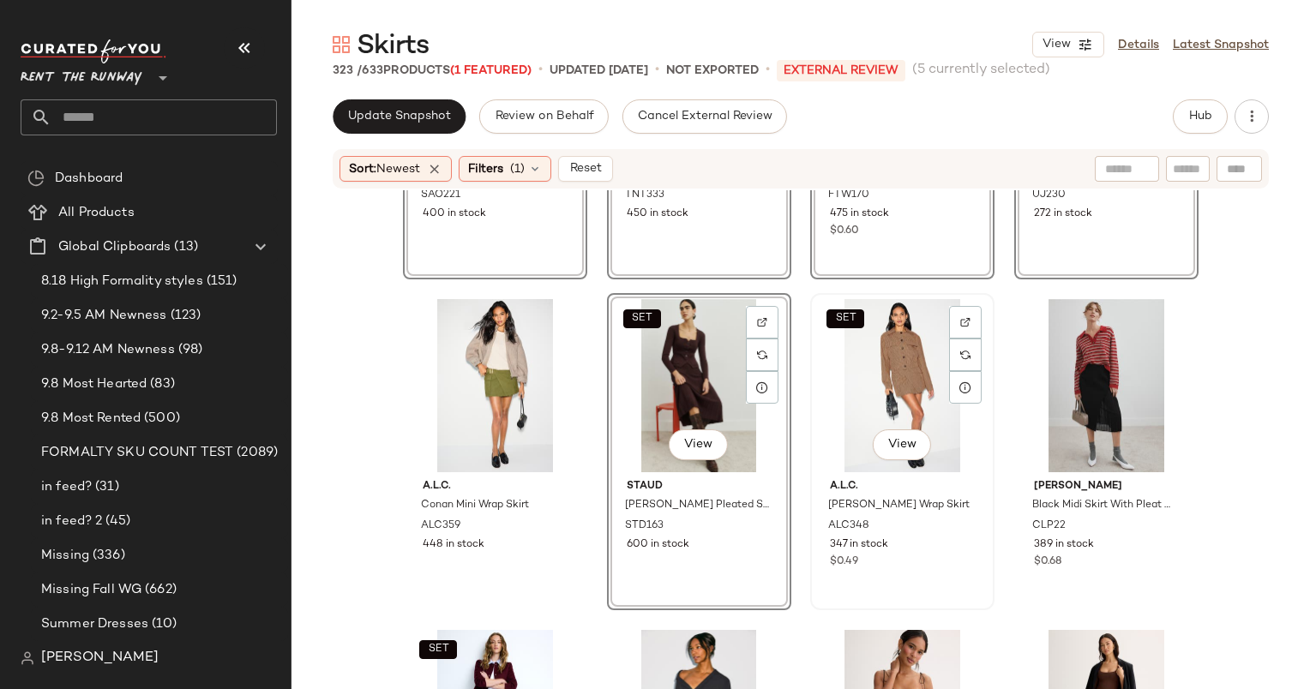
click at [862, 369] on div "SET View" at bounding box center [902, 385] width 172 height 173
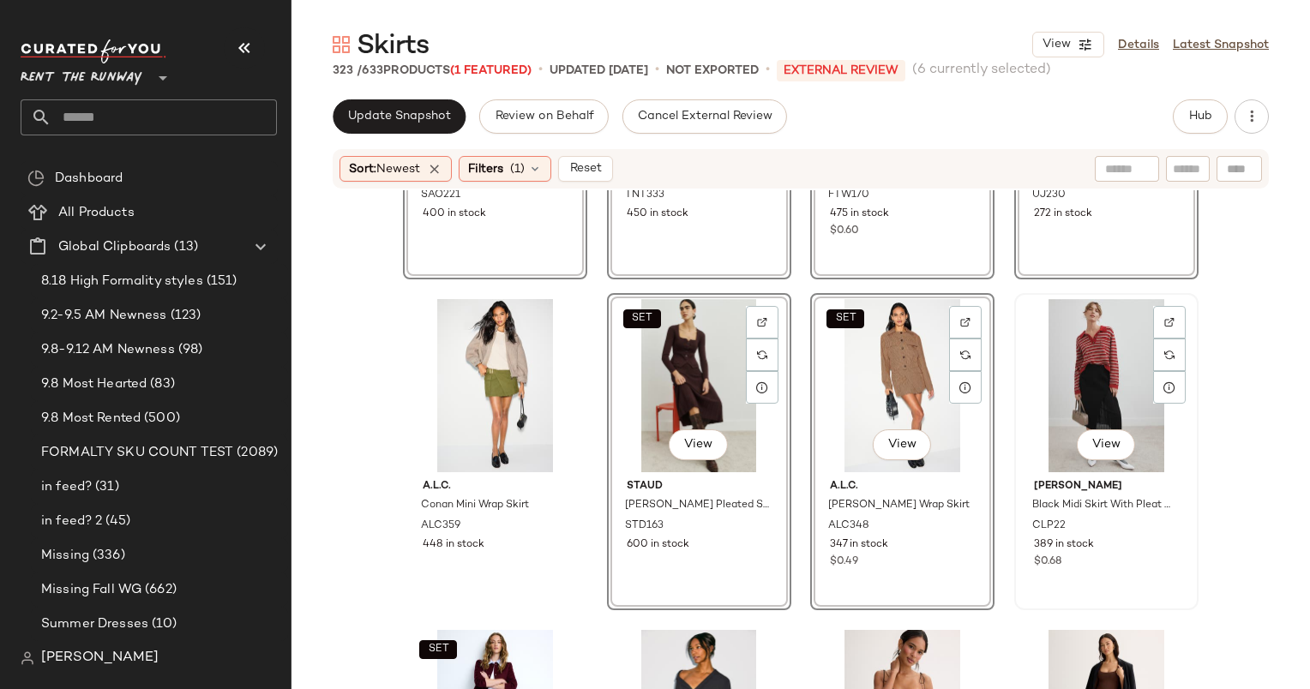
click at [1054, 384] on div "View" at bounding box center [1106, 385] width 172 height 173
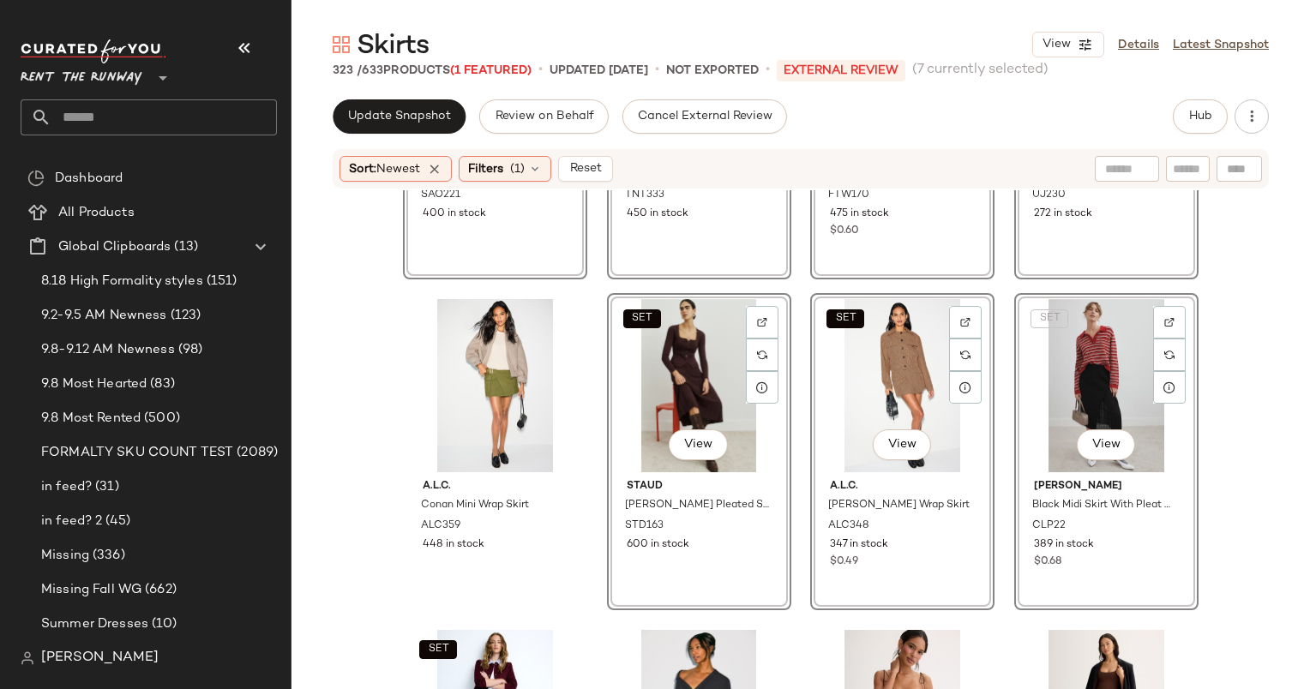
scroll to position [571, 0]
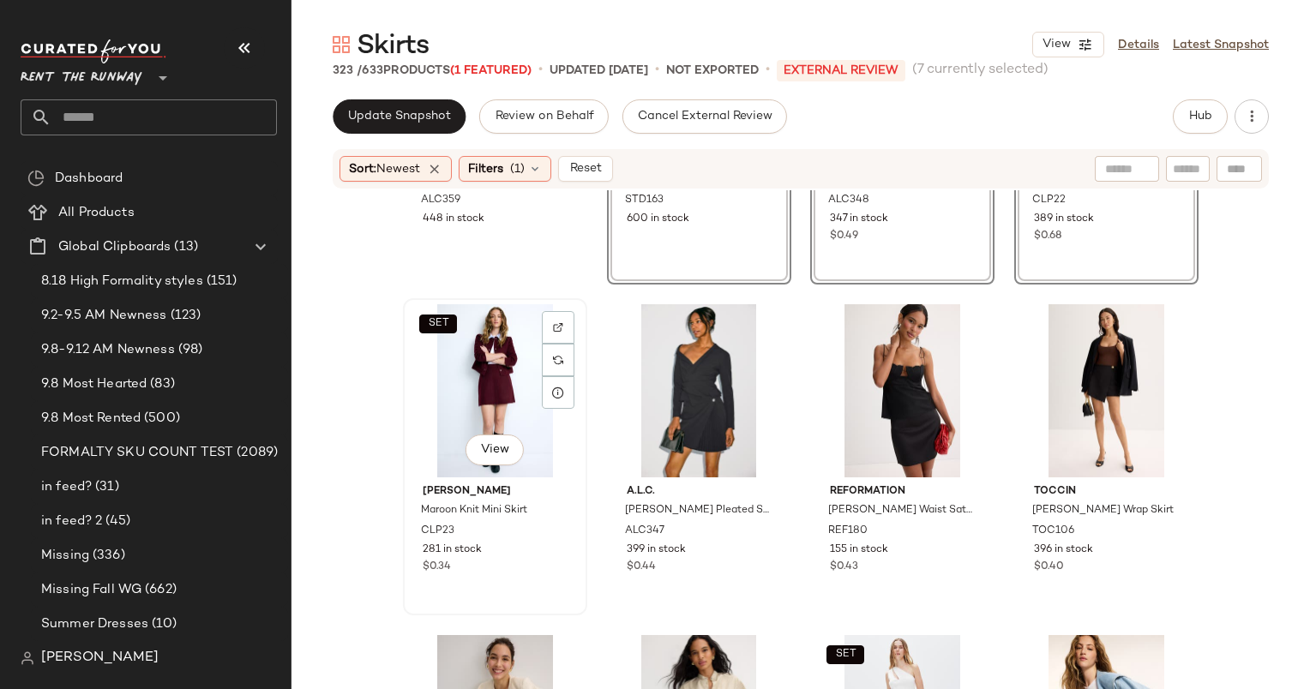
click at [486, 384] on div "SET View" at bounding box center [495, 390] width 172 height 173
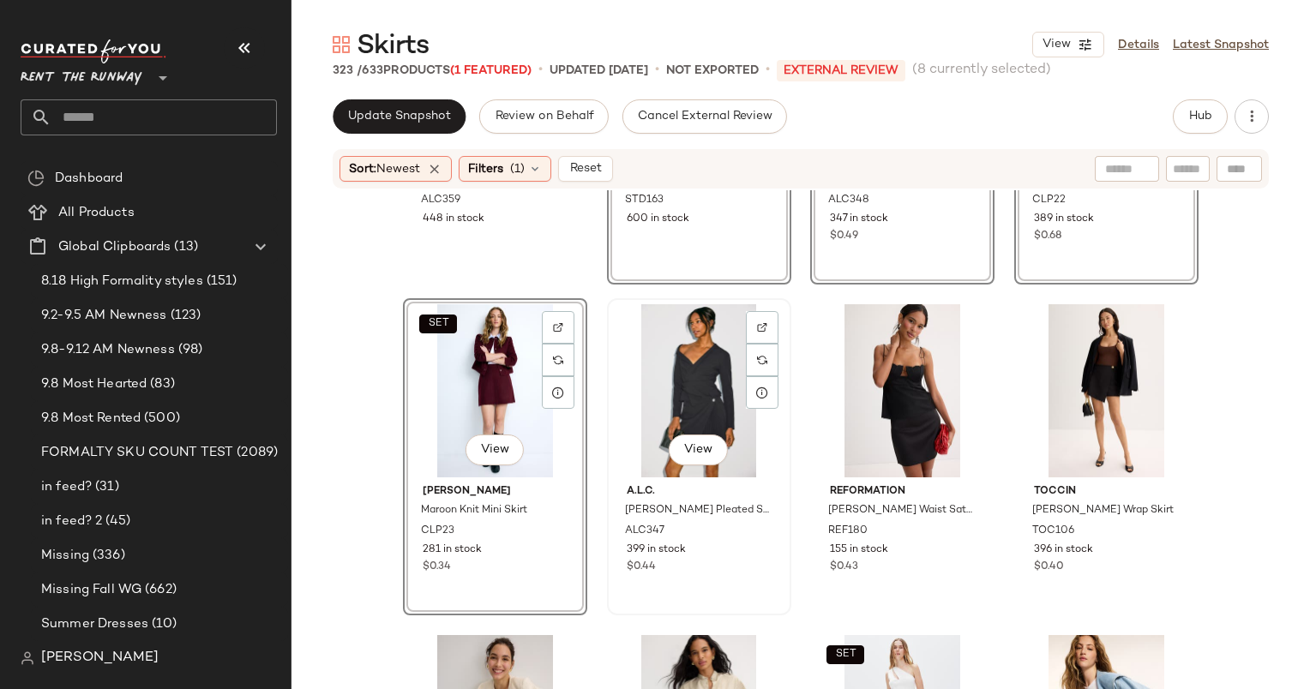
click at [665, 414] on div "View" at bounding box center [699, 390] width 172 height 173
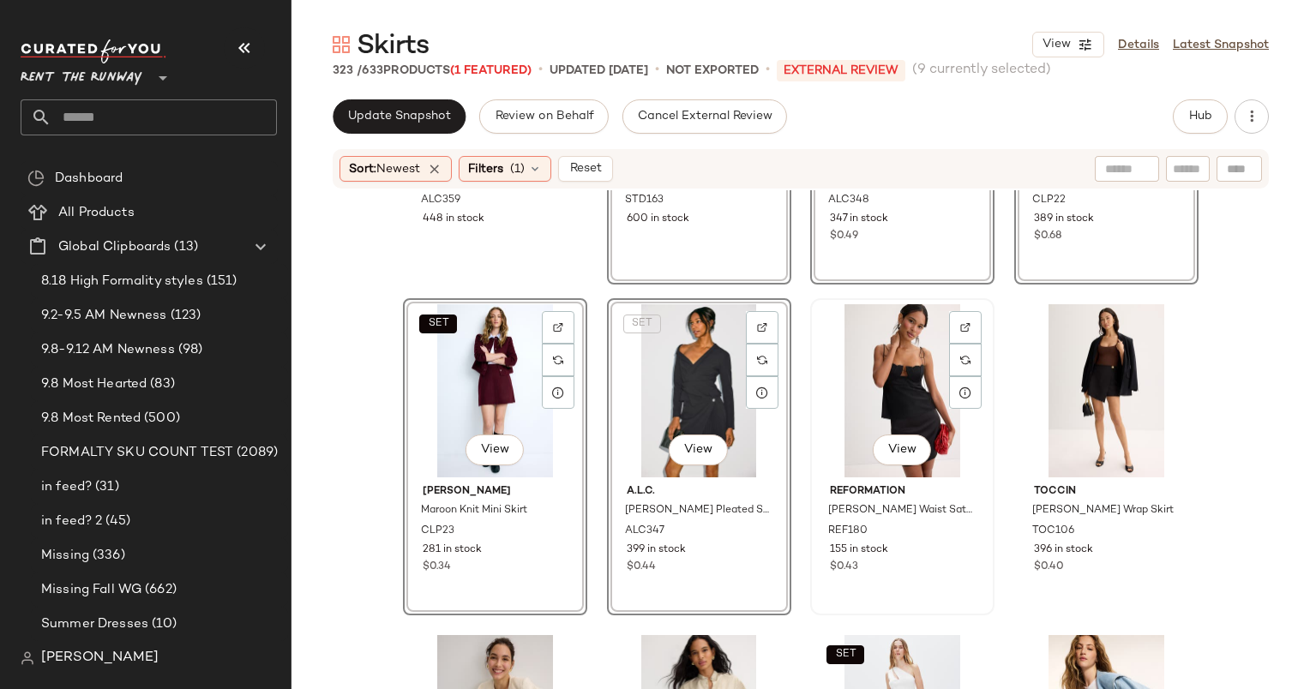
click at [895, 370] on div "View" at bounding box center [902, 390] width 172 height 173
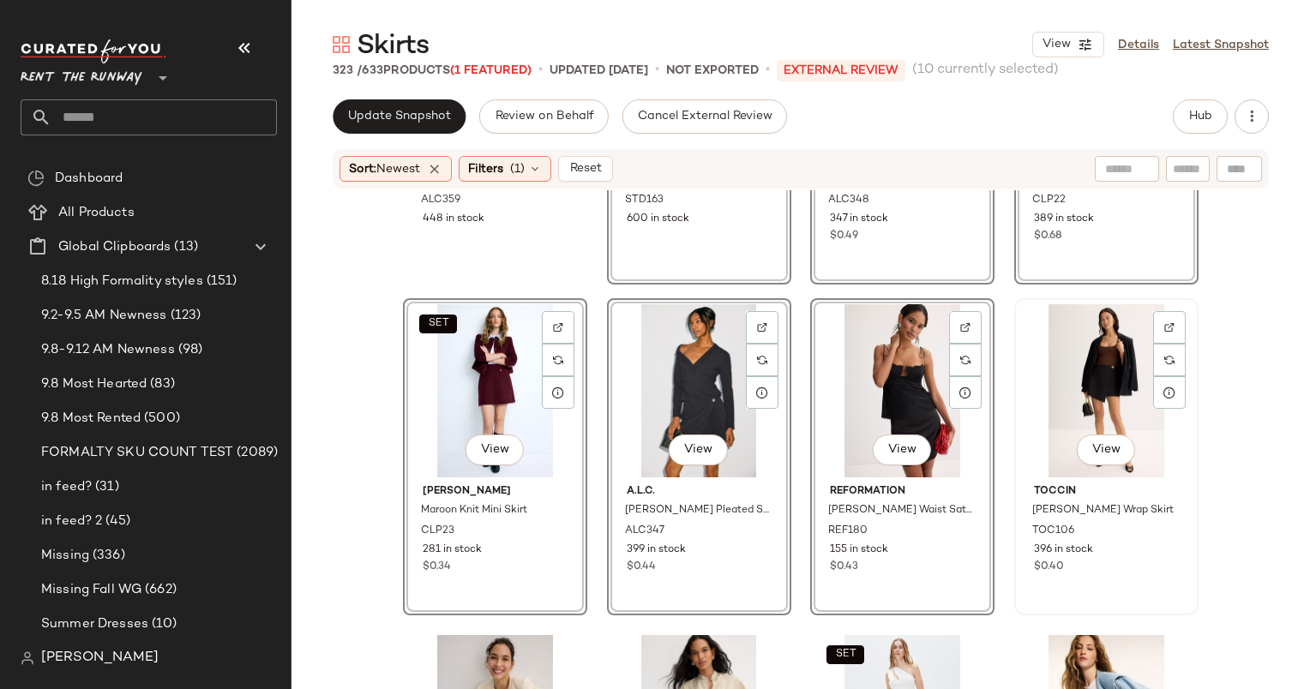
click at [1095, 363] on div "View" at bounding box center [1106, 390] width 172 height 173
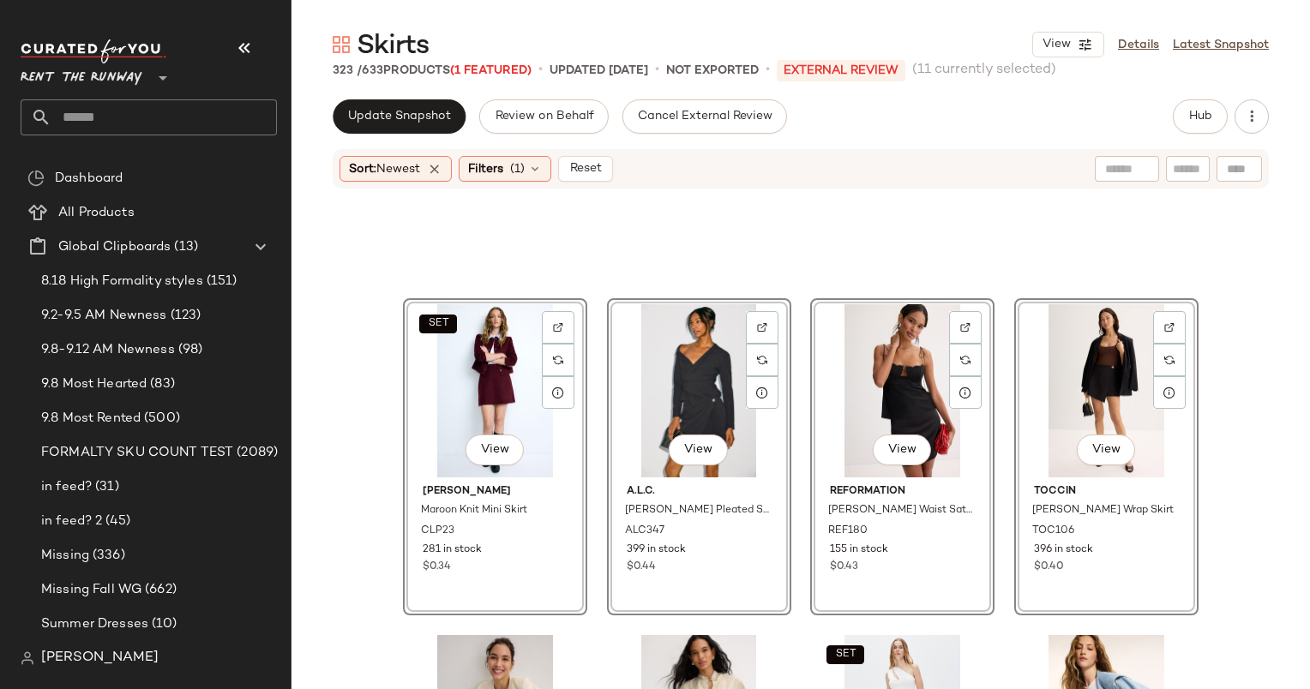
scroll to position [932, 0]
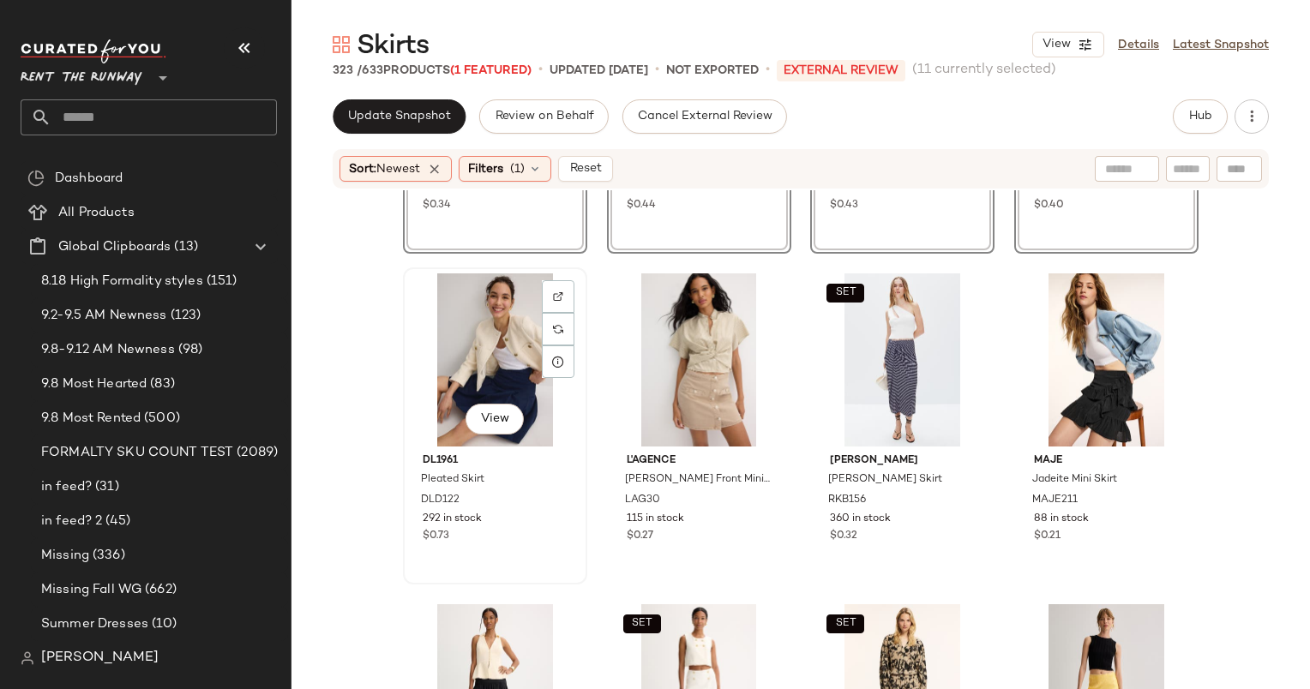
click at [471, 317] on div "View" at bounding box center [495, 359] width 172 height 173
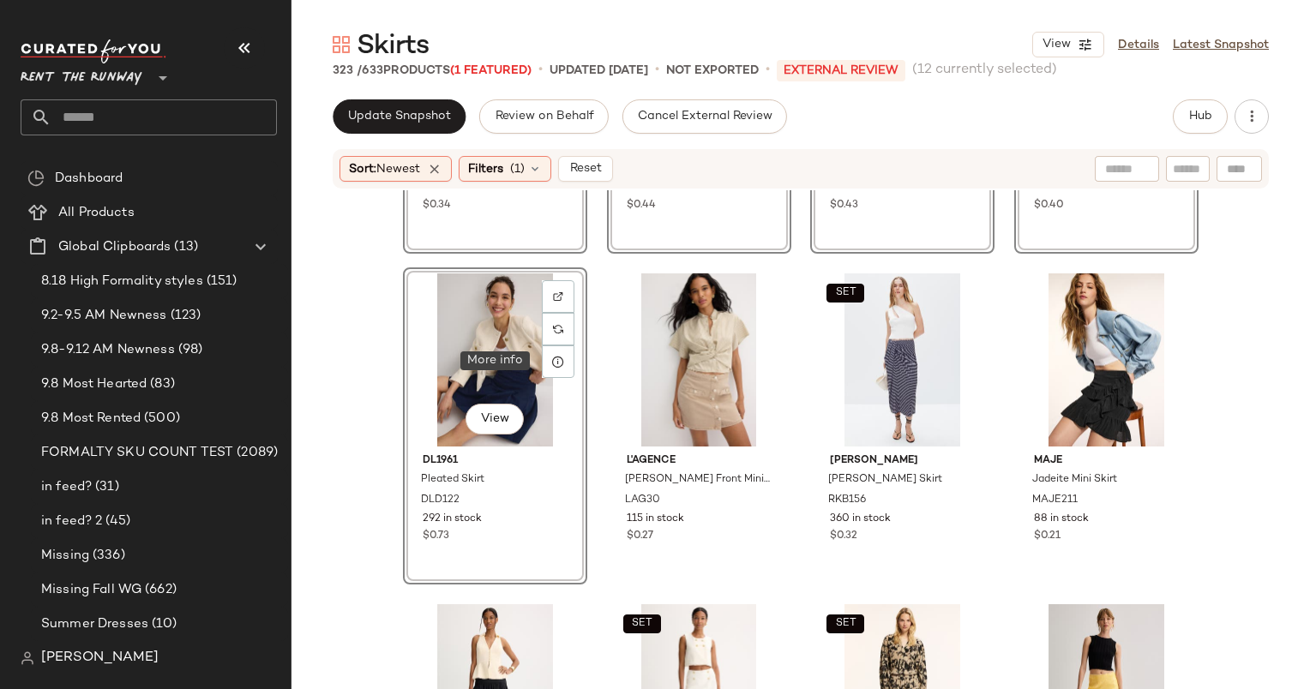
click at [500, 330] on div "View" at bounding box center [495, 359] width 172 height 173
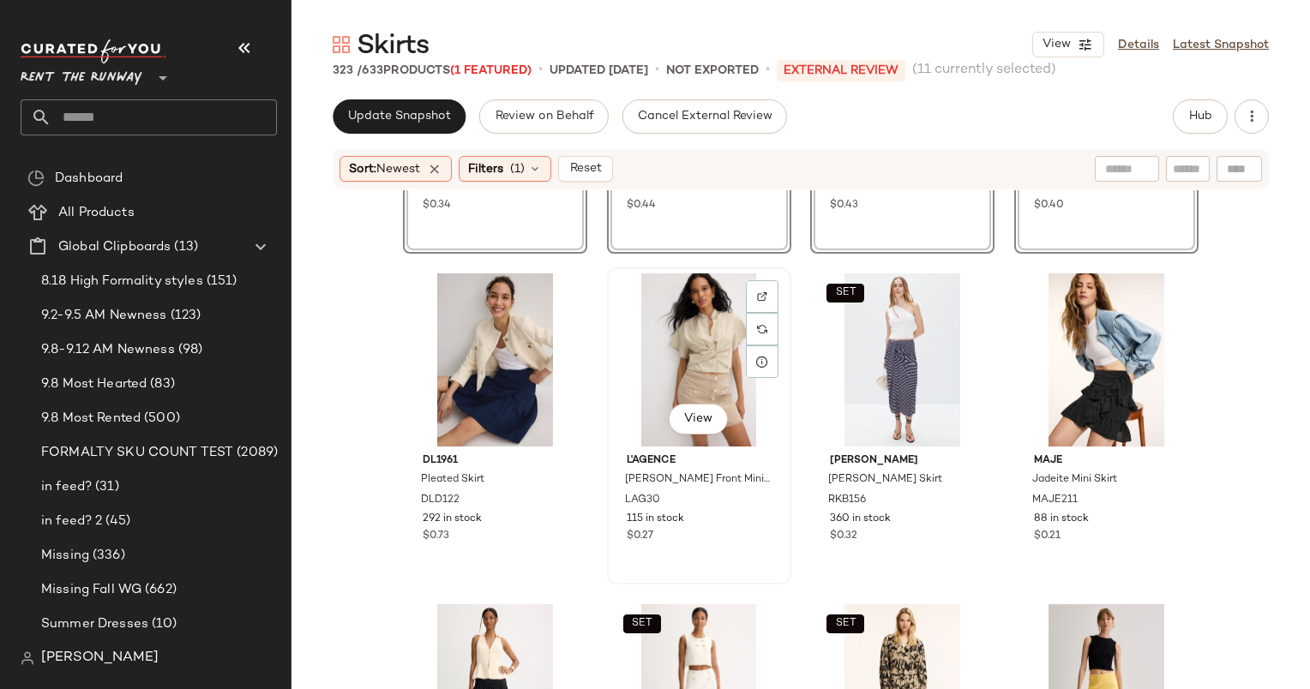
click at [692, 370] on div "View" at bounding box center [699, 359] width 172 height 173
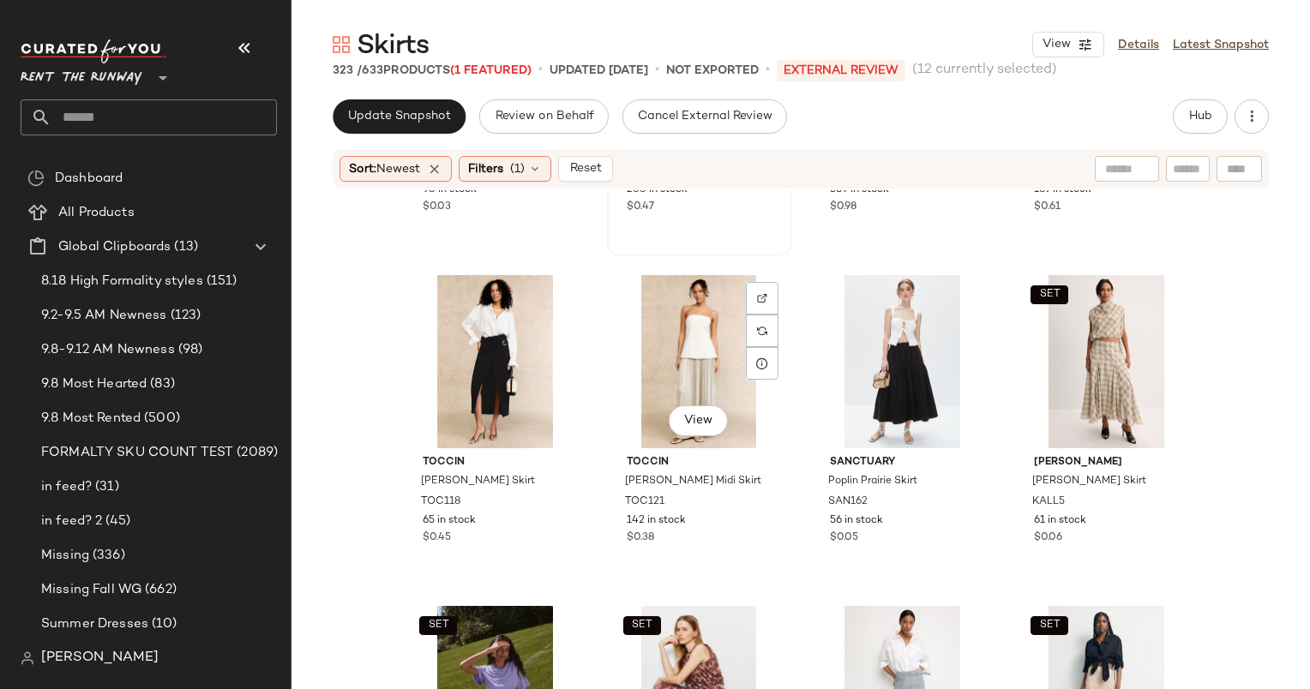
scroll to position [1607, 0]
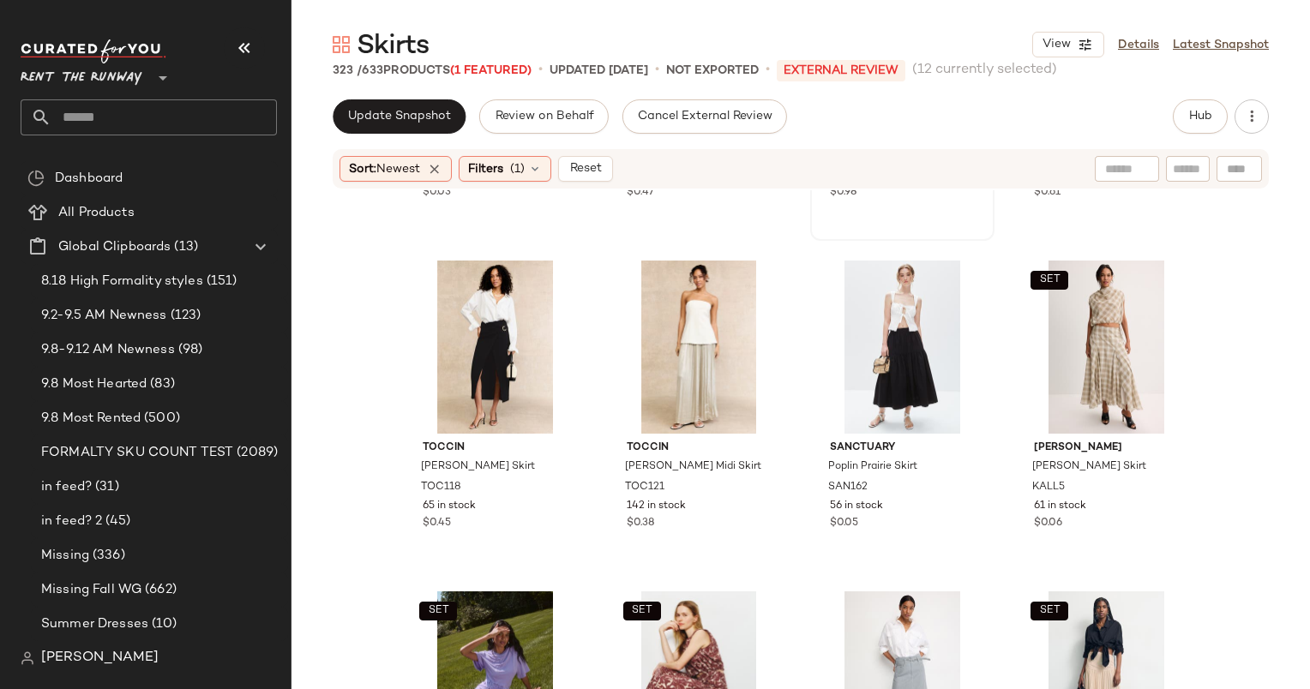
click at [910, 208] on div "SET View Ellen Tracy Tiered Skirt ETC12 369 in stock $0.98" at bounding box center [902, 82] width 181 height 314
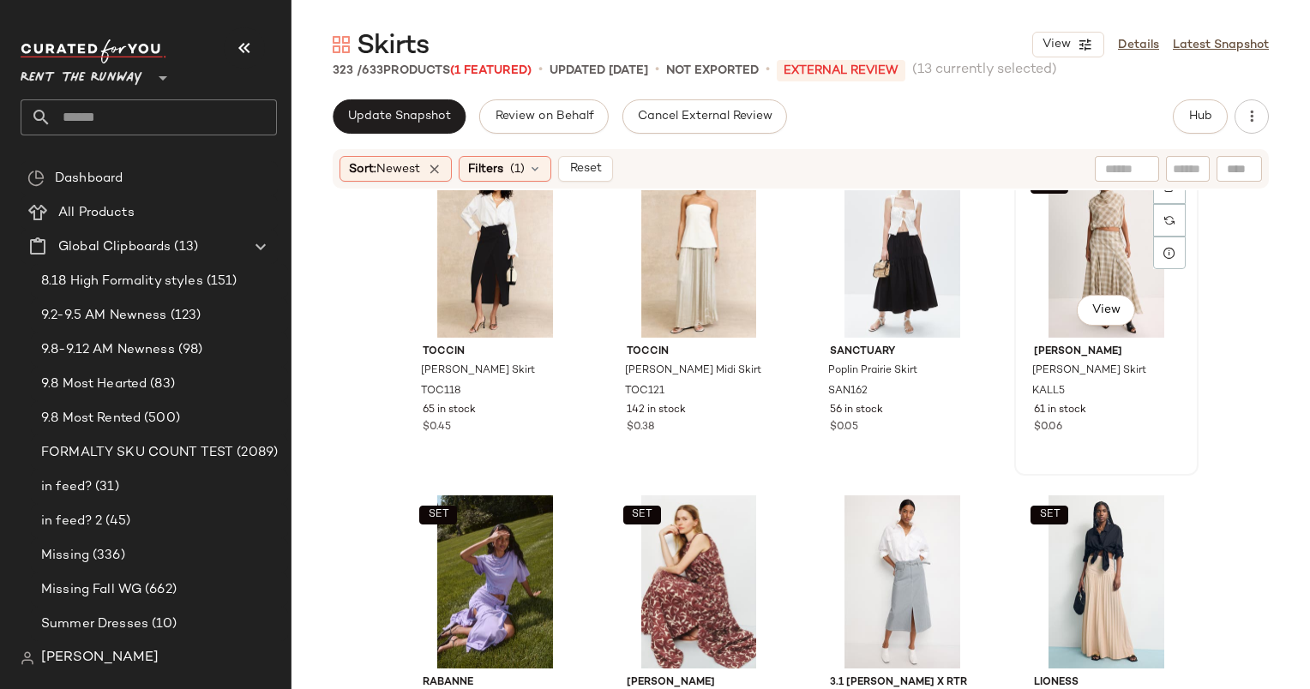
click at [1103, 240] on div "SET View" at bounding box center [1106, 251] width 172 height 173
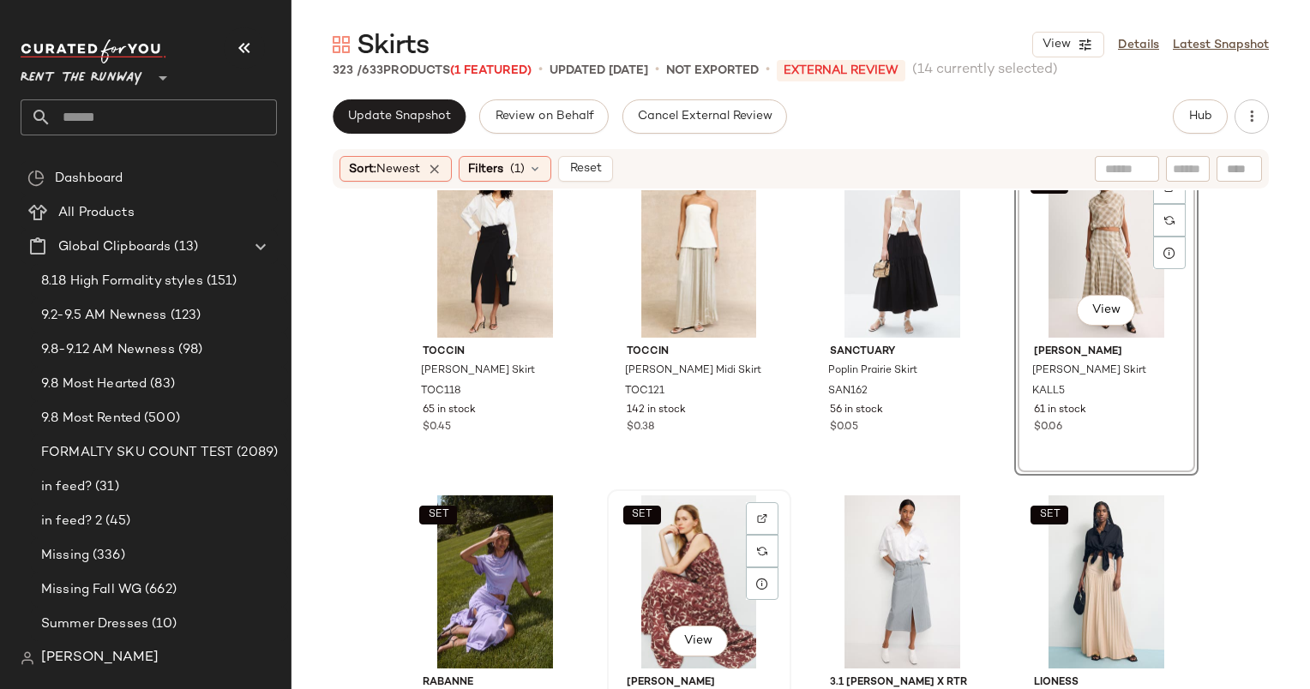
click at [691, 560] on div "SET View" at bounding box center [699, 581] width 172 height 173
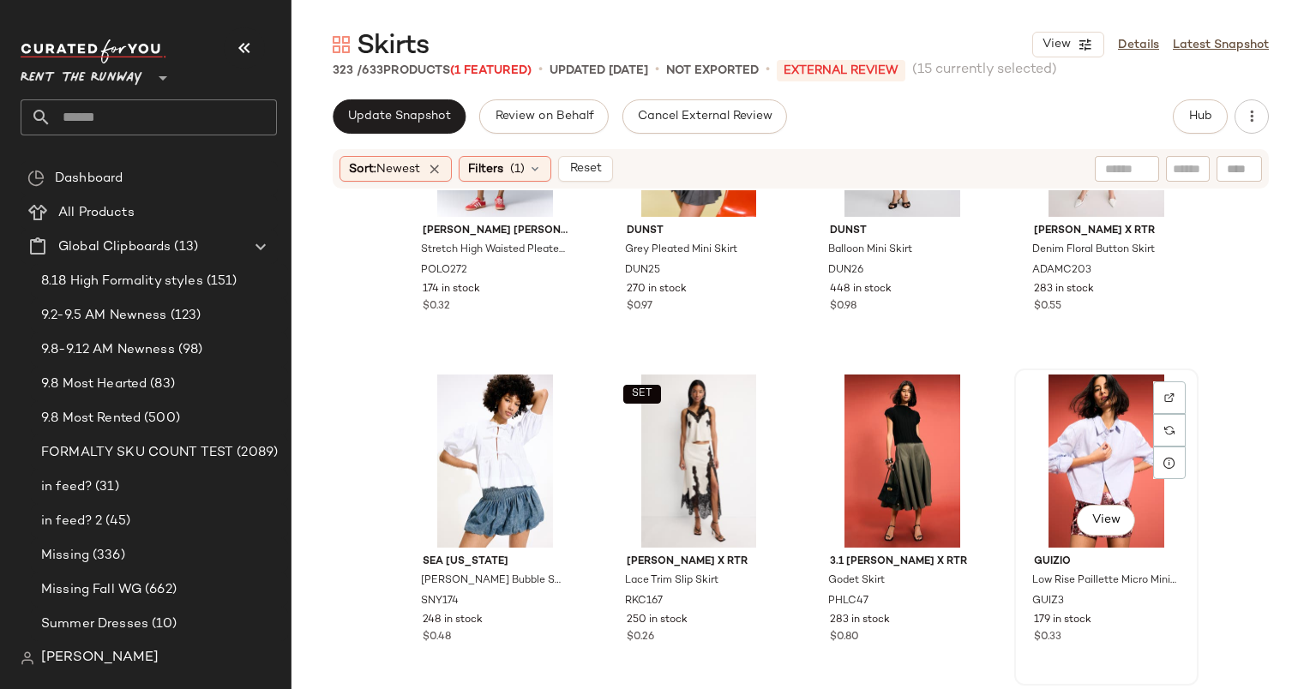
click at [1065, 425] on div "View" at bounding box center [1106, 461] width 172 height 173
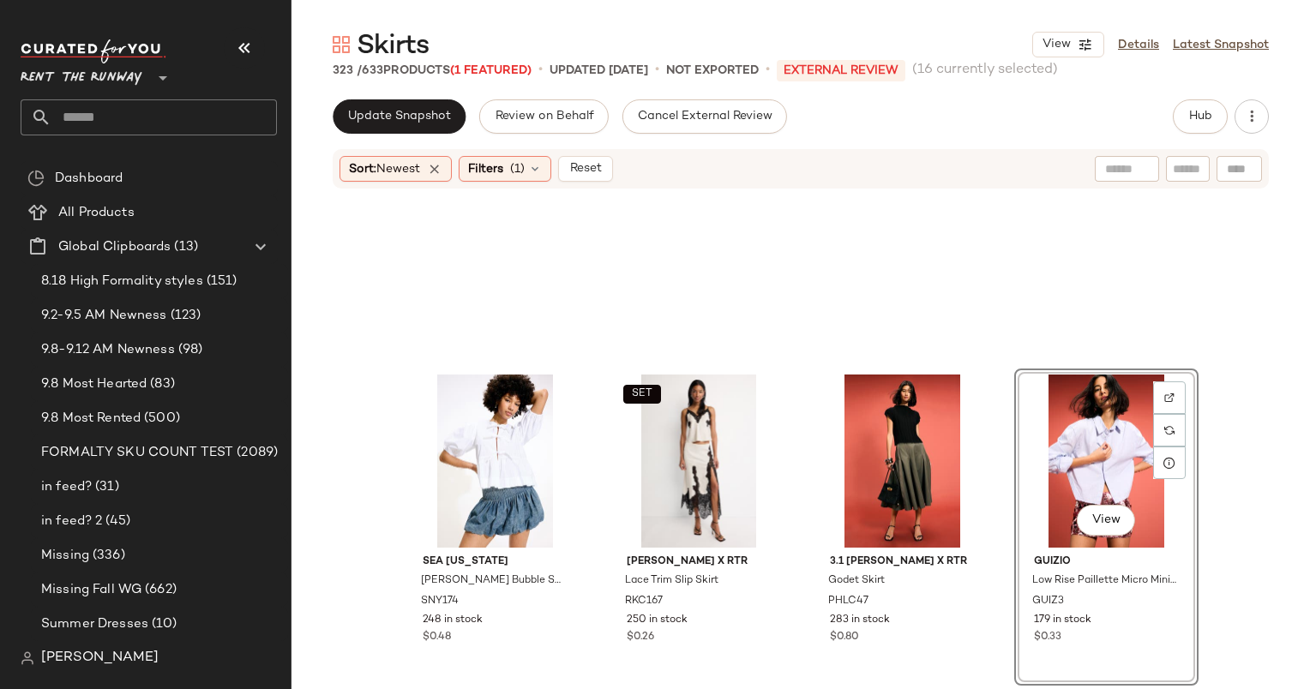
scroll to position [2844, 0]
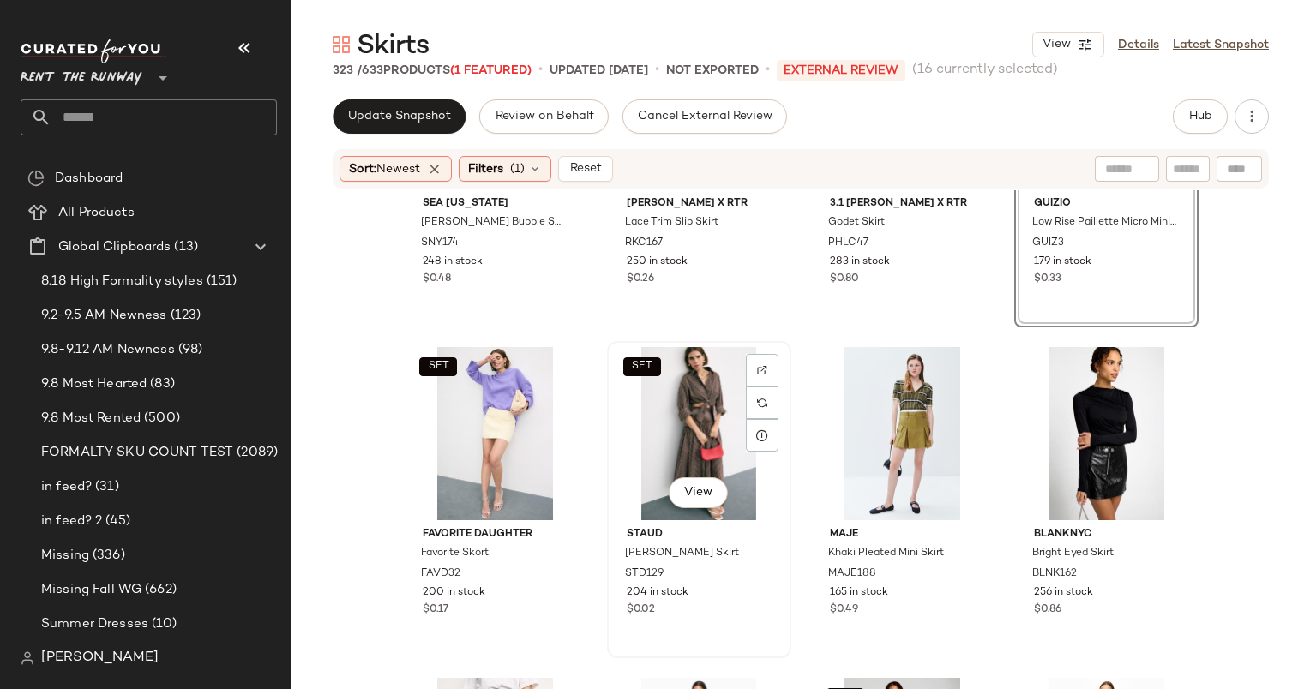
click at [689, 413] on div "SET View" at bounding box center [699, 433] width 172 height 173
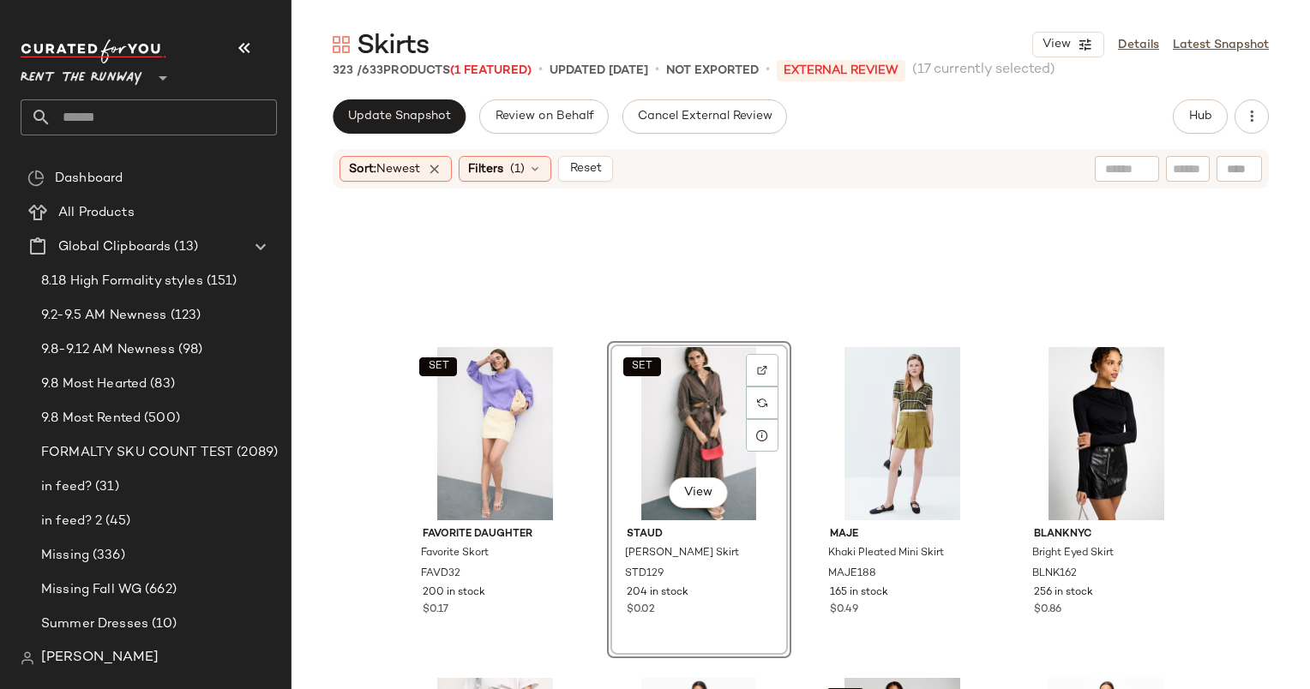
scroll to position [3221, 0]
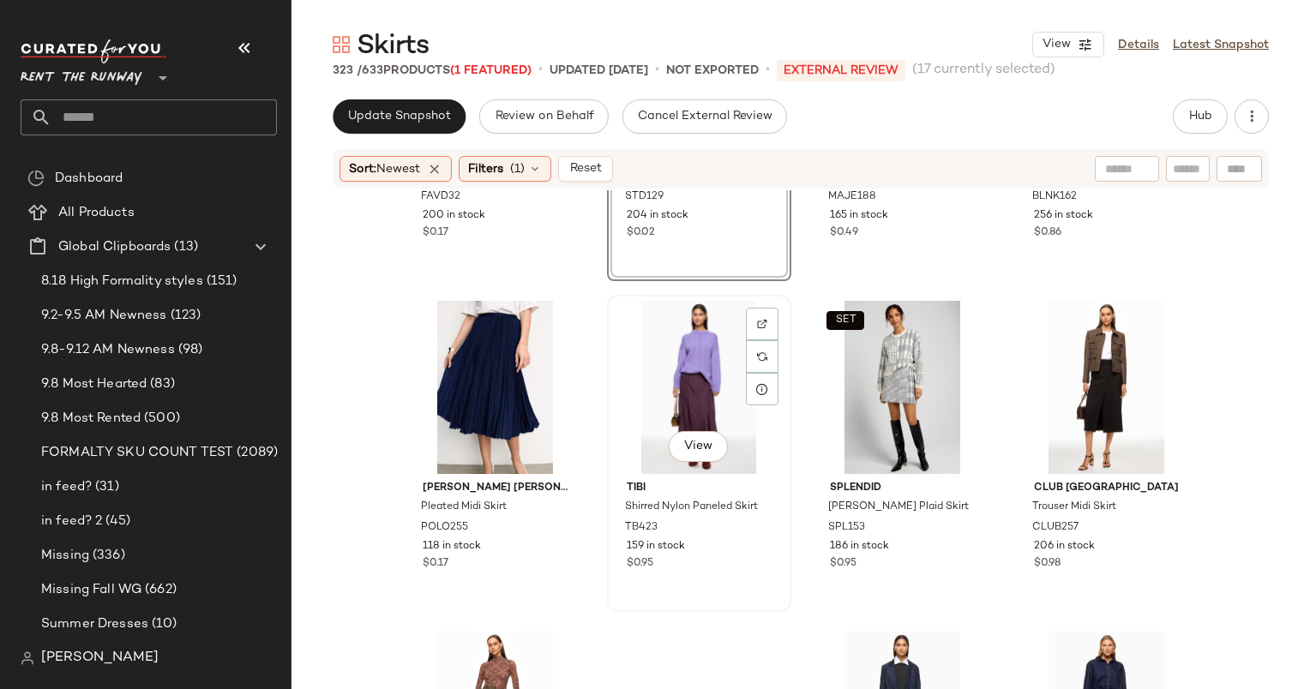
click at [672, 360] on div "View" at bounding box center [699, 387] width 172 height 173
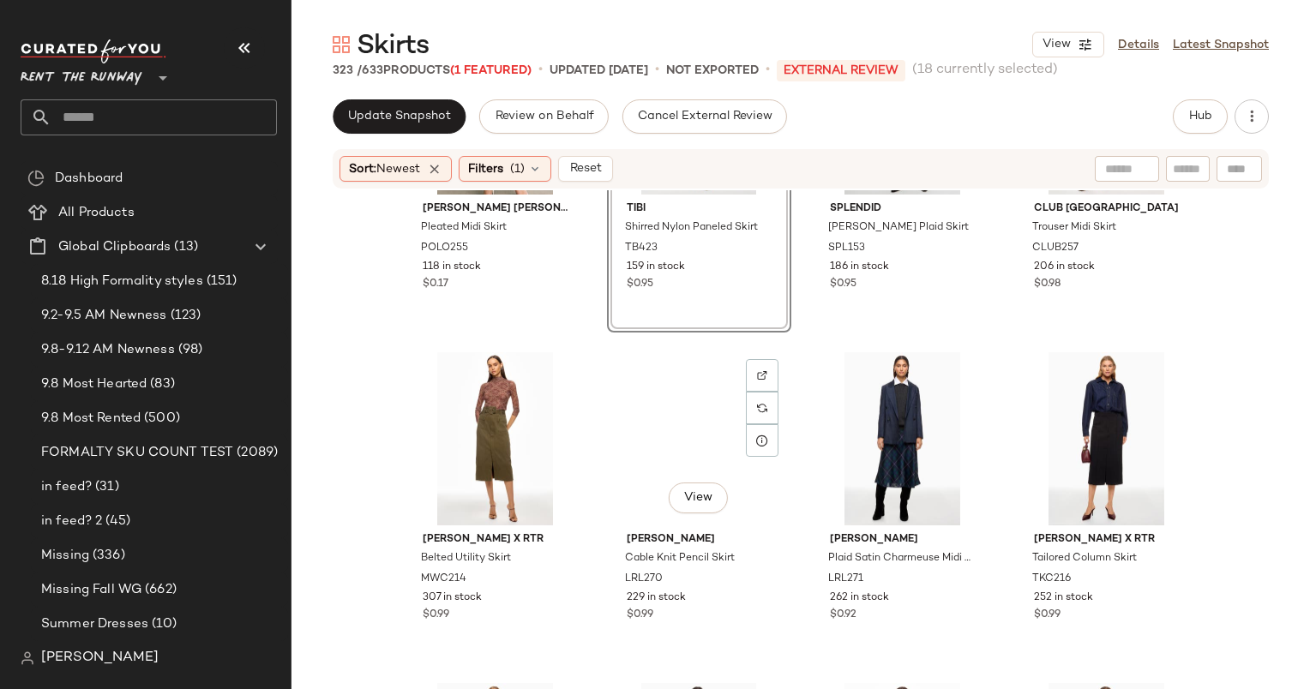
scroll to position [3514, 0]
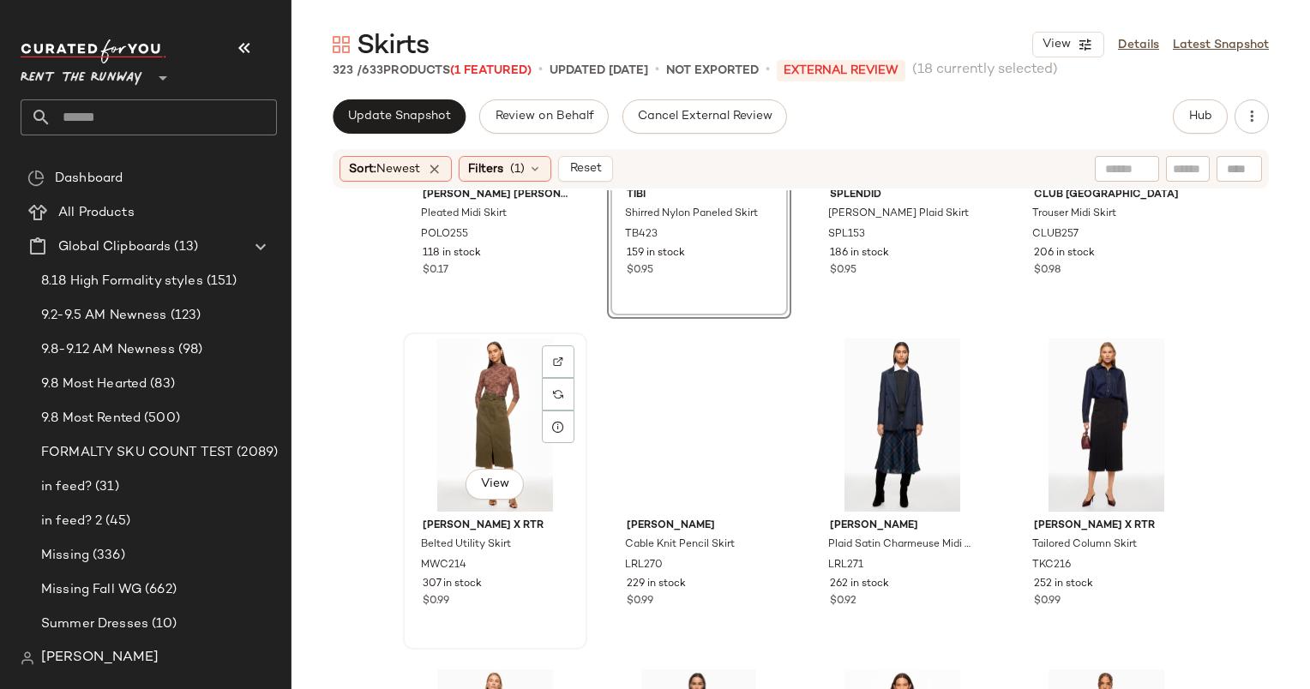
click at [497, 394] on div "View" at bounding box center [495, 425] width 172 height 173
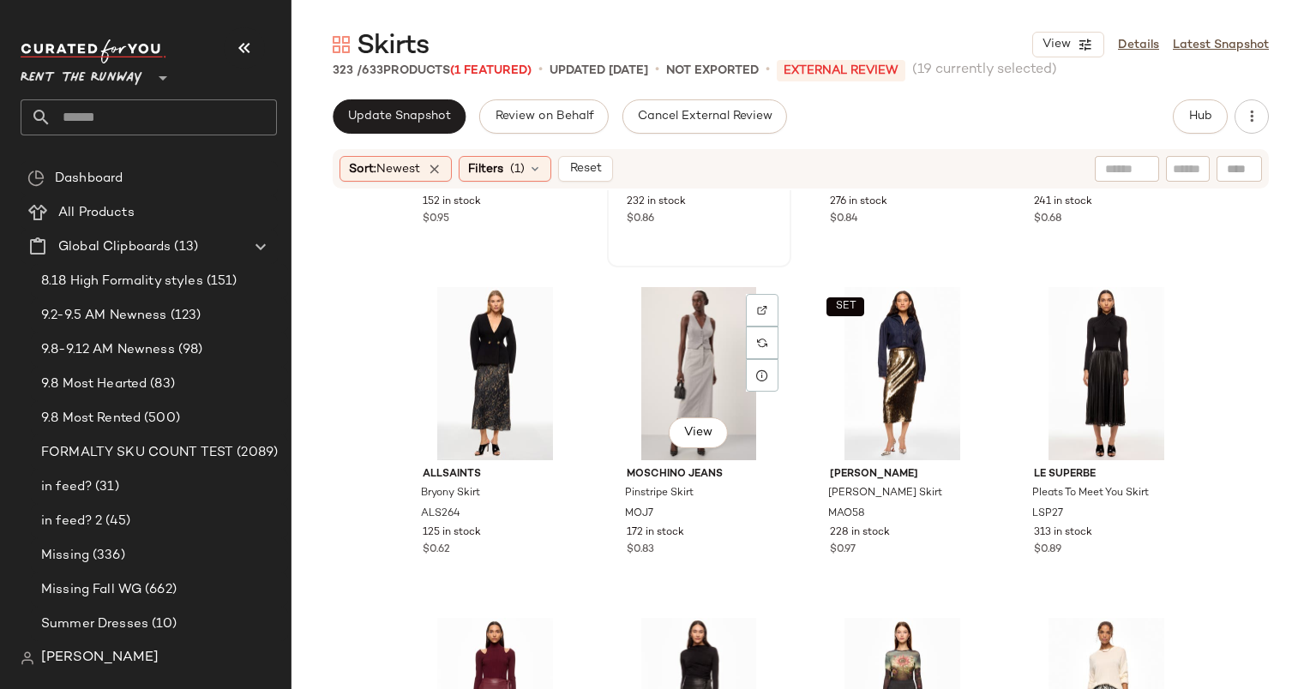
scroll to position [4490, 0]
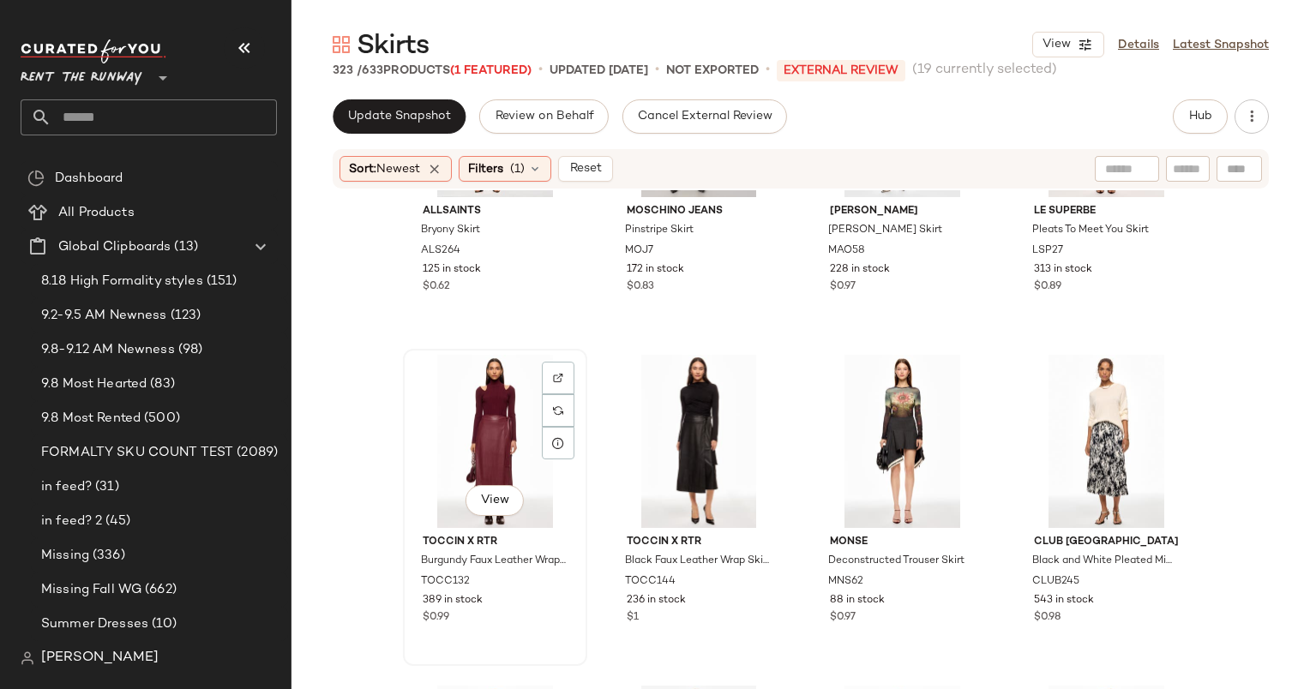
click at [494, 376] on div "View" at bounding box center [495, 441] width 172 height 173
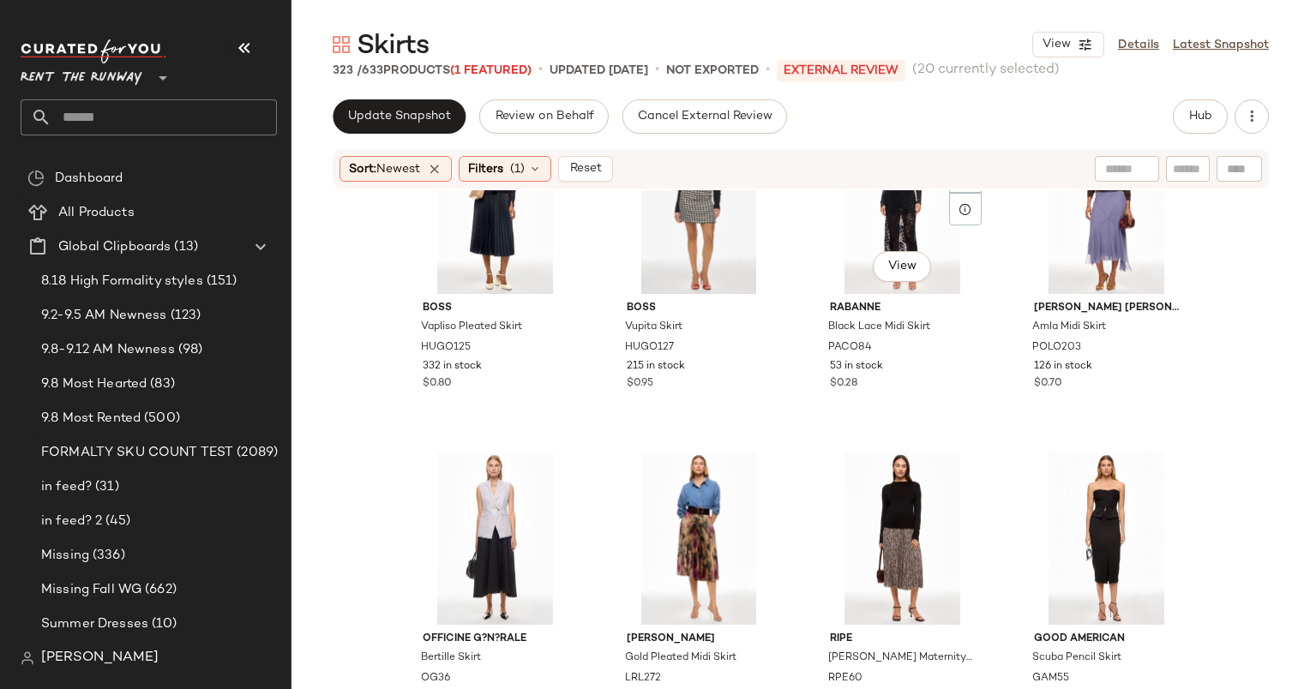
scroll to position [5057, 0]
click at [1080, 234] on div "View" at bounding box center [1106, 205] width 172 height 173
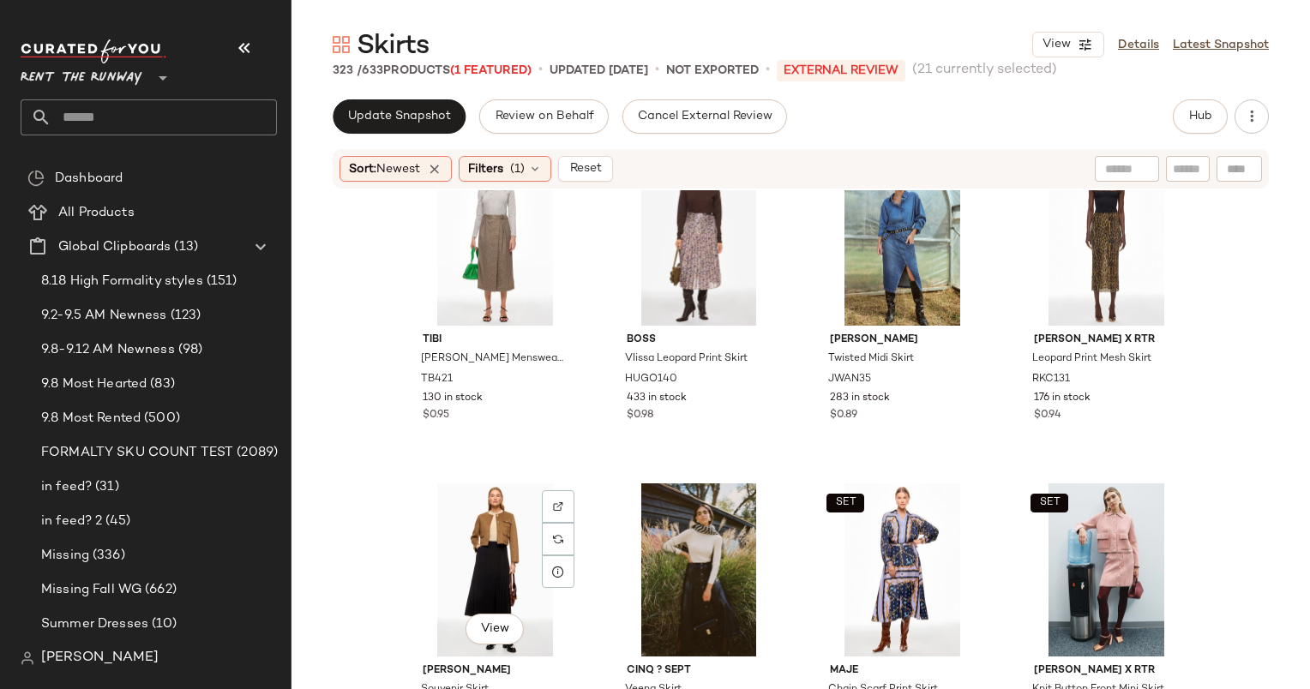
scroll to position [5813, 0]
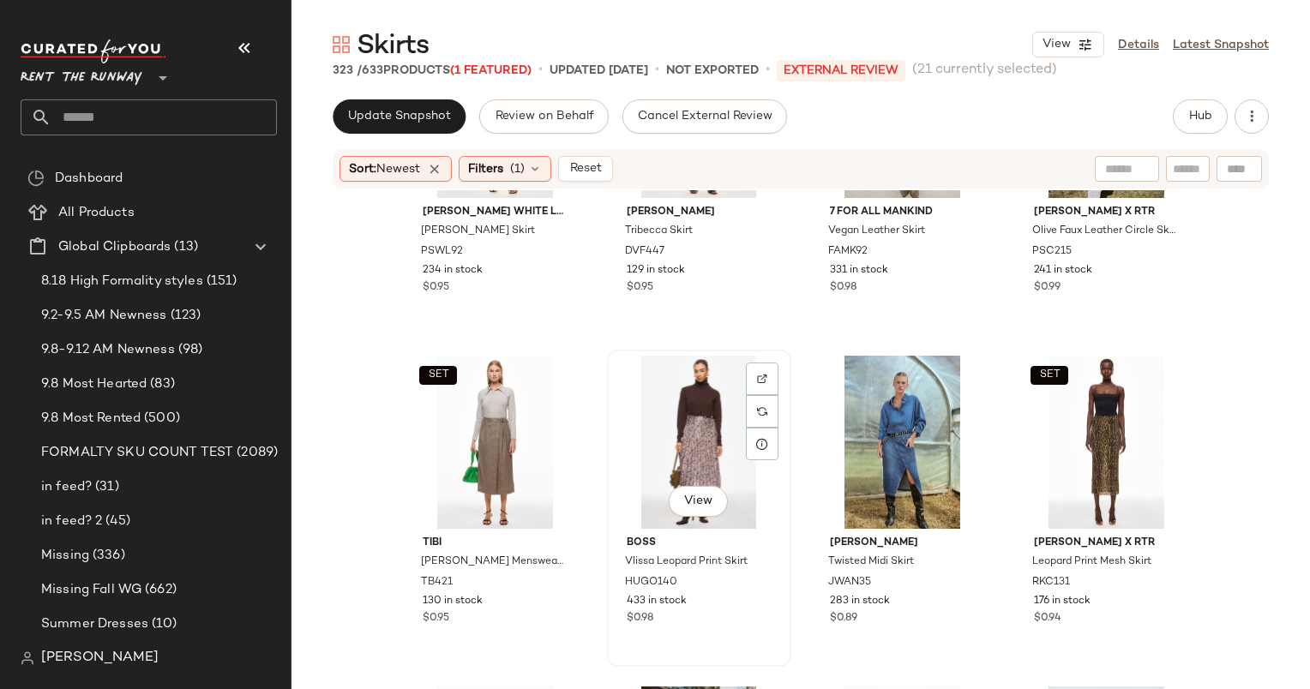
click at [668, 432] on div "View" at bounding box center [699, 442] width 172 height 173
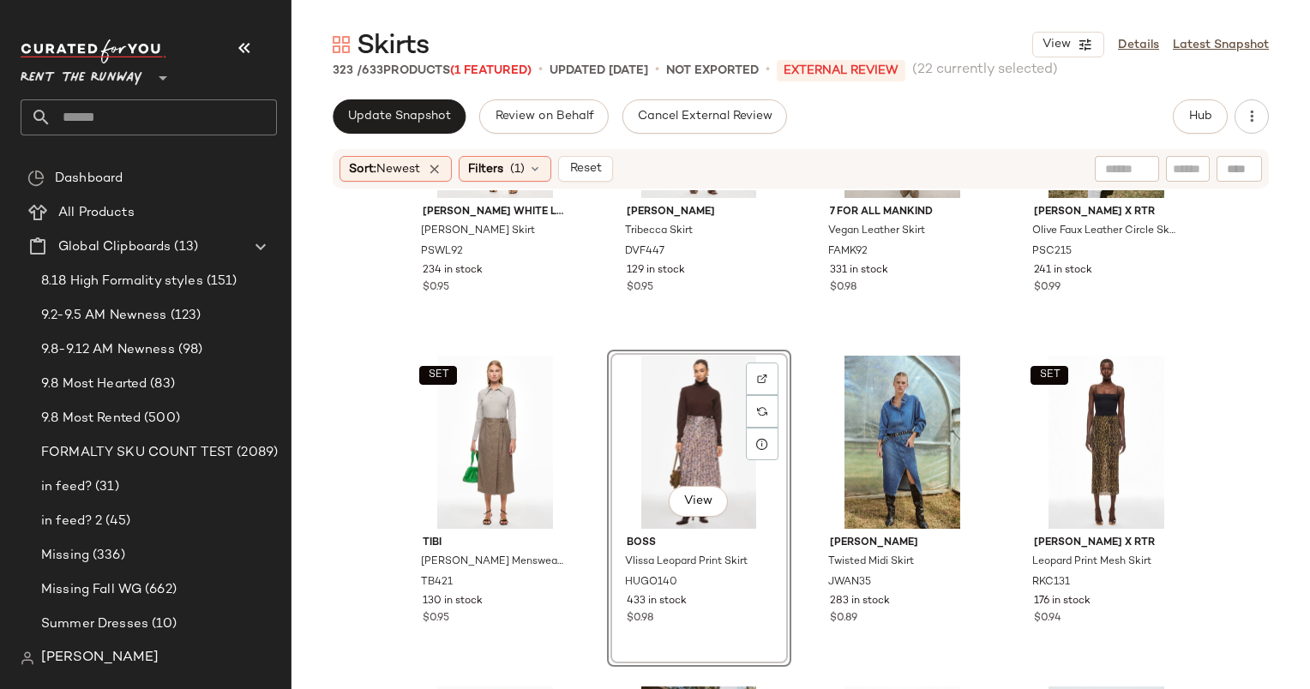
scroll to position [5533, 0]
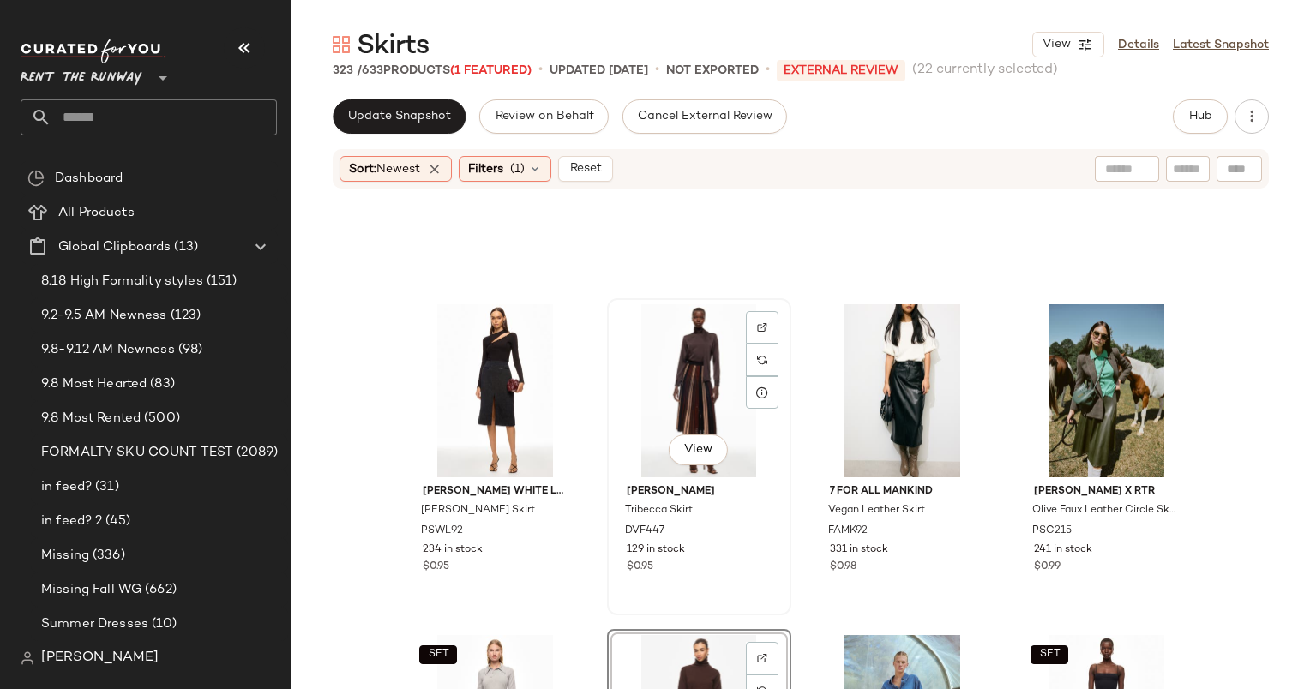
click at [684, 357] on div "View" at bounding box center [699, 390] width 172 height 173
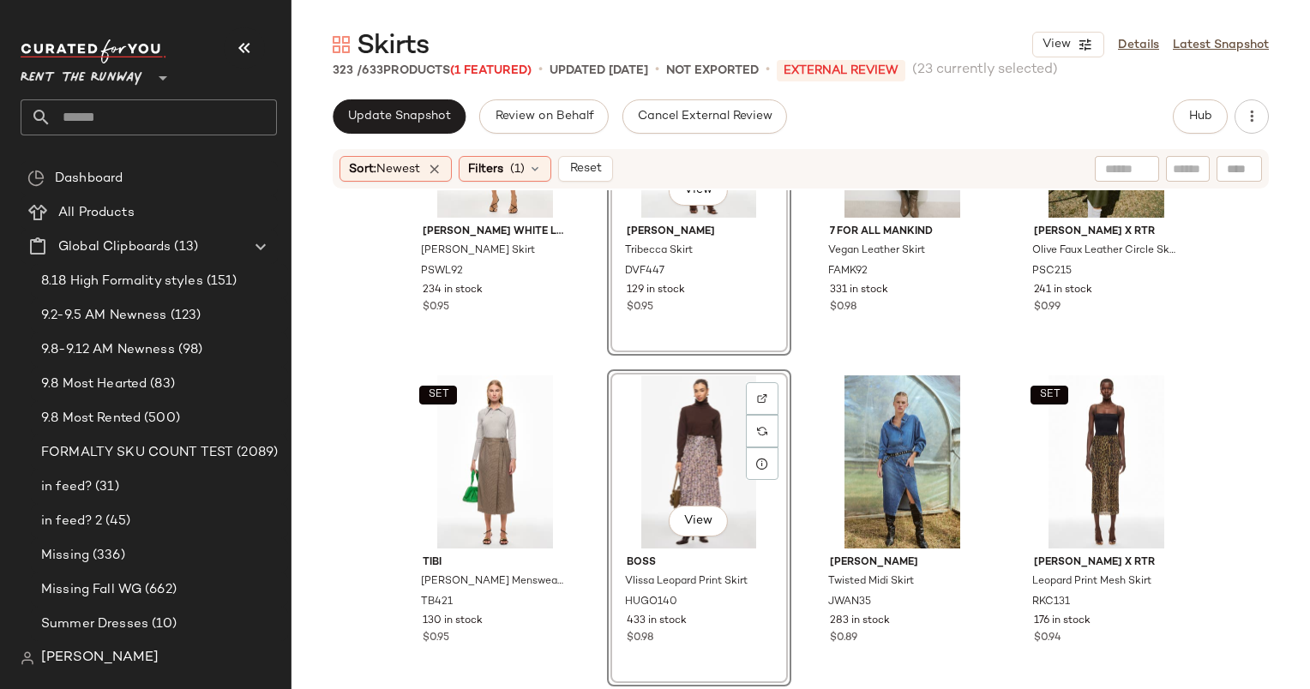
scroll to position [5817, 0]
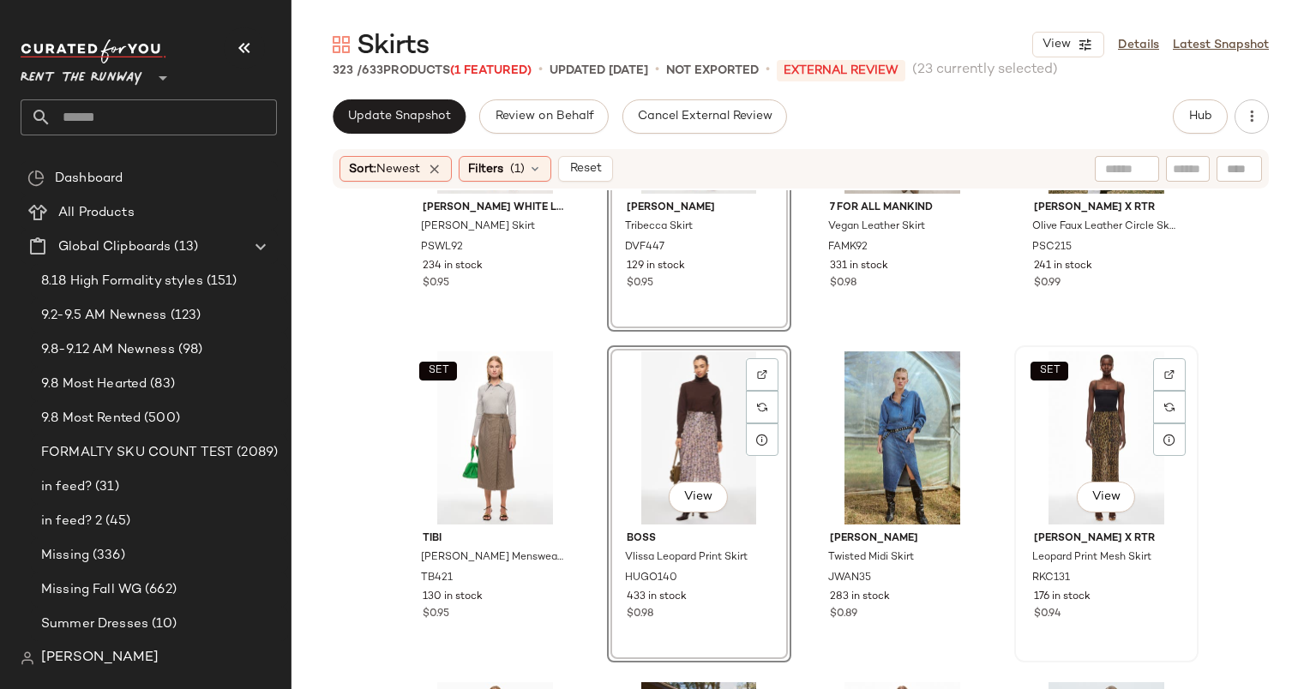
click at [1099, 405] on div "SET View" at bounding box center [1106, 437] width 172 height 173
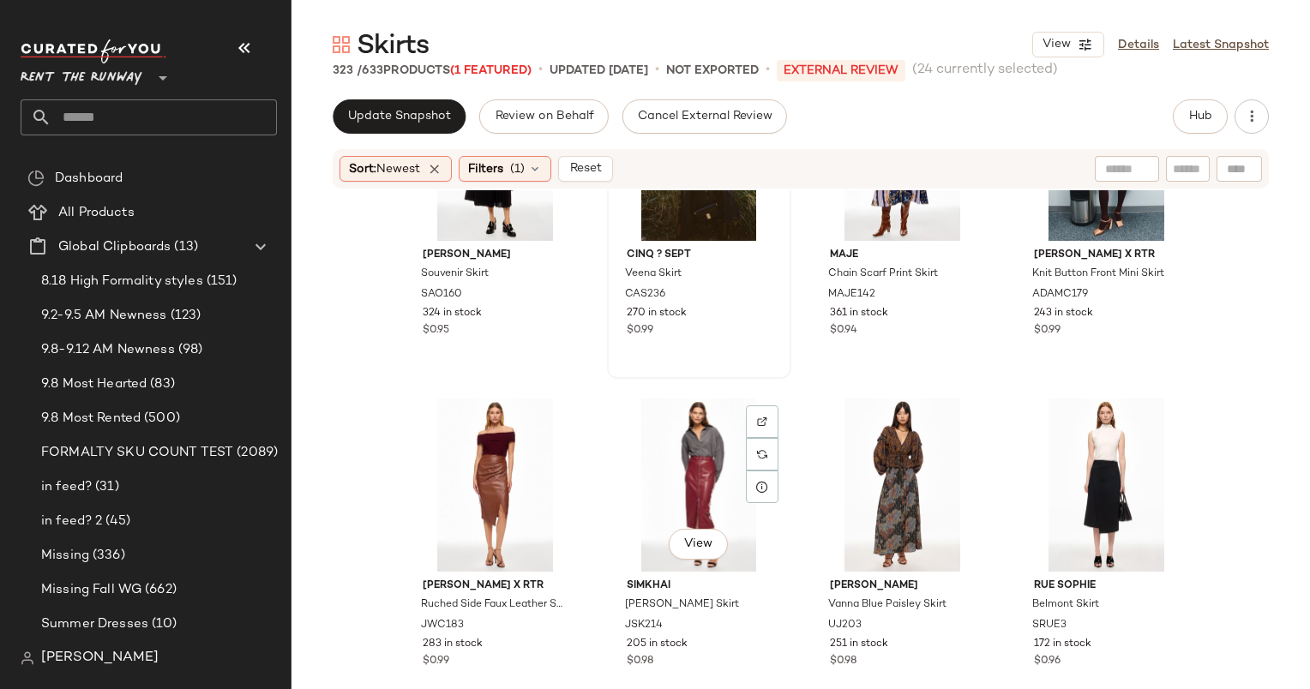
scroll to position [6433, 0]
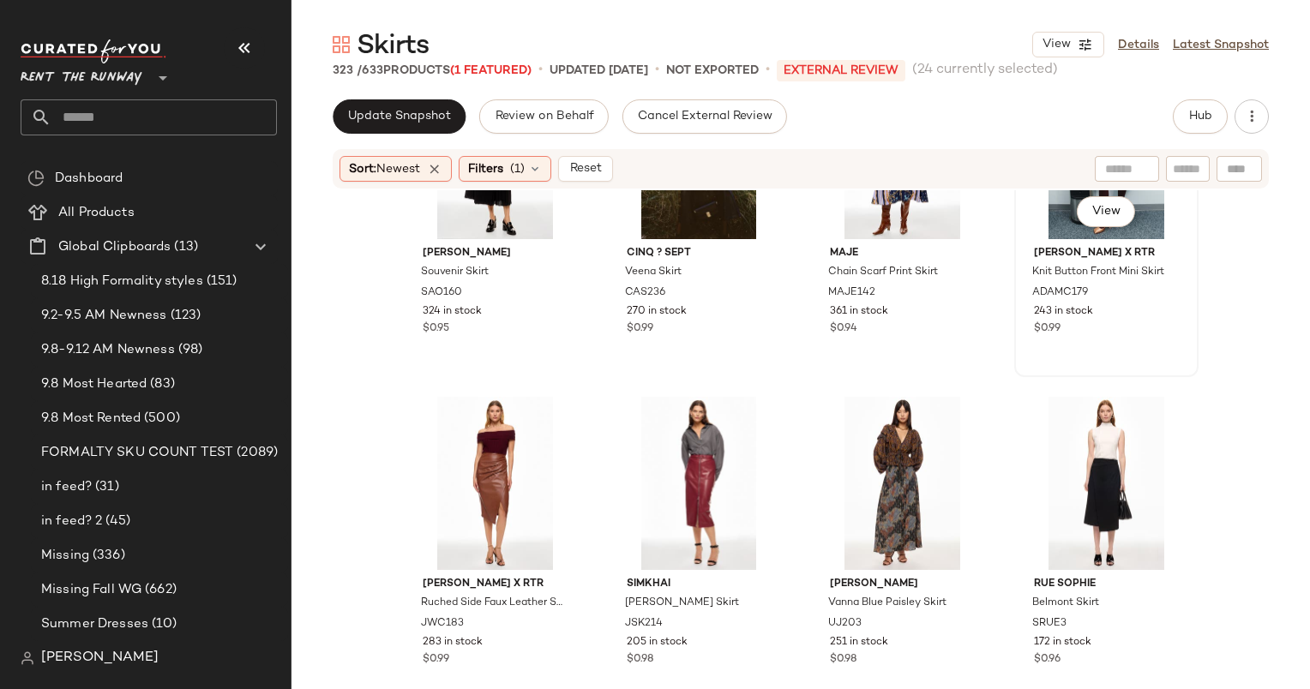
click at [1111, 321] on div "$0.99" at bounding box center [1106, 328] width 145 height 15
click at [472, 488] on div "View" at bounding box center [495, 483] width 172 height 173
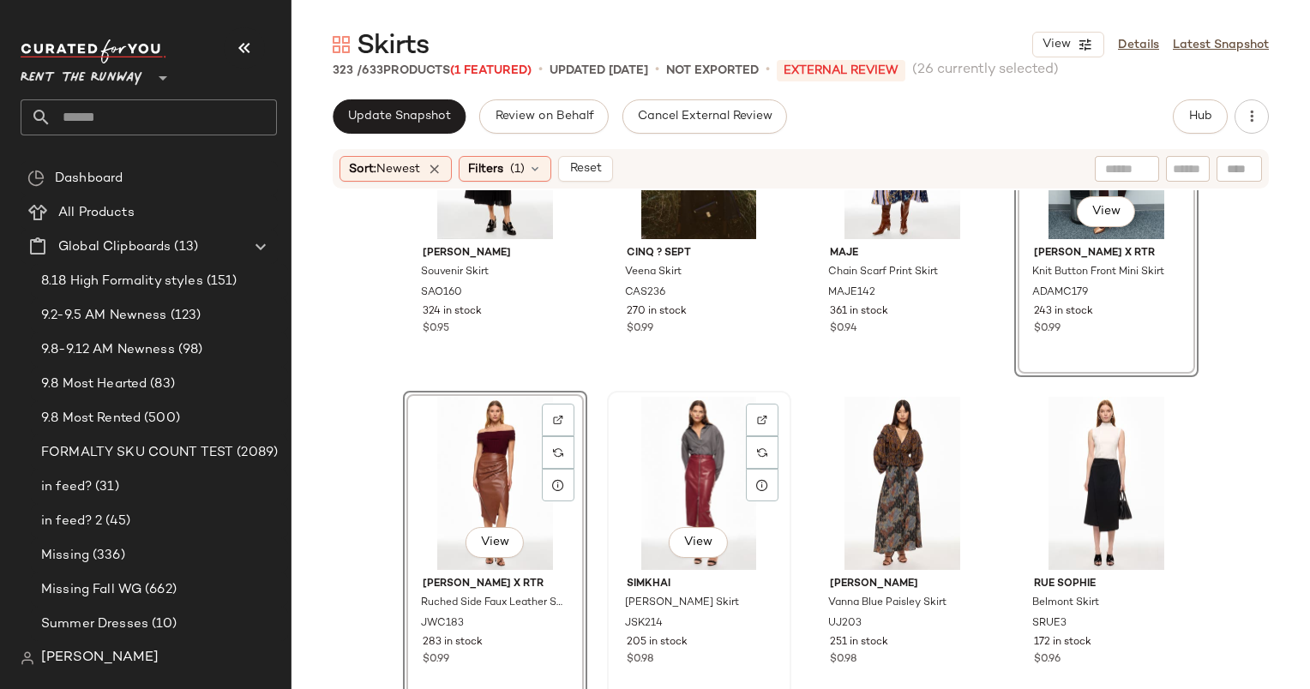
click at [699, 490] on div "View" at bounding box center [699, 483] width 172 height 173
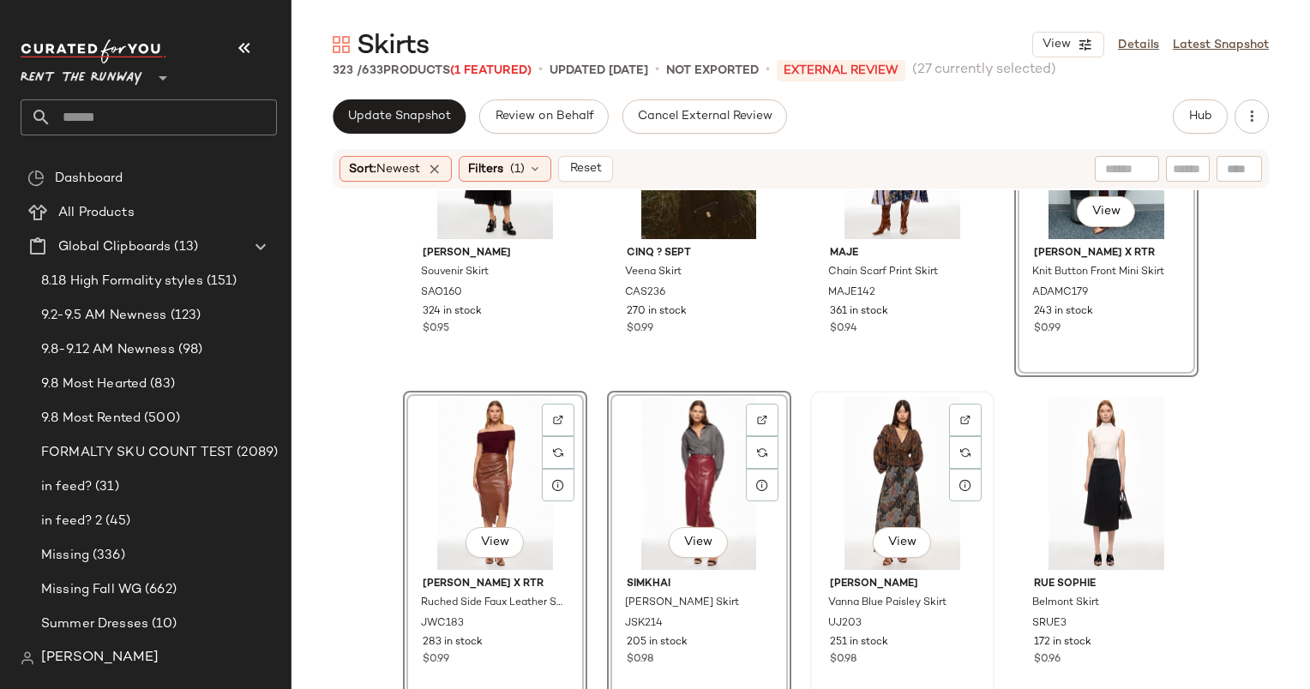
click at [841, 466] on div "View" at bounding box center [902, 483] width 172 height 173
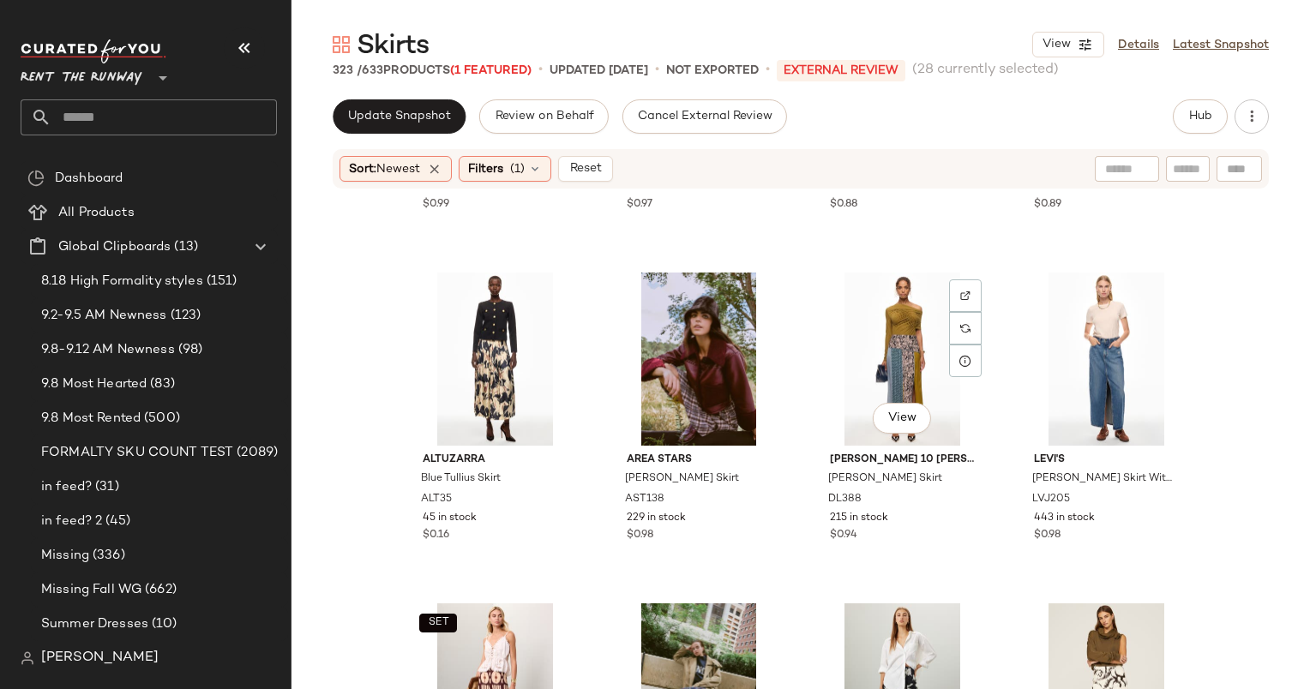
scroll to position [7232, 0]
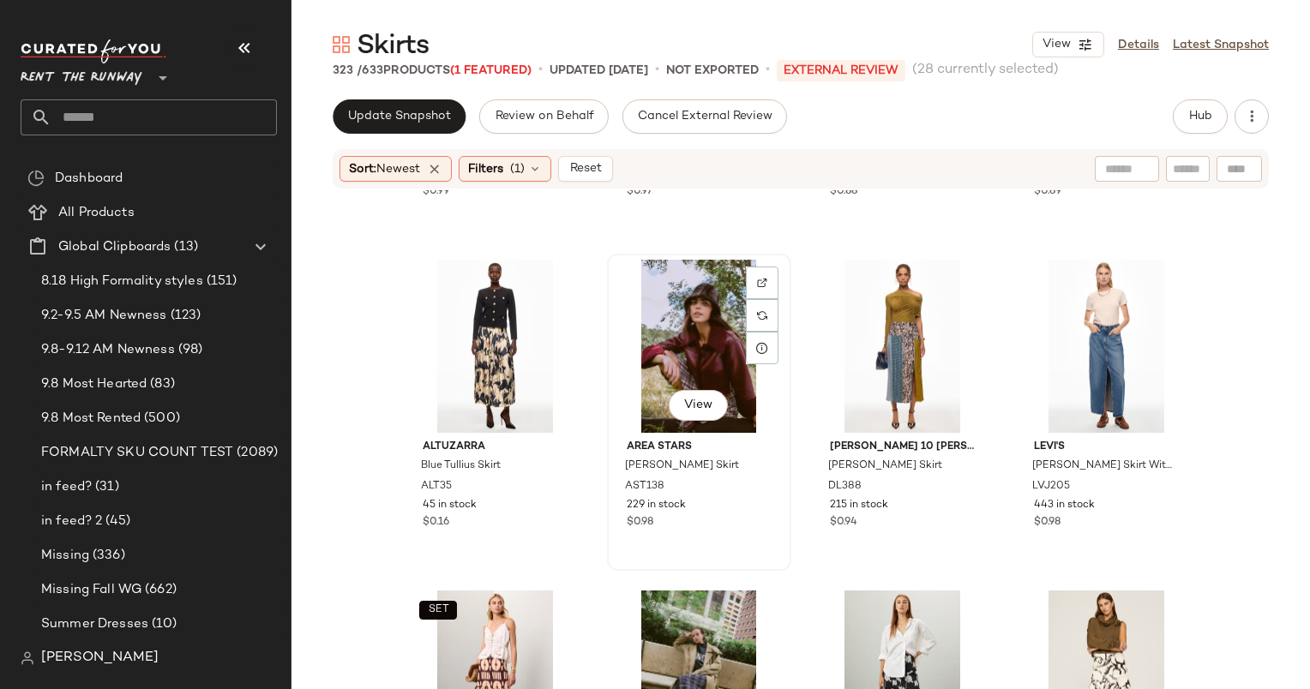
click at [656, 339] on div "View" at bounding box center [699, 346] width 172 height 173
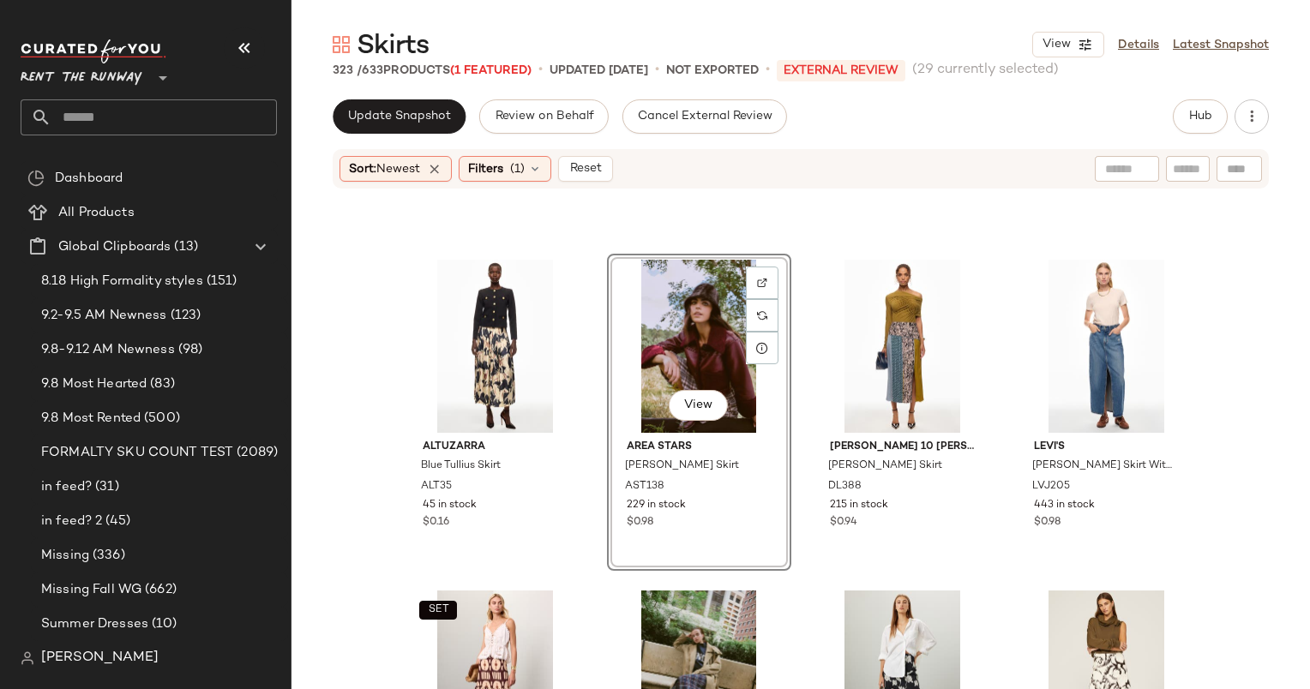
scroll to position [7458, 0]
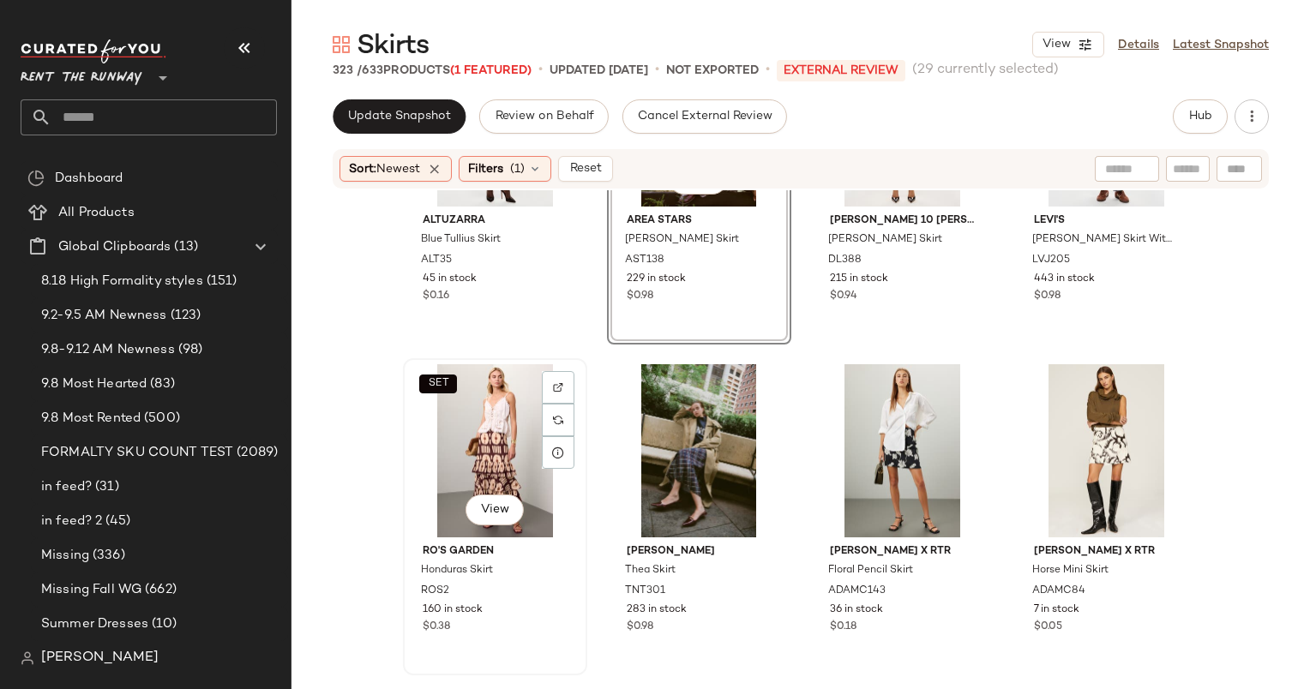
click at [490, 422] on div "SET View" at bounding box center [495, 450] width 172 height 173
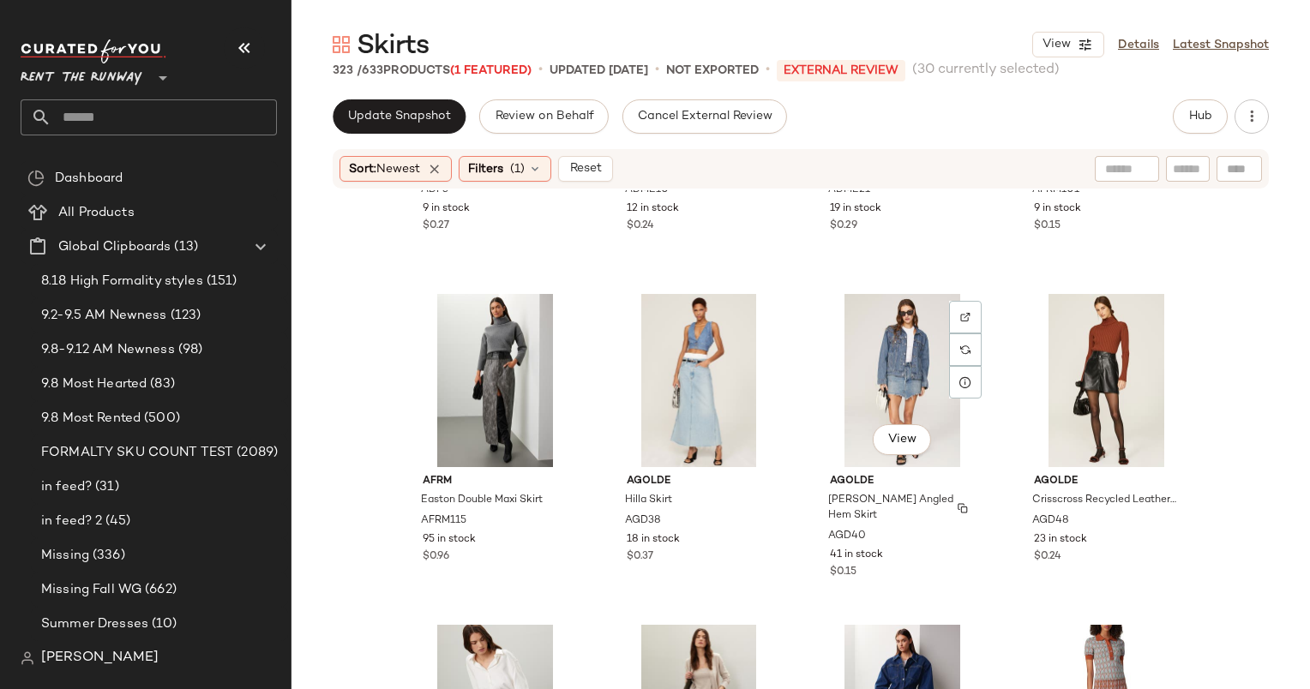
scroll to position [8290, 0]
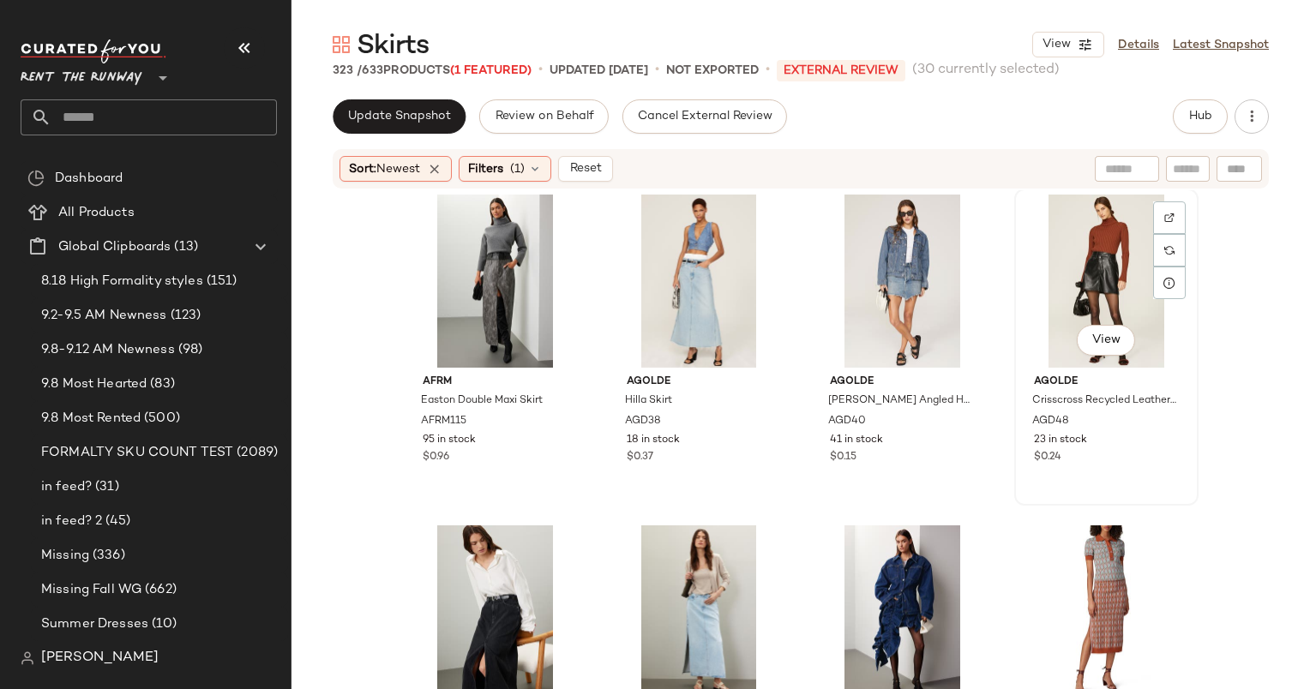
click at [1124, 231] on div "View" at bounding box center [1106, 281] width 172 height 173
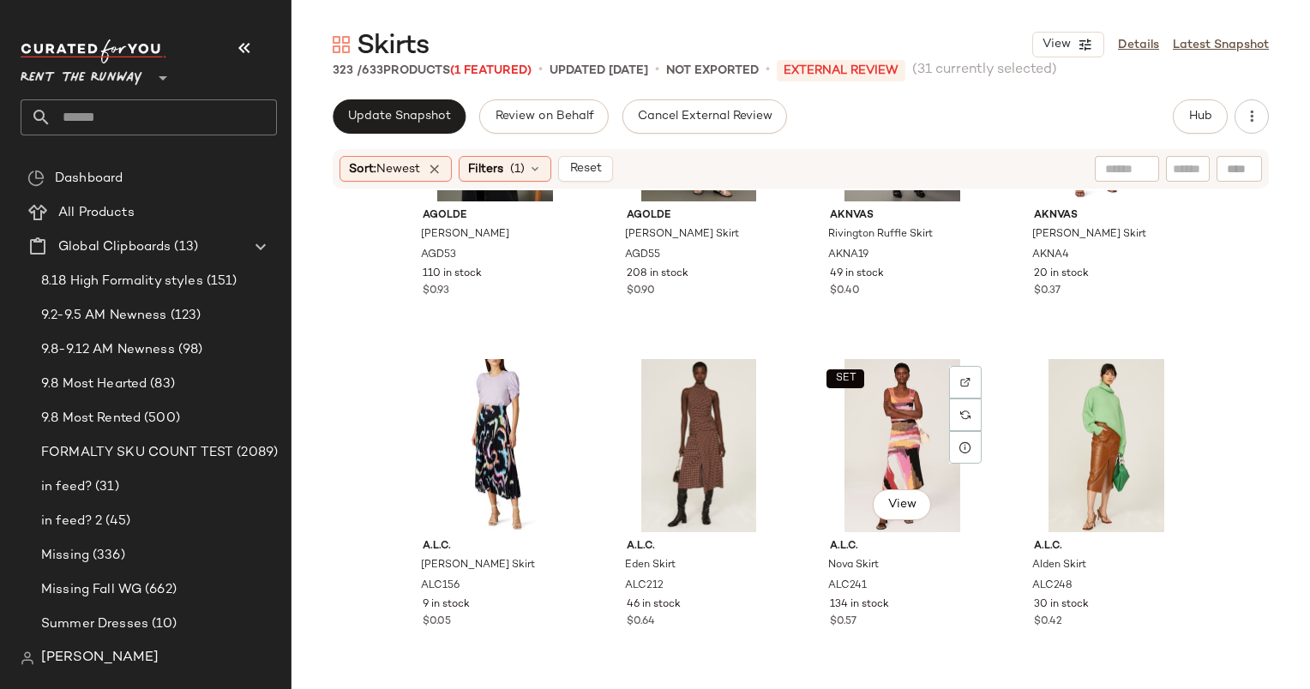
scroll to position [8788, 0]
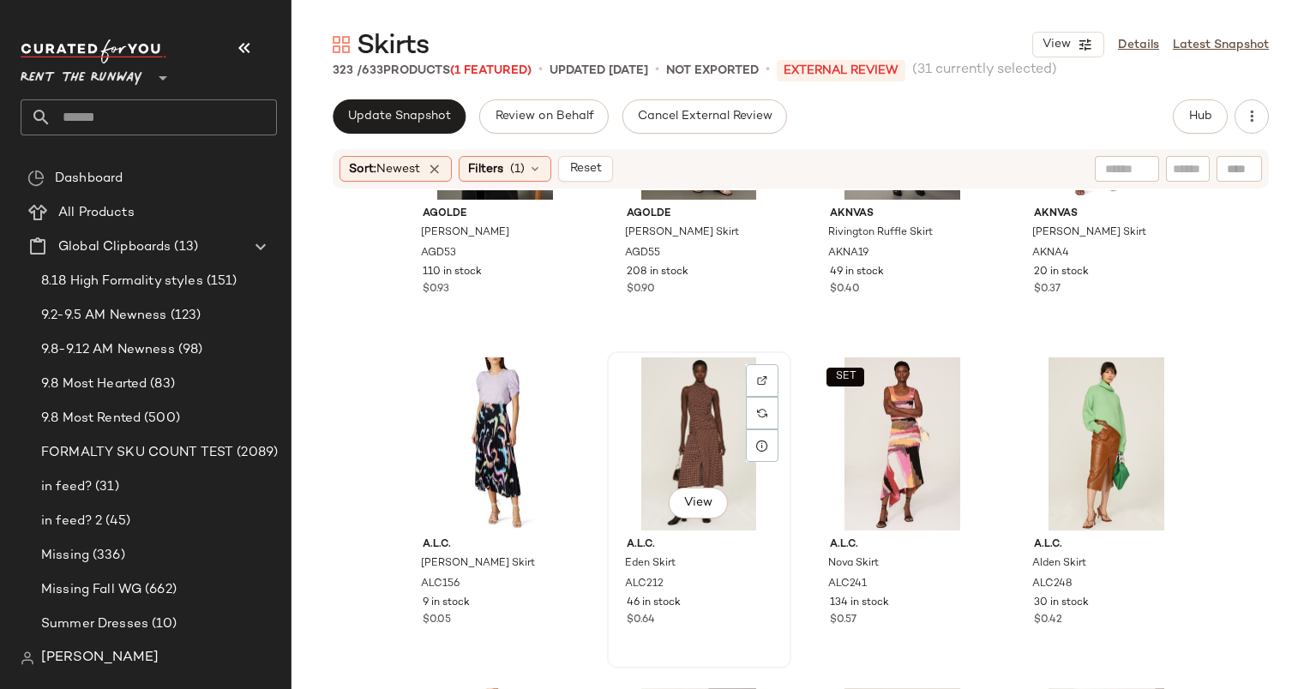
click at [692, 439] on div "View" at bounding box center [699, 443] width 172 height 173
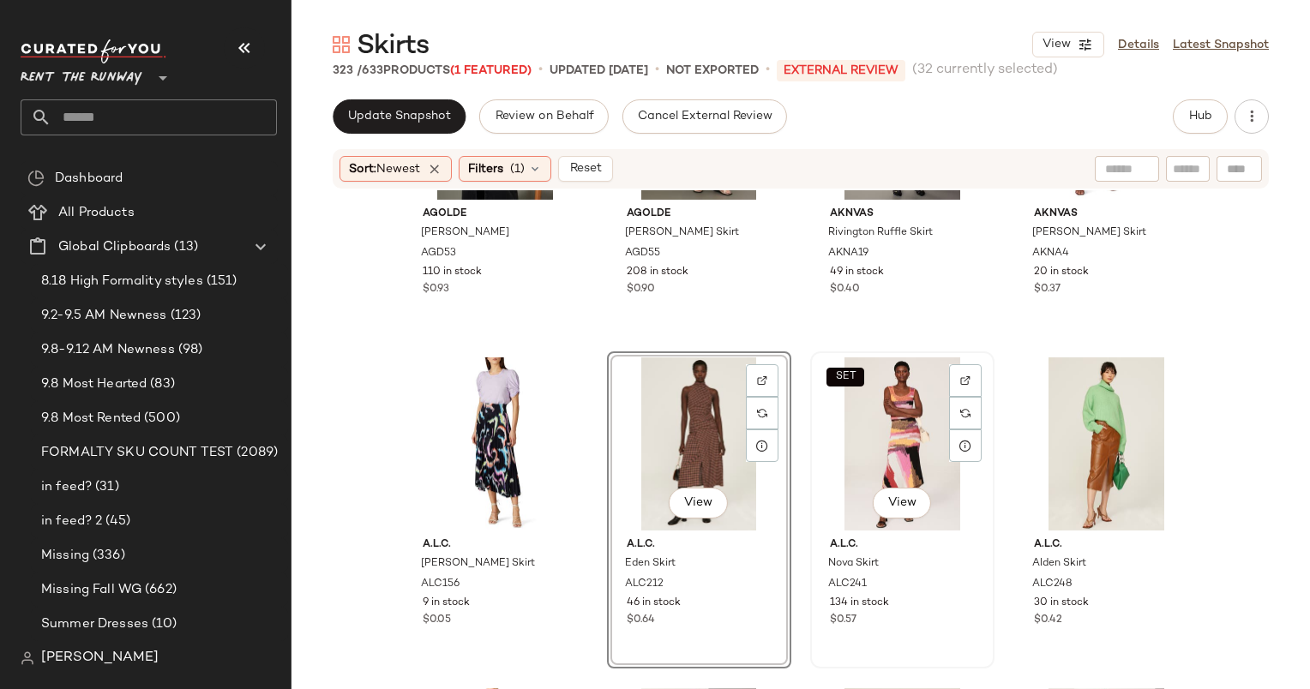
click at [883, 401] on div "SET View" at bounding box center [902, 443] width 172 height 173
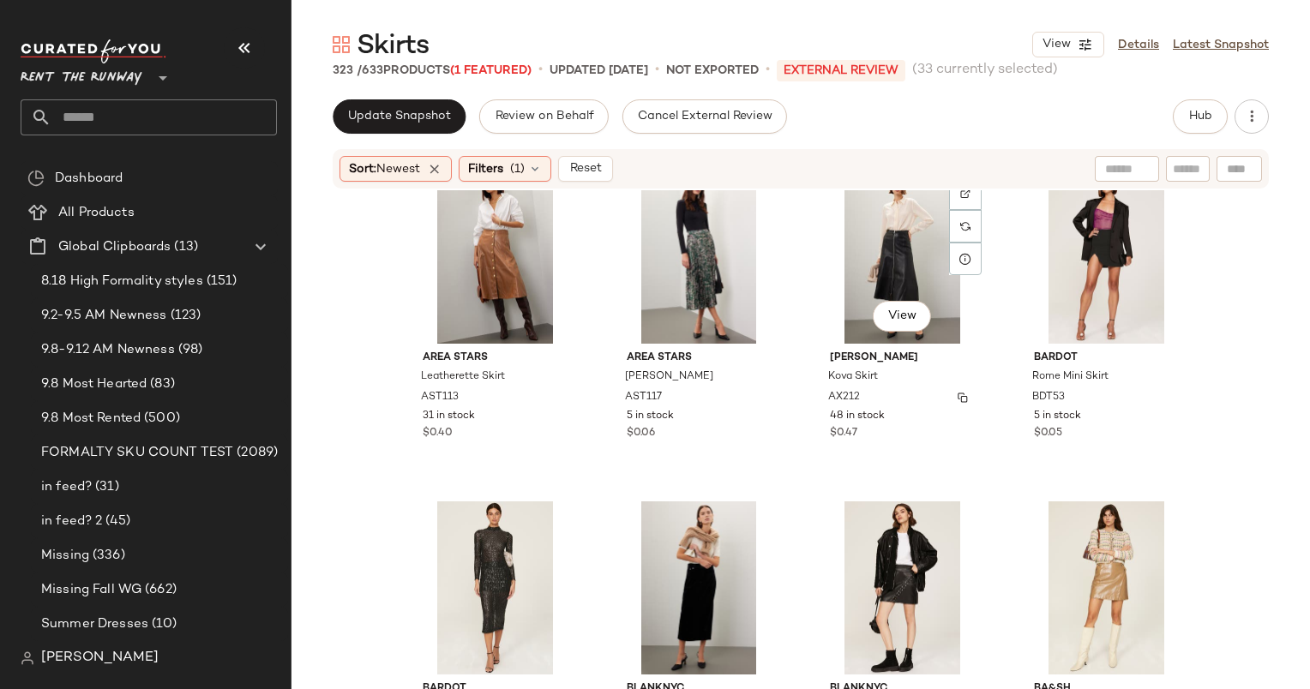
scroll to position [9639, 0]
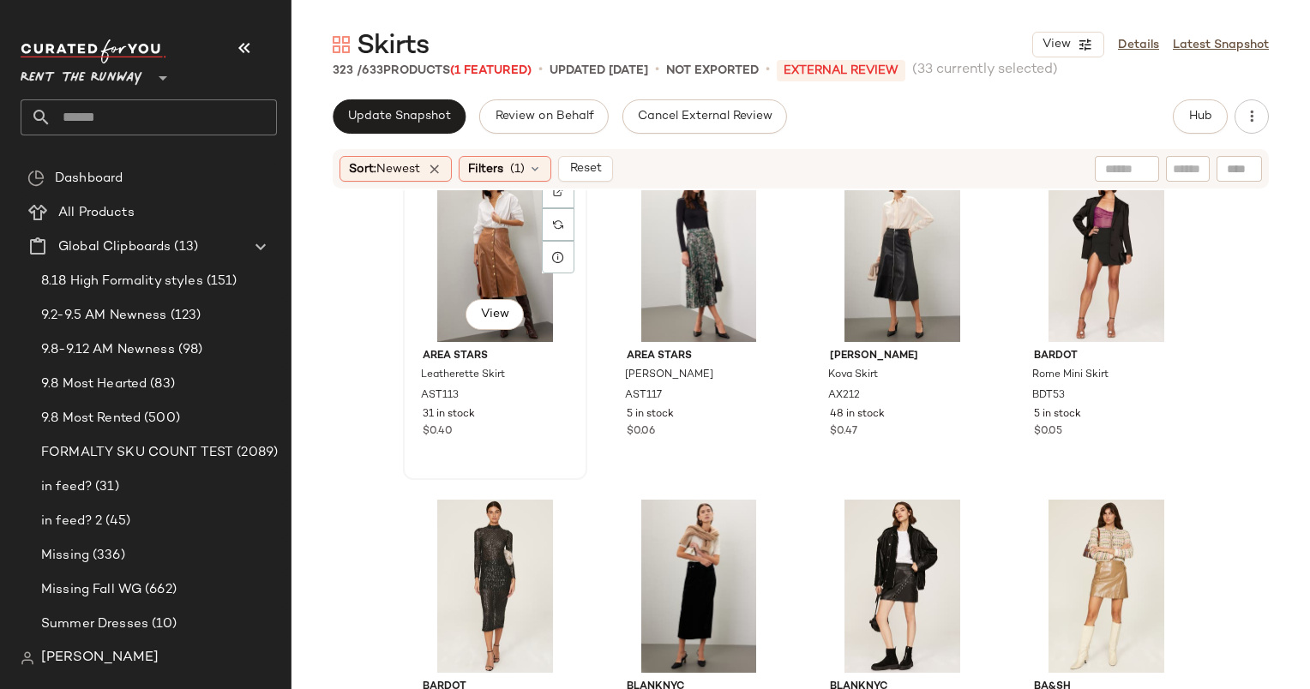
click at [475, 255] on div "View" at bounding box center [495, 255] width 172 height 173
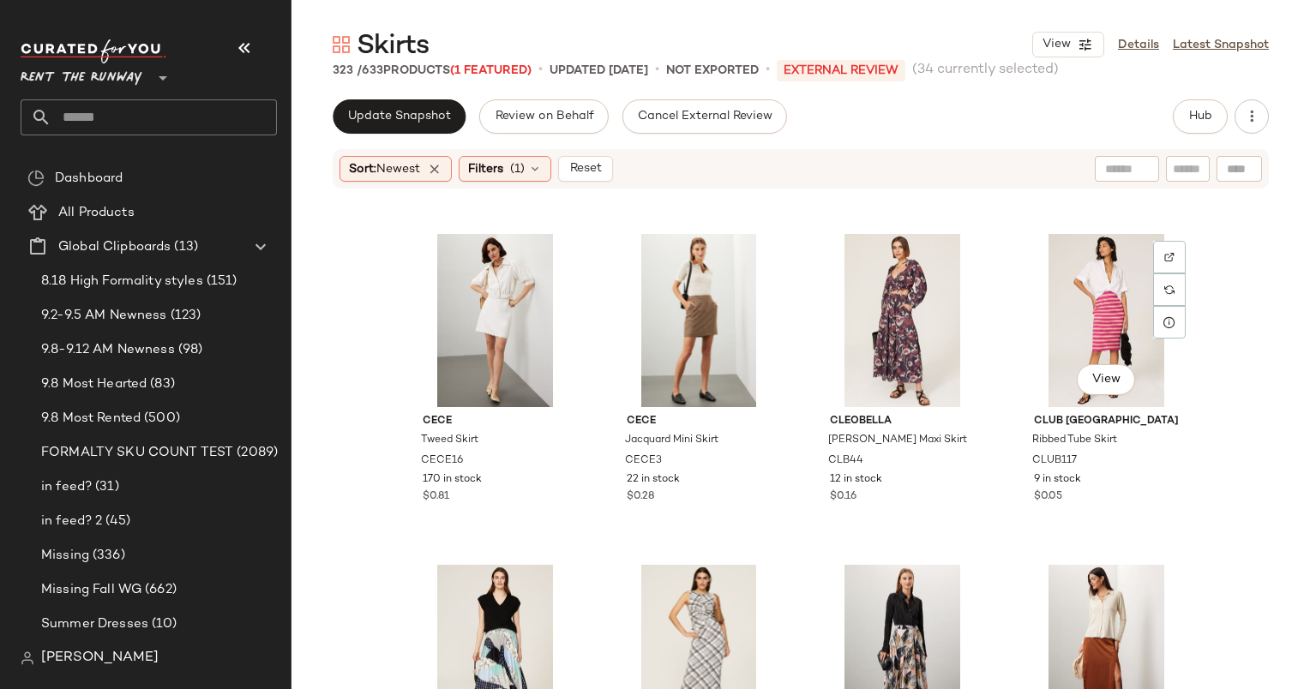
scroll to position [10568, 0]
click at [1124, 290] on div "View" at bounding box center [1106, 318] width 172 height 173
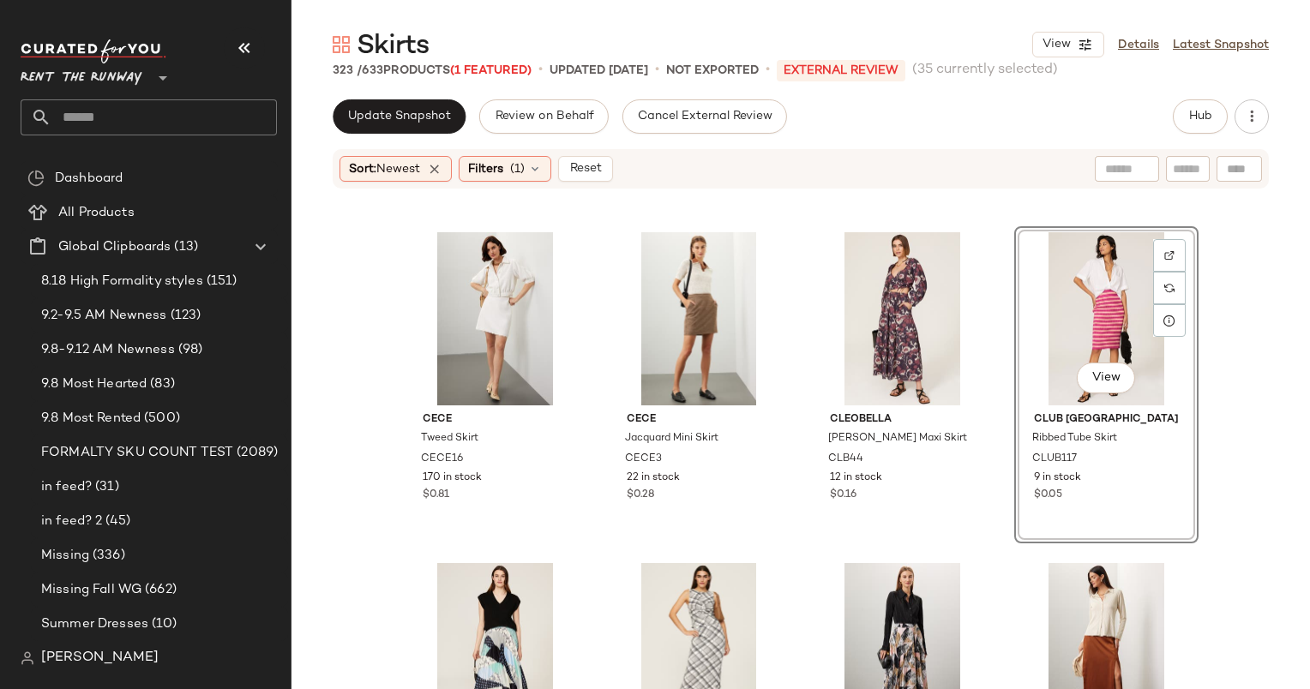
scroll to position [10894, 0]
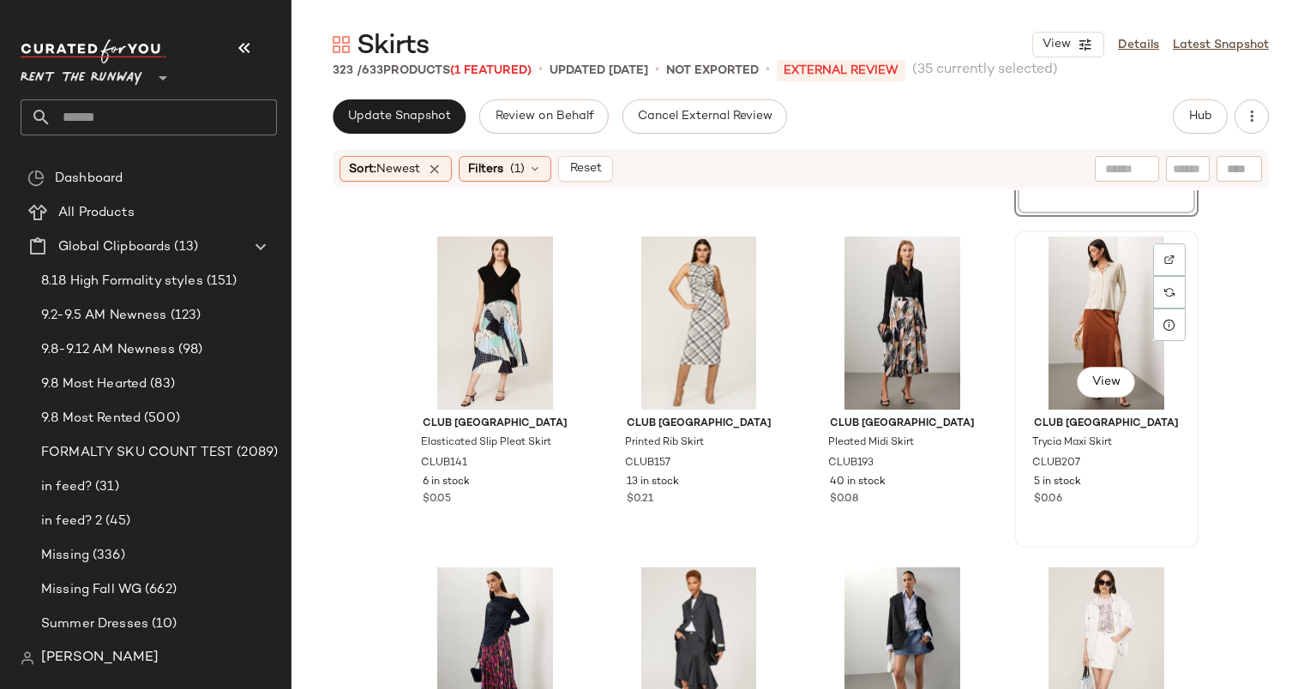
click at [1091, 299] on div "View" at bounding box center [1106, 323] width 172 height 173
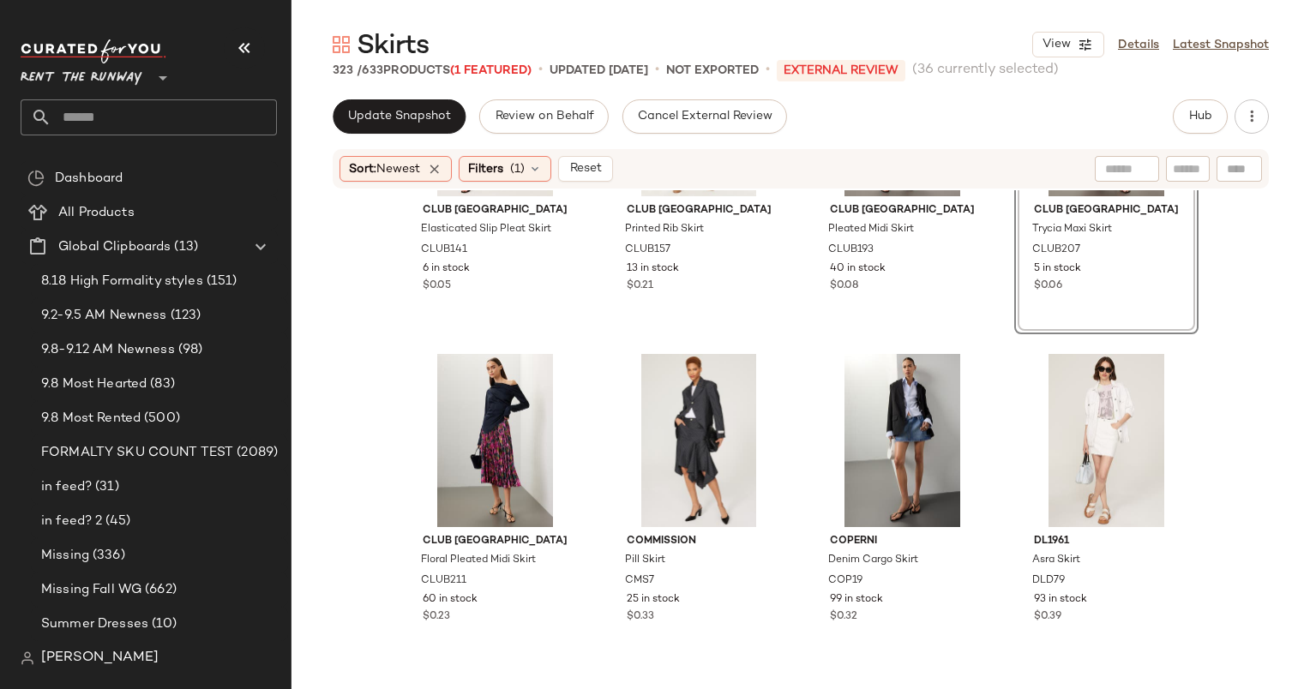
scroll to position [11190, 0]
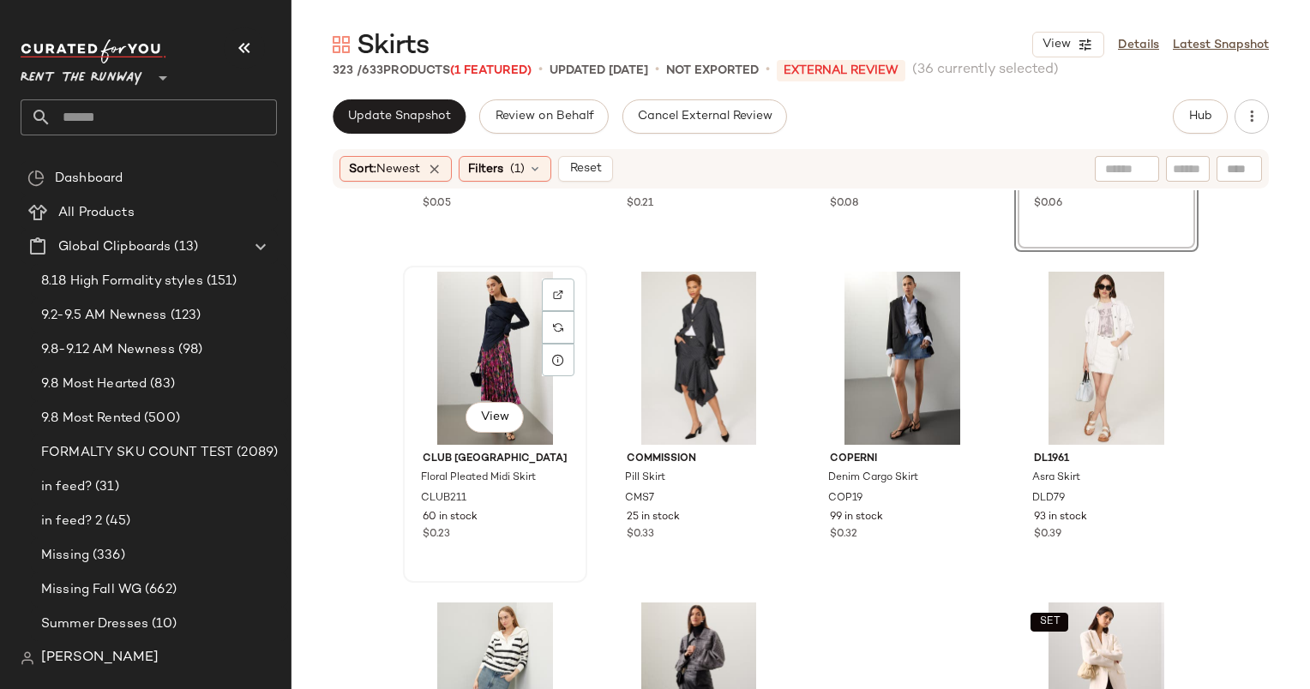
click at [485, 328] on div "View" at bounding box center [495, 358] width 172 height 173
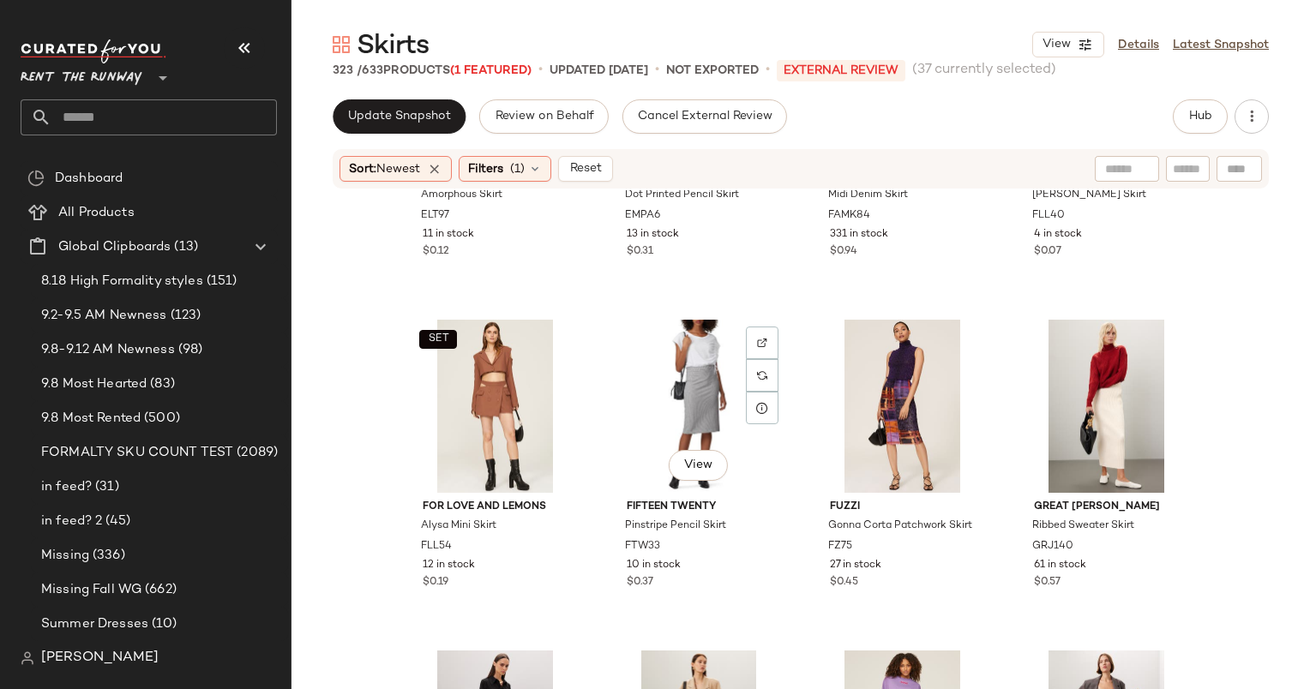
scroll to position [12878, 0]
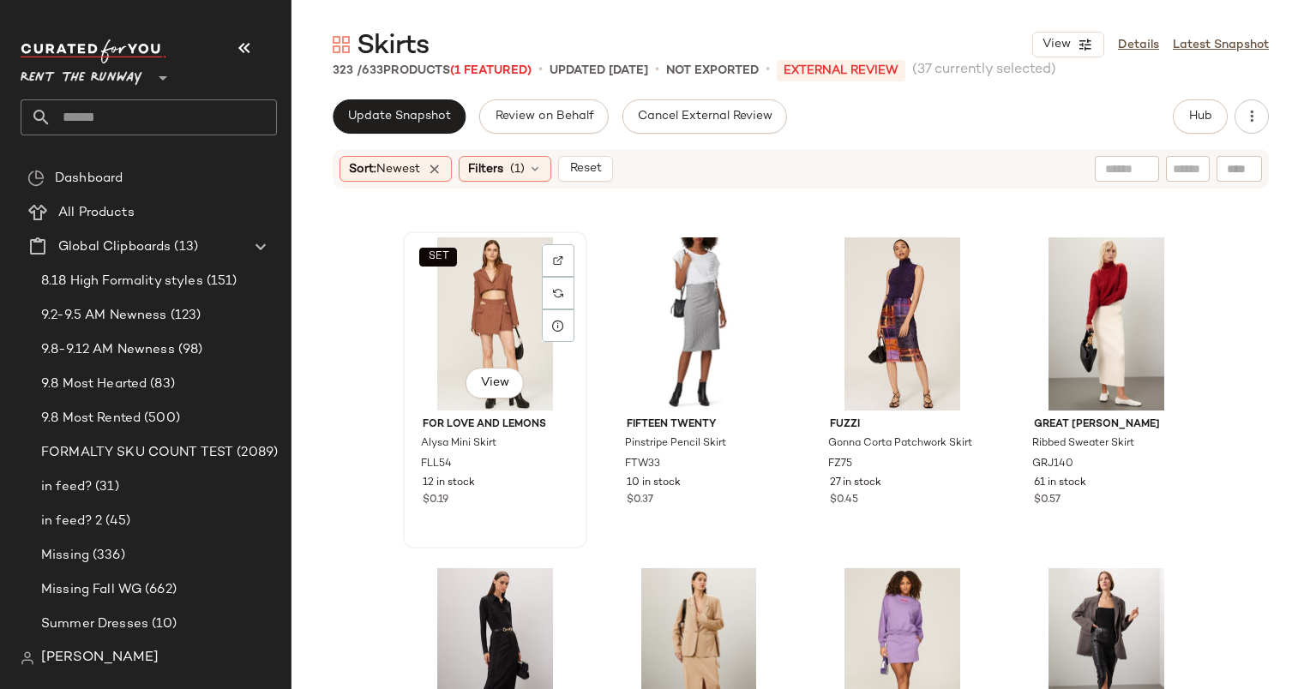
click at [468, 328] on div "SET View" at bounding box center [495, 323] width 172 height 173
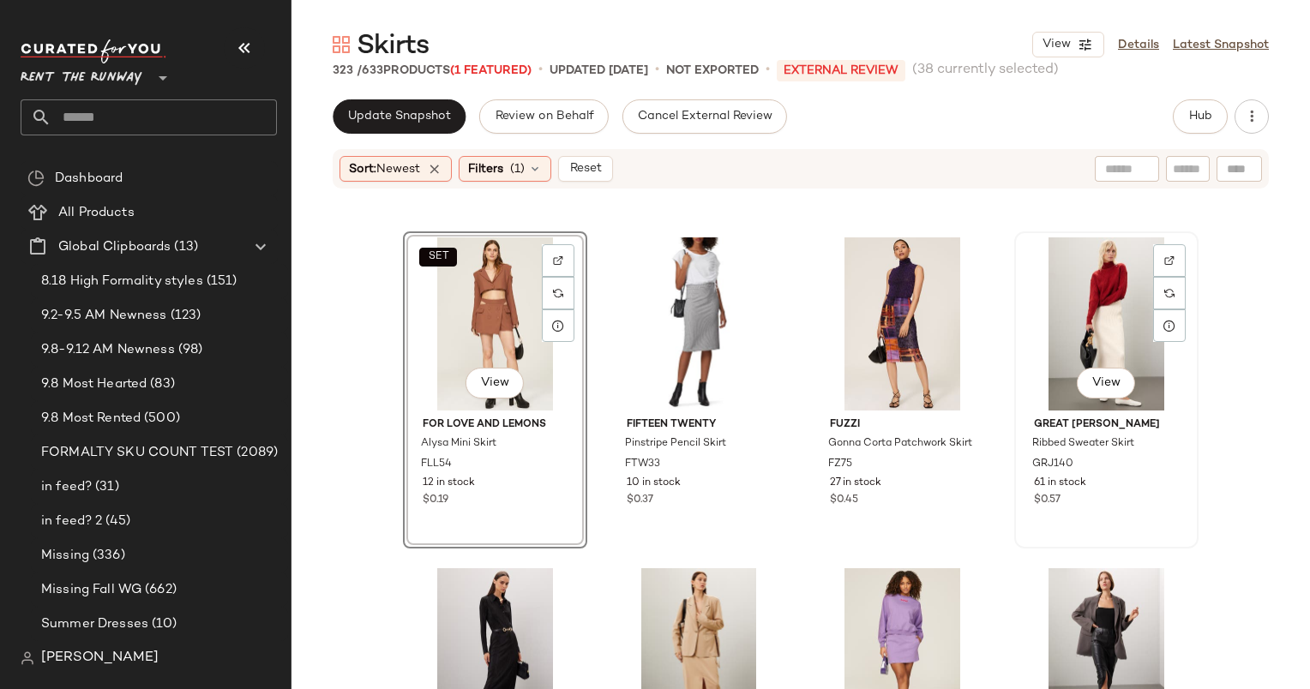
click at [1144, 329] on div "View" at bounding box center [1106, 323] width 172 height 173
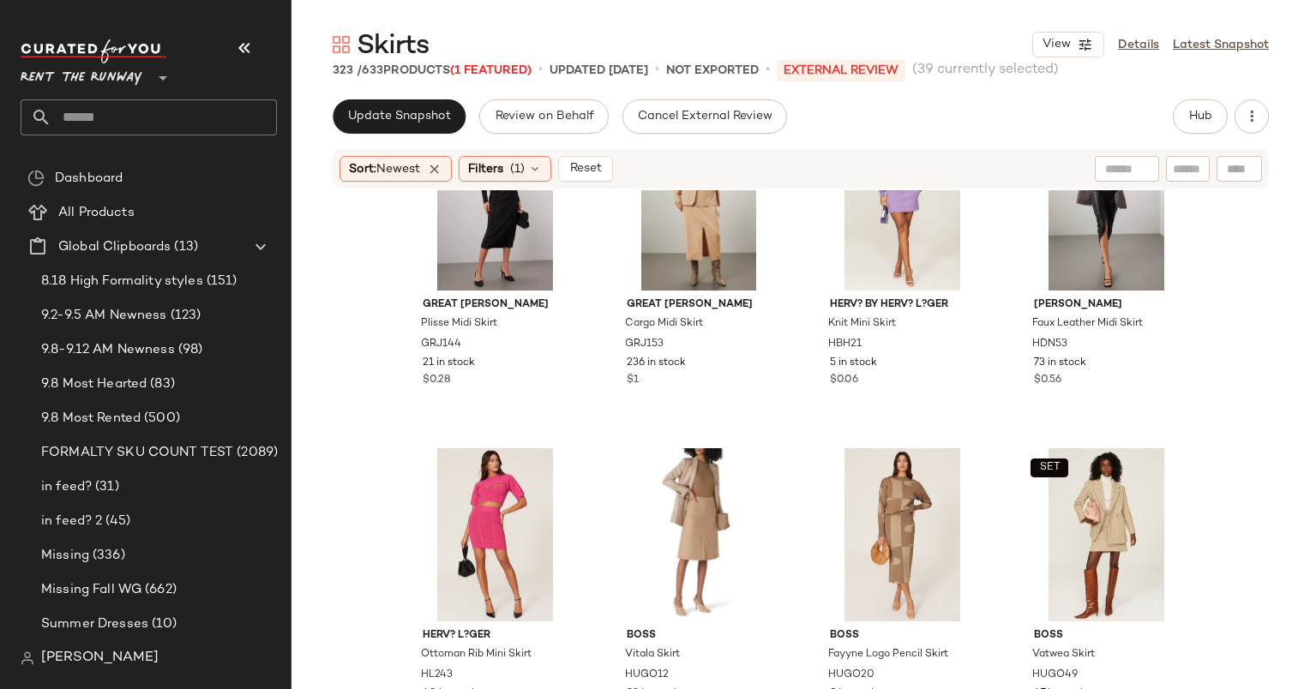
scroll to position [13356, 0]
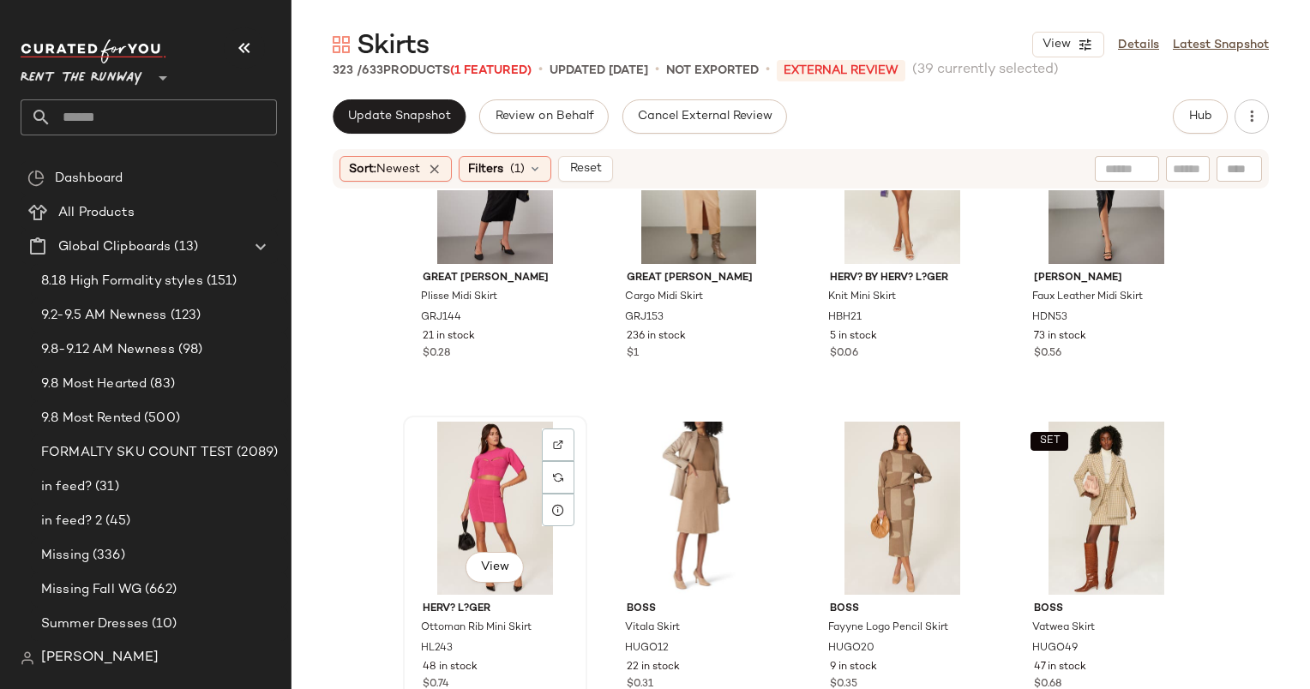
click at [466, 464] on div "View" at bounding box center [495, 508] width 172 height 173
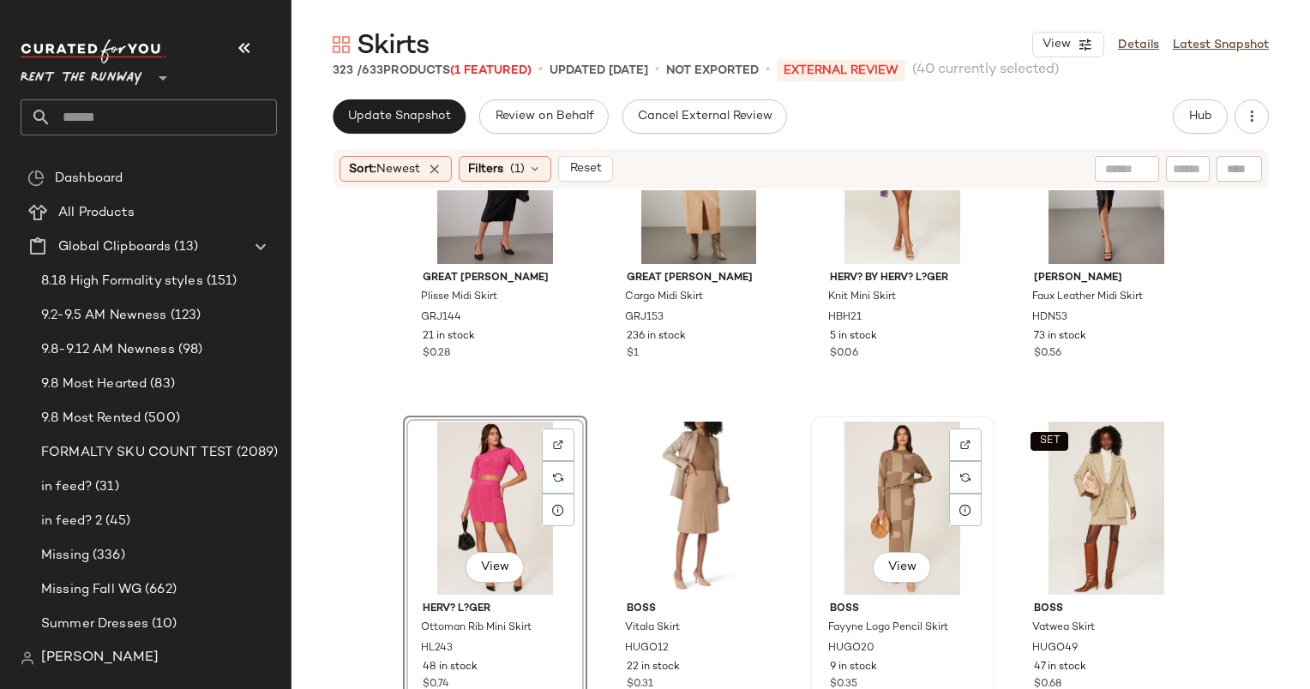
click at [869, 483] on div "View" at bounding box center [902, 508] width 172 height 173
